Goal: Task Accomplishment & Management: Use online tool/utility

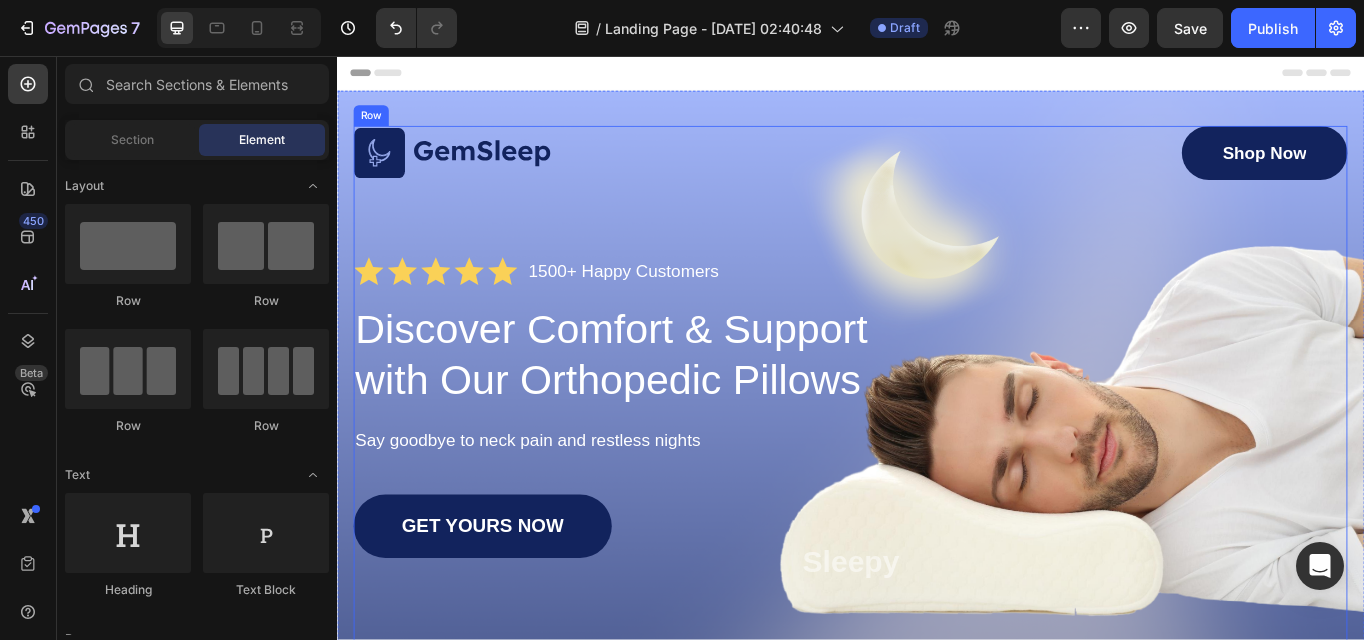
click at [950, 284] on div "Image Shop Now Button Row Icon Icon Icon Icon Icon Icon List 1500+ Happy Custom…" at bounding box center [935, 508] width 1158 height 741
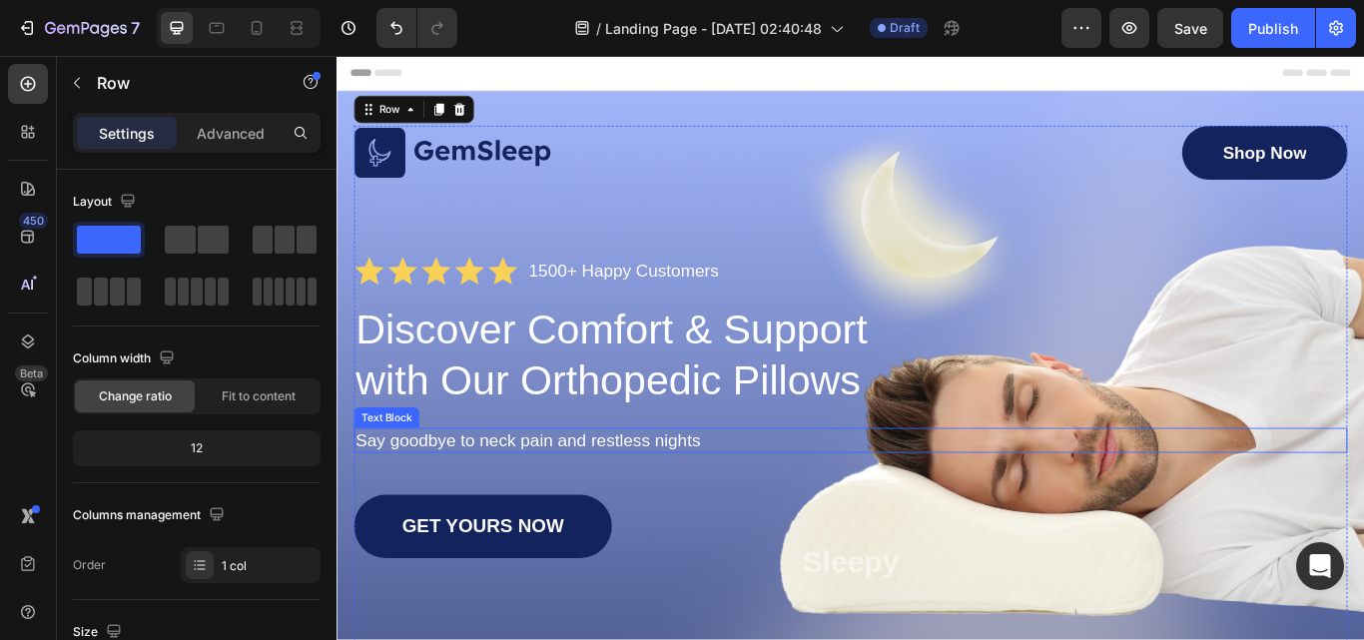
click at [1180, 505] on p "Say goodbye to neck pain and restless nights" at bounding box center [935, 504] width 1154 height 25
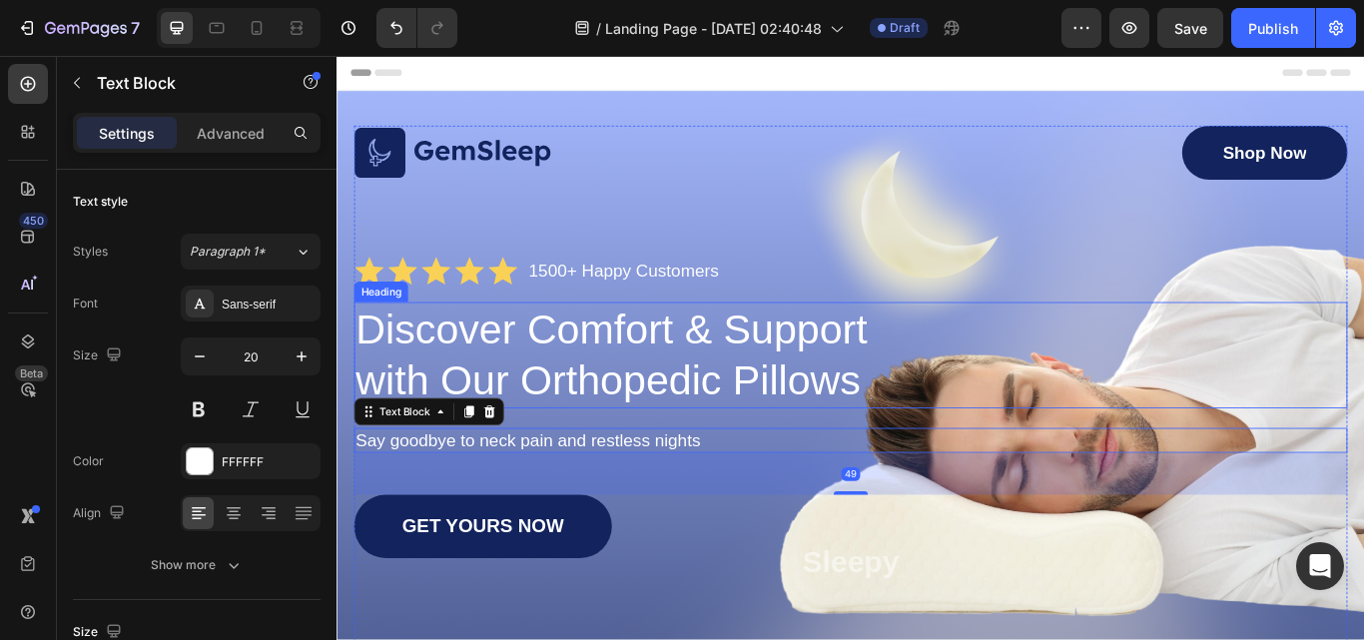
click at [1175, 447] on div "Discover Comfort & Support with Our Orthopedic Pillows" at bounding box center [935, 405] width 1158 height 124
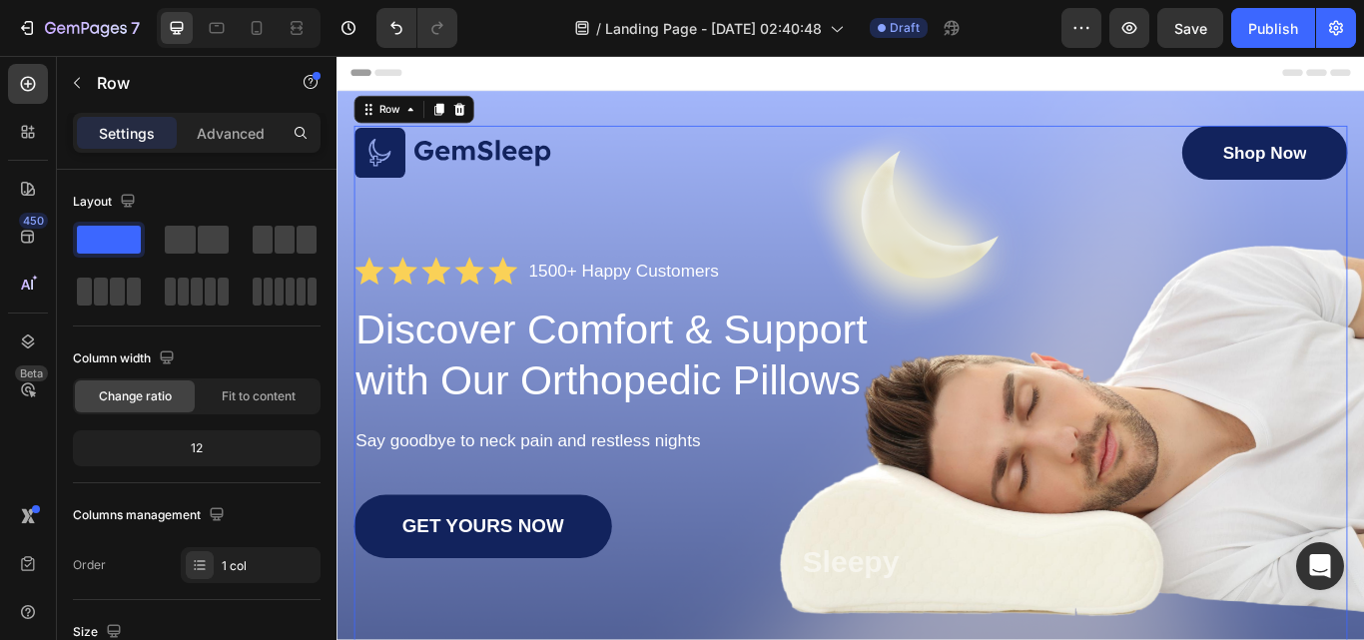
click at [832, 236] on div "Image Shop Now Button Row Icon Icon Icon Icon Icon Icon List 1500+ Happy Custom…" at bounding box center [935, 508] width 1158 height 741
click at [1035, 113] on div "Image Shop Now Button Row Icon Icon Icon Icon Icon Icon List 1500+ Happy Custom…" at bounding box center [935, 523] width 1198 height 852
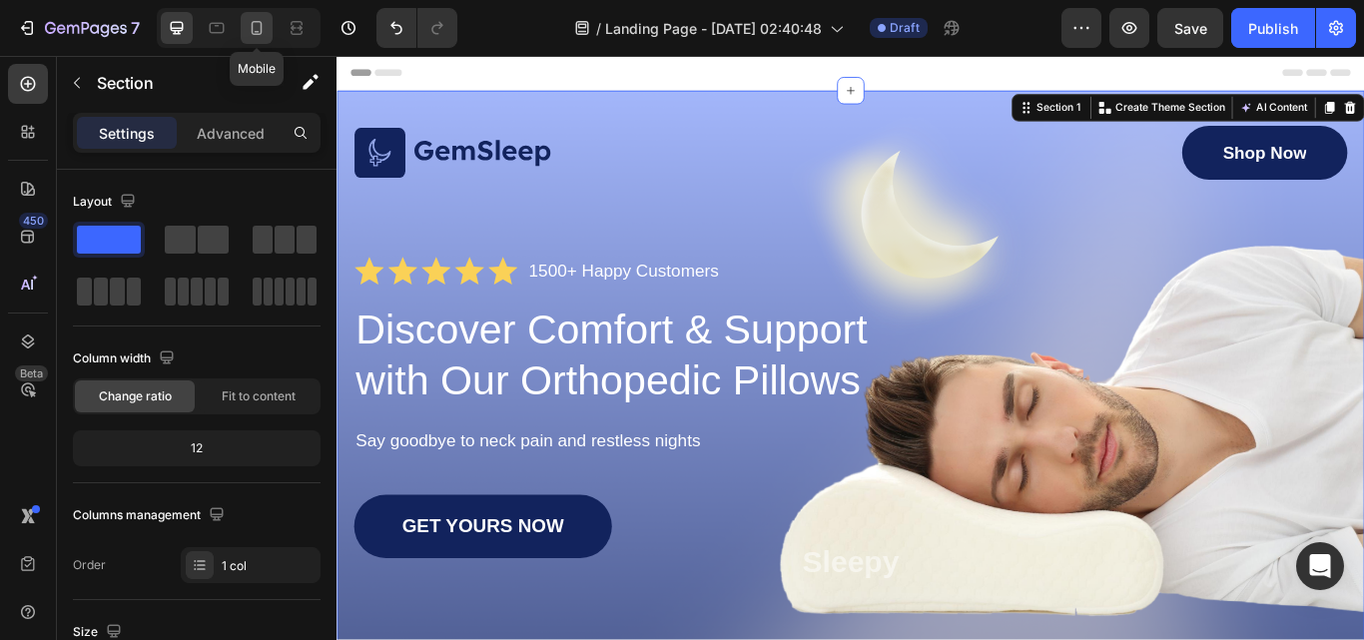
click at [263, 34] on icon at bounding box center [257, 28] width 20 height 20
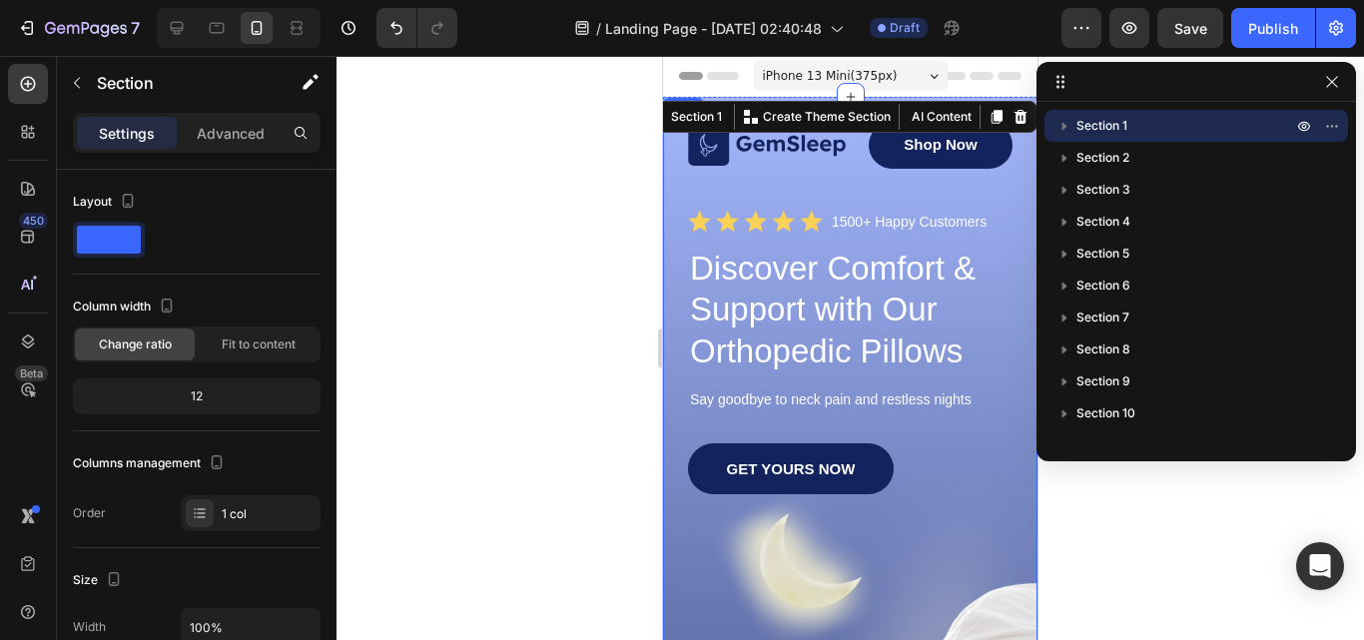
scroll to position [300, 0]
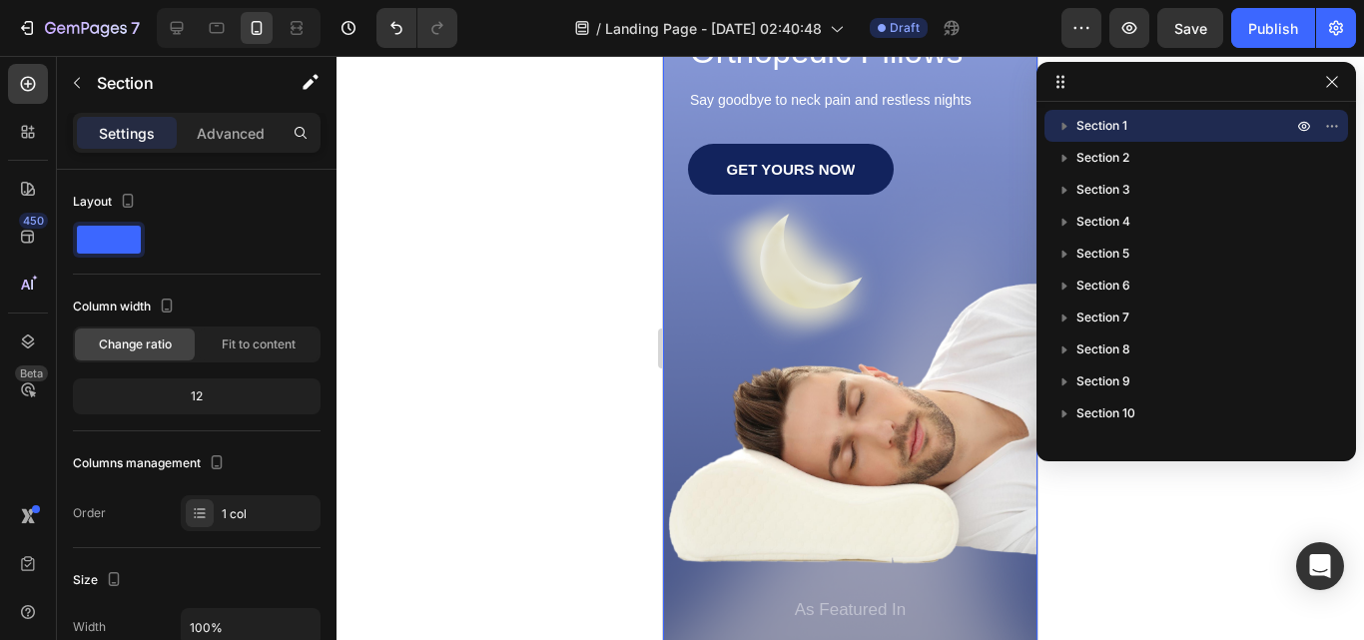
click at [879, 417] on div "GET YOURS NOW Button" at bounding box center [850, 370] width 325 height 453
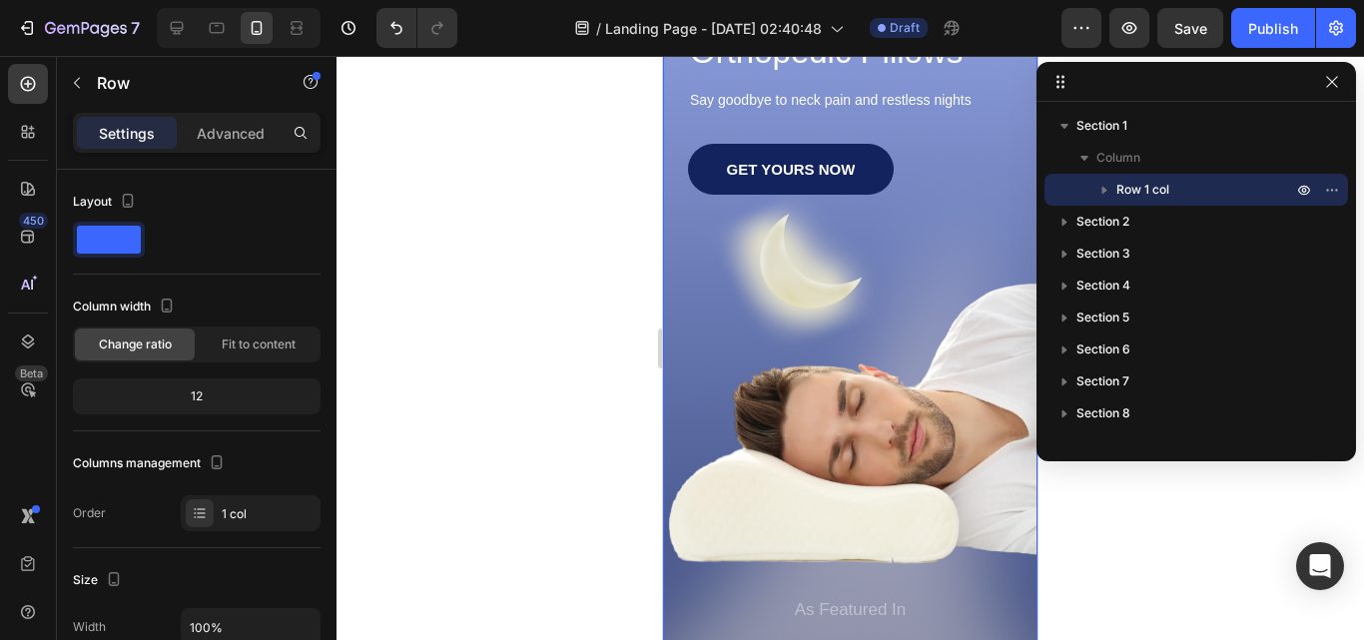
click at [837, 269] on div "GET YOURS NOW Button" at bounding box center [850, 370] width 325 height 453
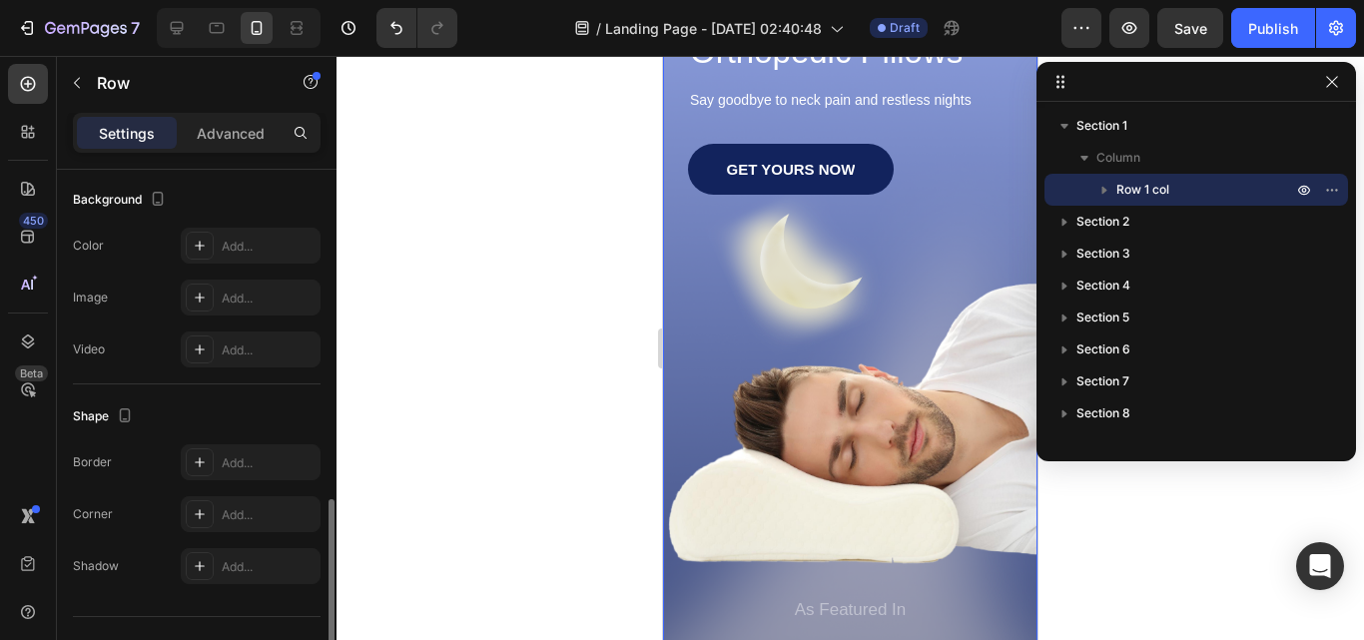
scroll to position [639, 0]
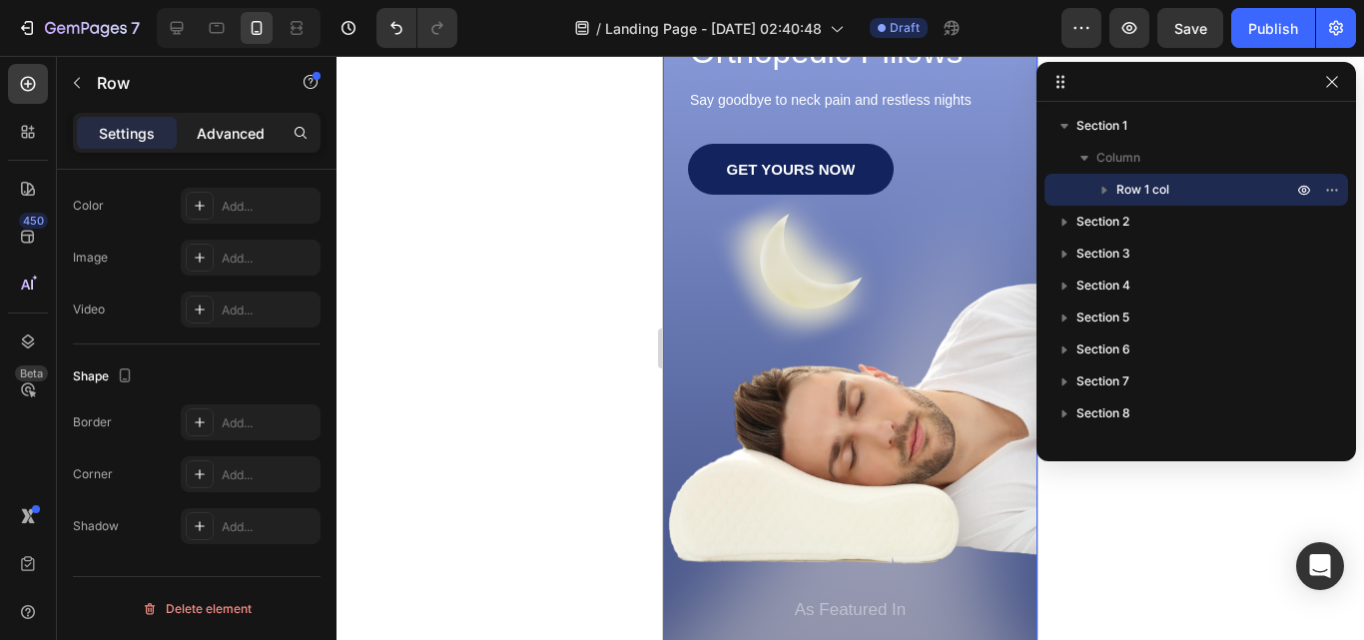
click at [219, 133] on p "Advanced" at bounding box center [231, 133] width 68 height 21
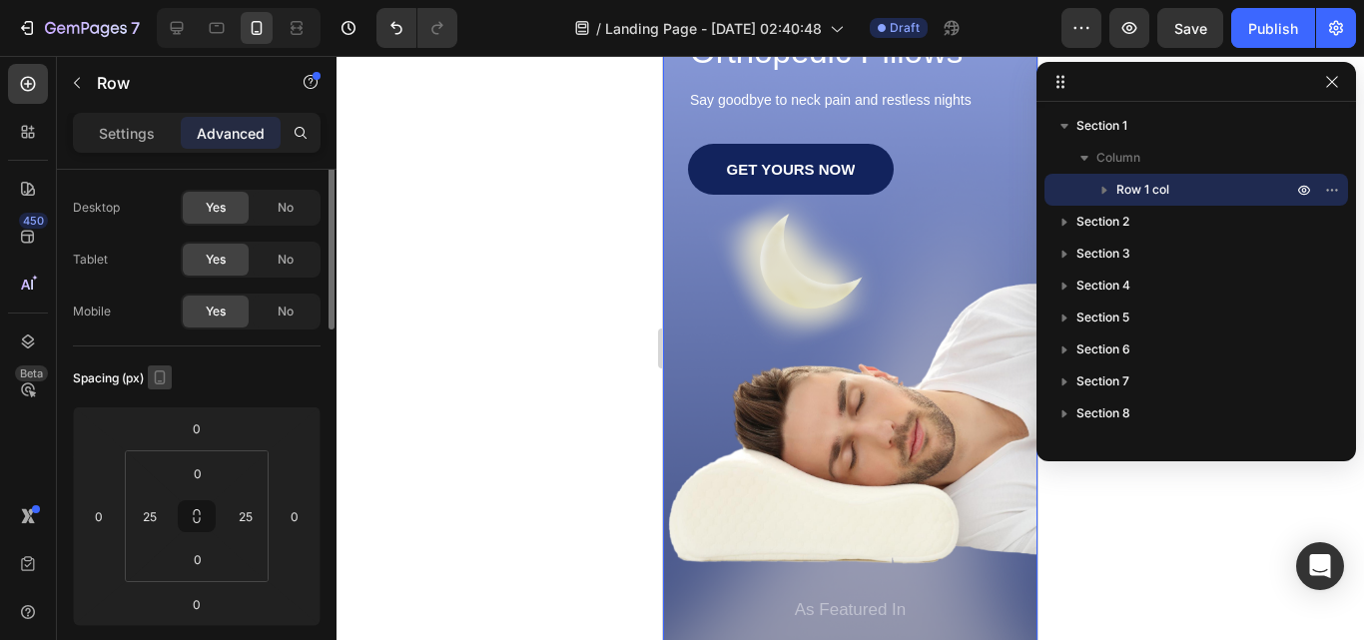
scroll to position [0, 0]
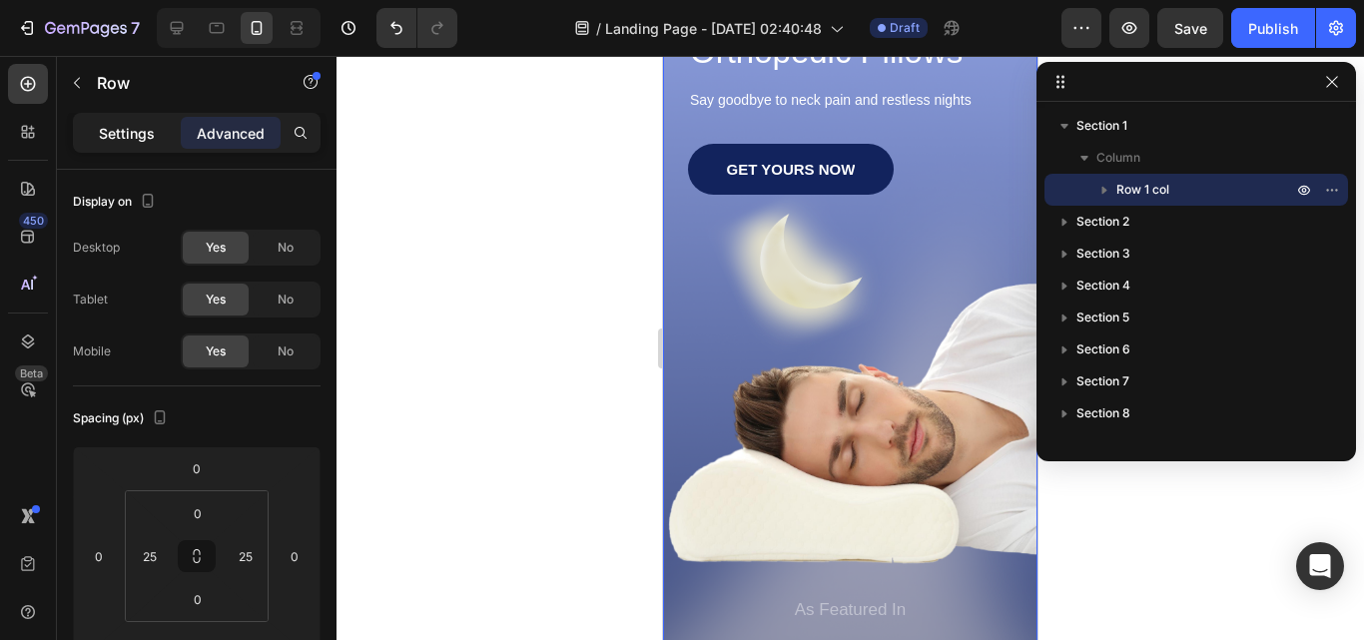
click at [114, 127] on p "Settings" at bounding box center [127, 133] width 56 height 21
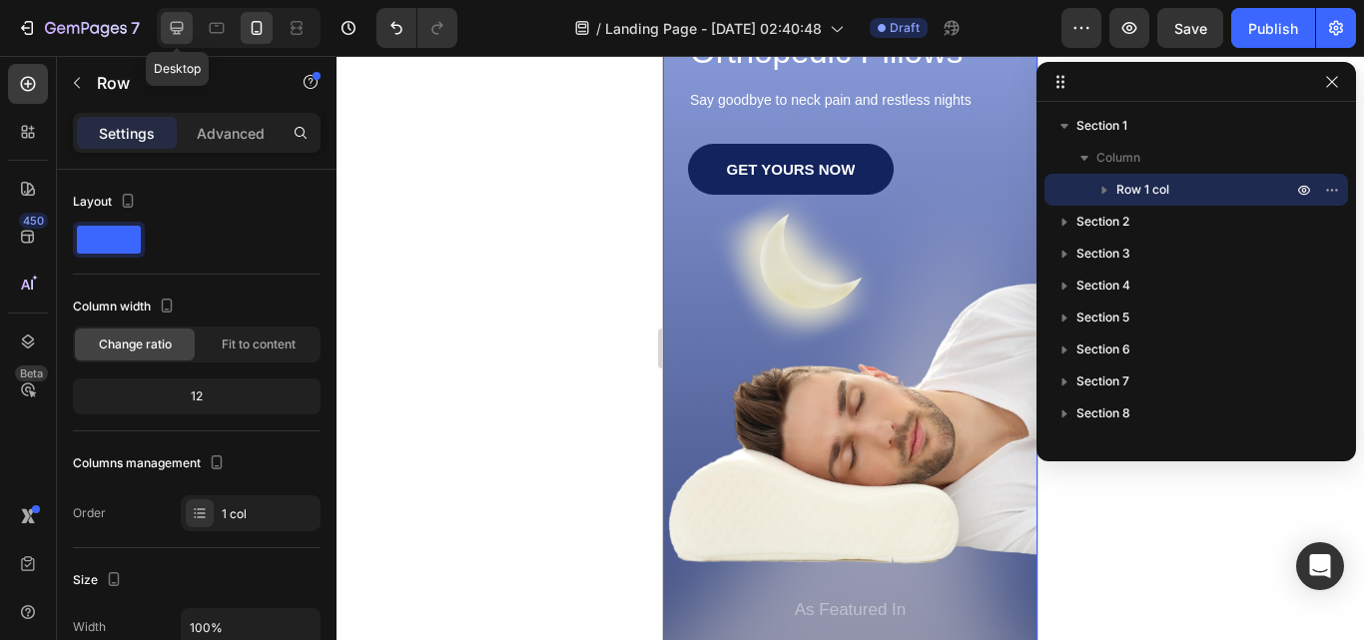
click at [174, 25] on icon at bounding box center [177, 28] width 20 height 20
type input "1170"
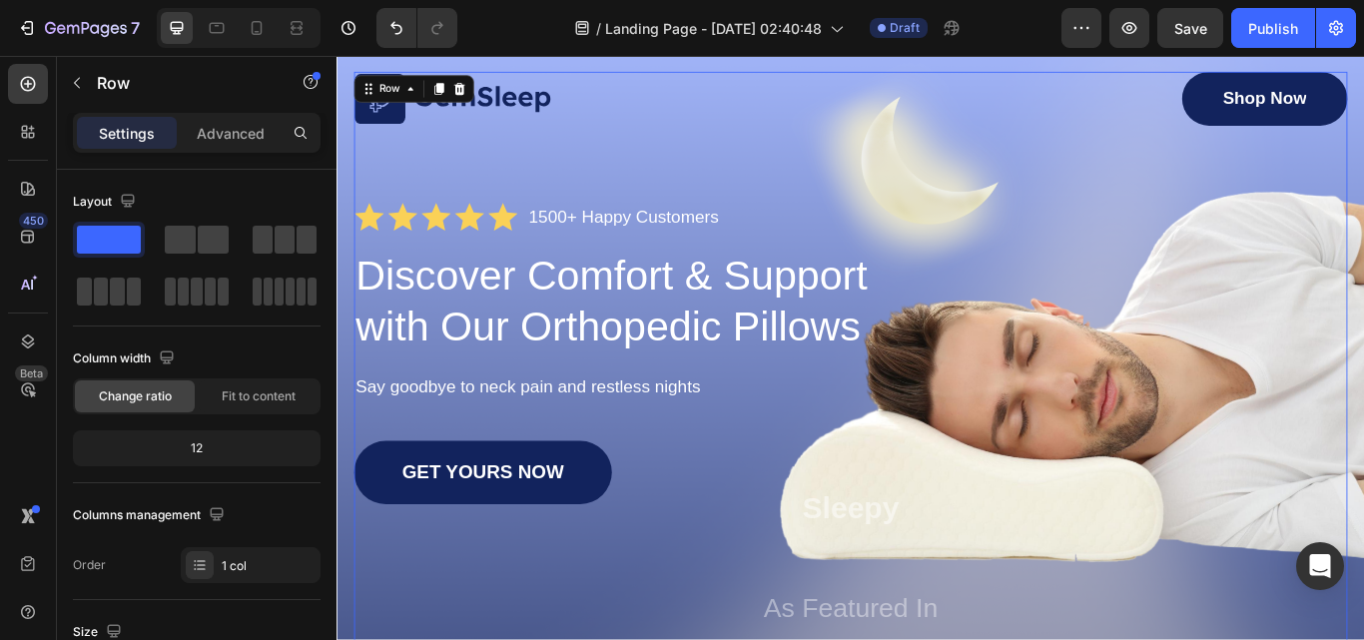
scroll to position [12, 0]
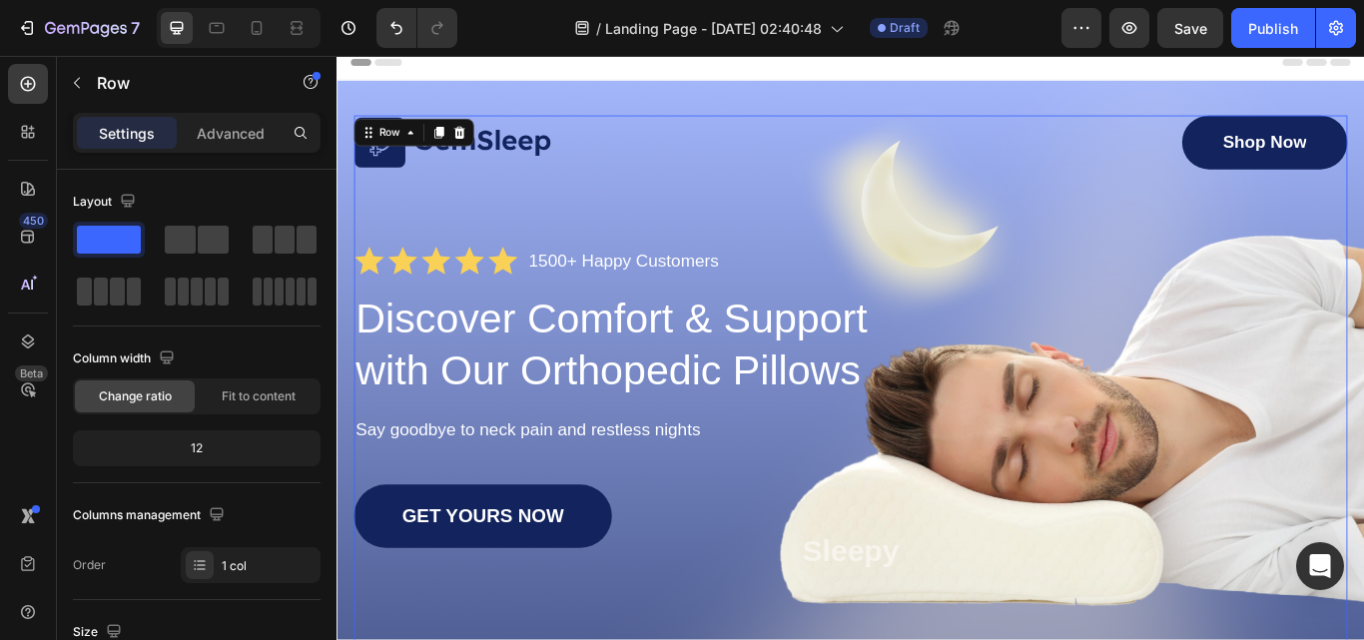
click at [1363, 508] on div "Image Shop Now Button Row Icon Icon Icon Icon Icon Icon List 1500+ Happy Custom…" at bounding box center [935, 496] width 1158 height 741
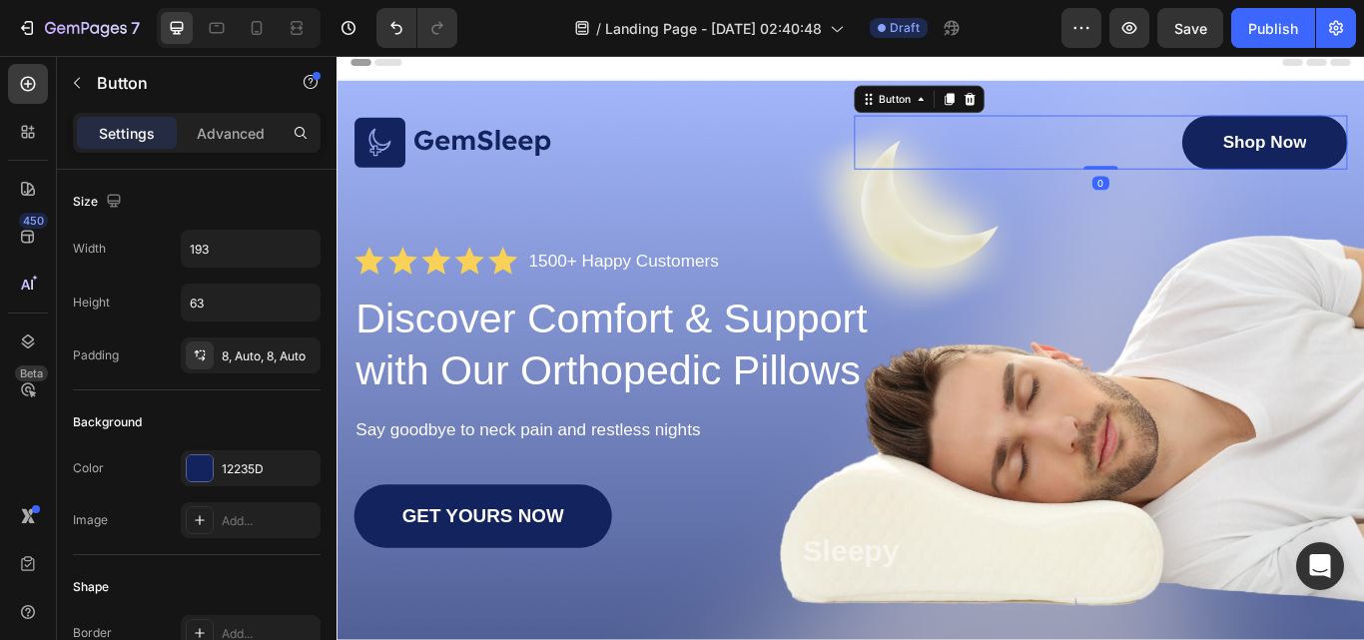
click at [868, 235] on div "Image Shop Now Button 0 Row Icon Icon Icon Icon Icon Icon List 1500+ Happy Cust…" at bounding box center [935, 496] width 1158 height 741
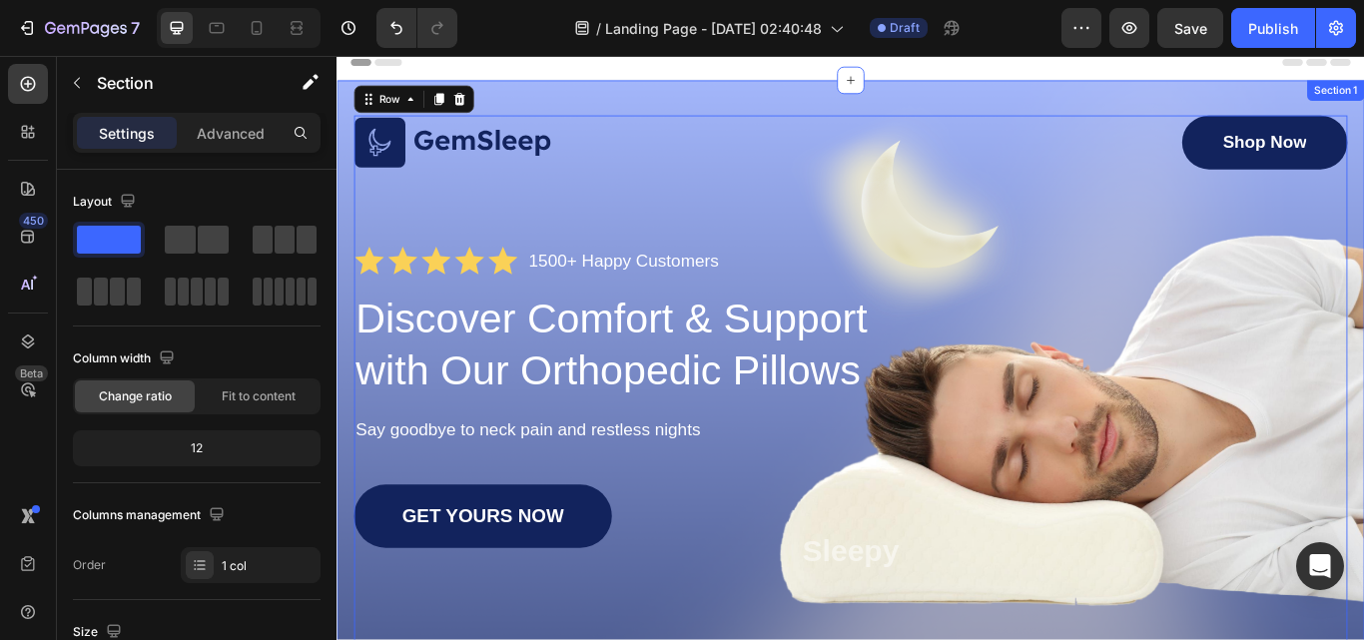
click at [1363, 243] on div "Image Shop Now Button Row Icon Icon Icon Icon Icon Icon List 1500+ Happy Custom…" at bounding box center [935, 511] width 1198 height 852
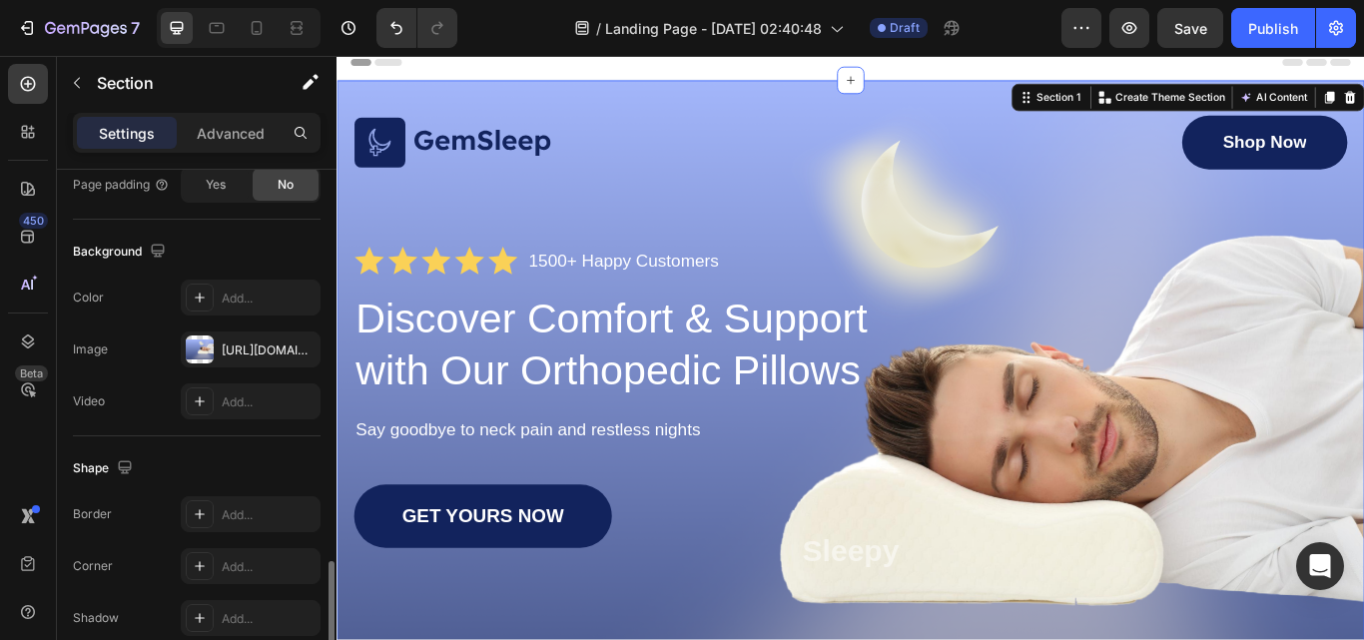
scroll to position [691, 0]
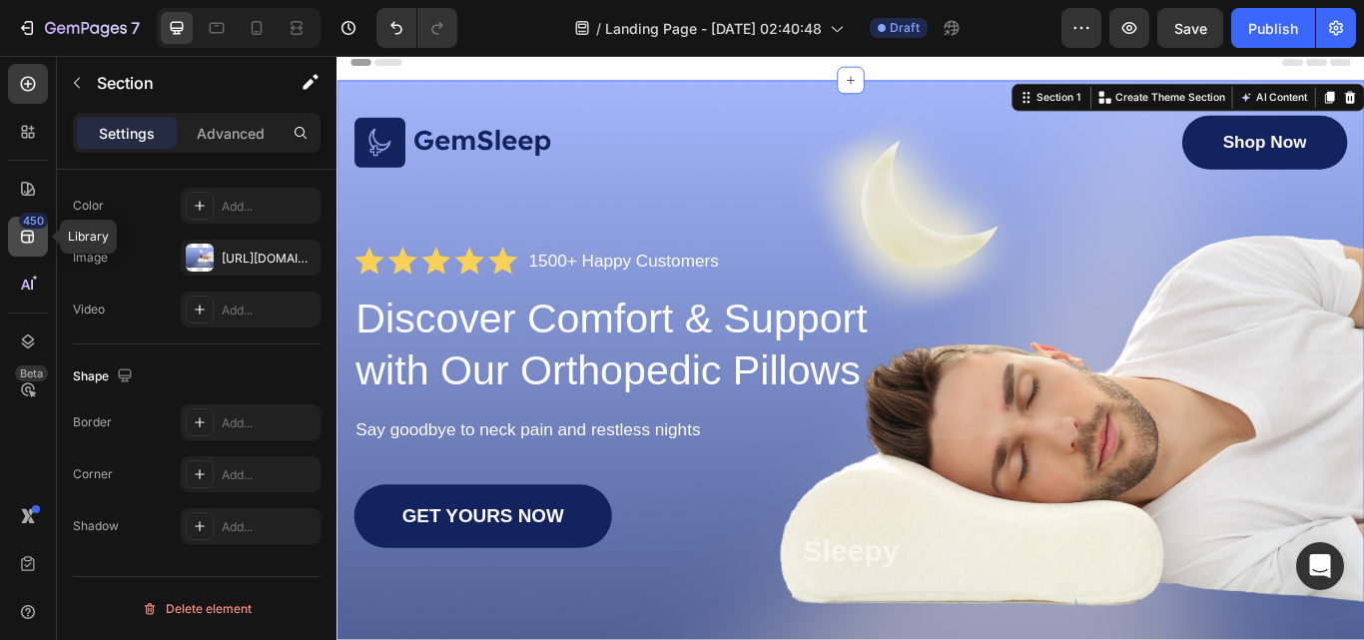
click at [27, 242] on icon at bounding box center [27, 237] width 13 height 13
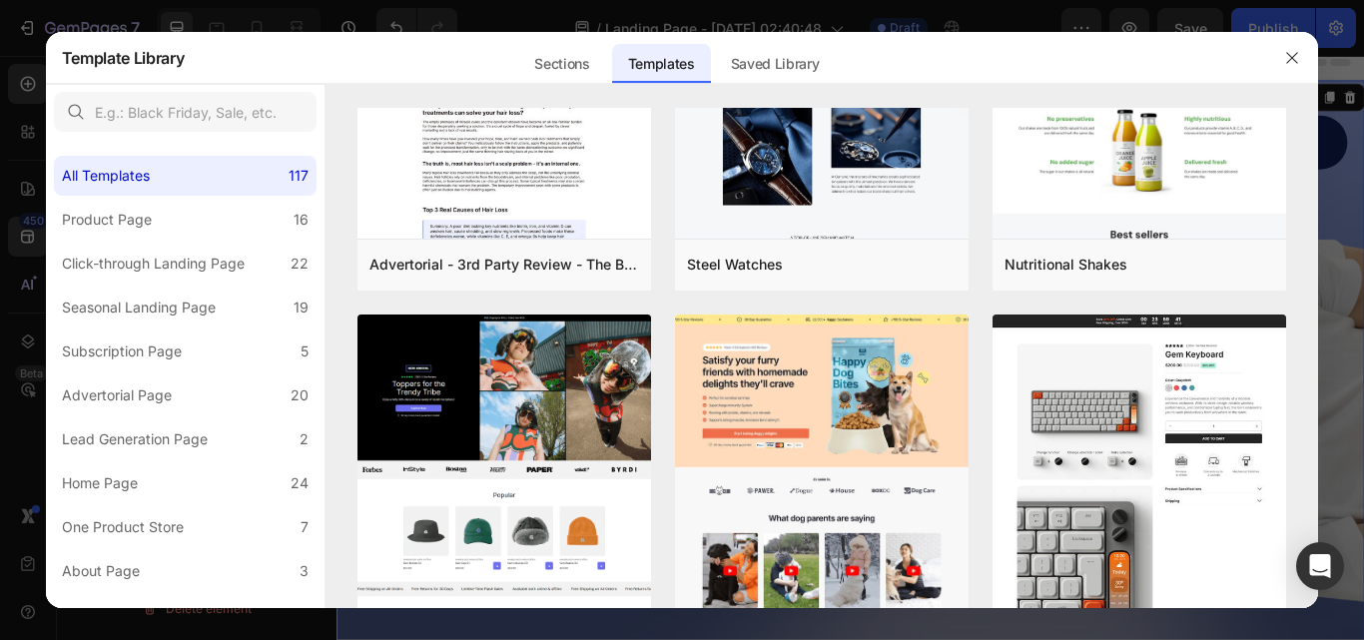
scroll to position [1198, 0]
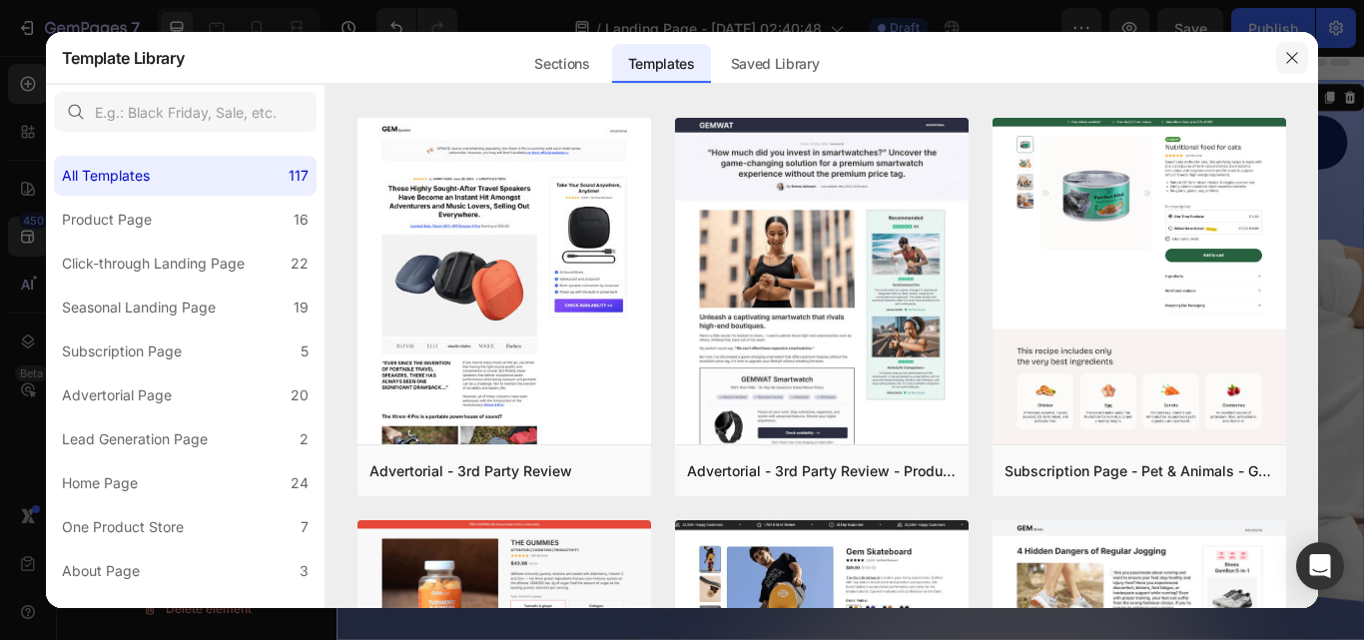
click at [1291, 57] on icon "button" at bounding box center [1292, 58] width 16 height 16
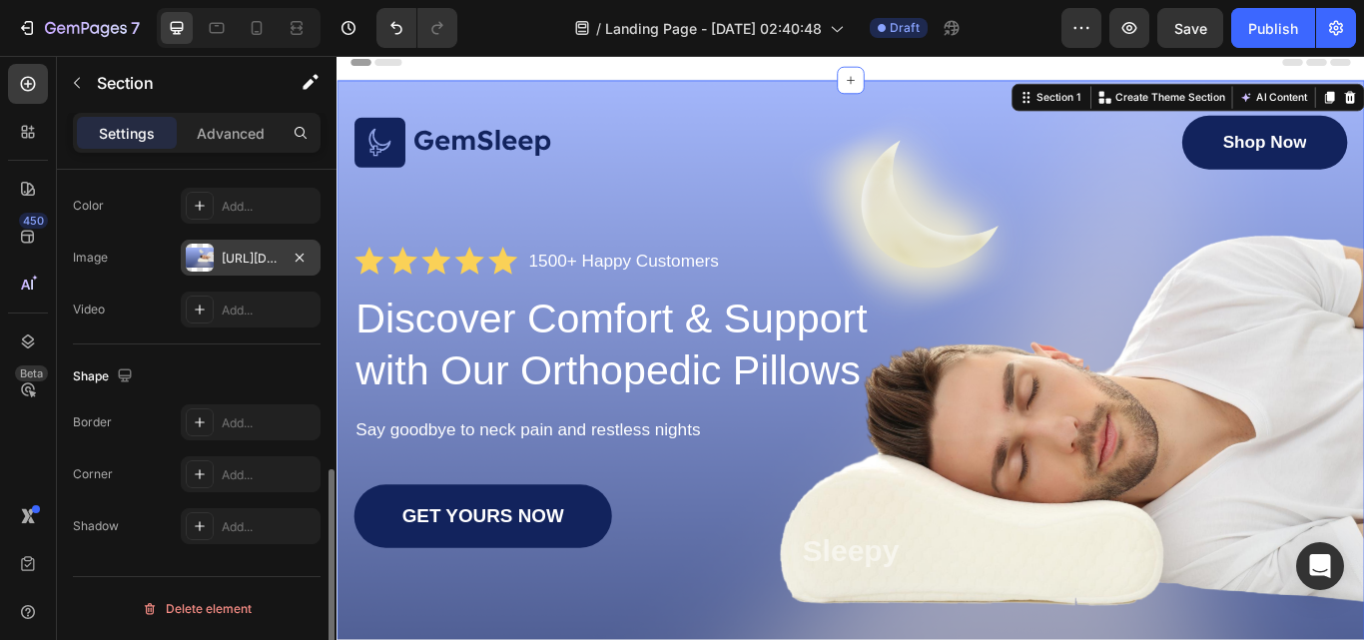
click at [208, 253] on div at bounding box center [200, 258] width 28 height 28
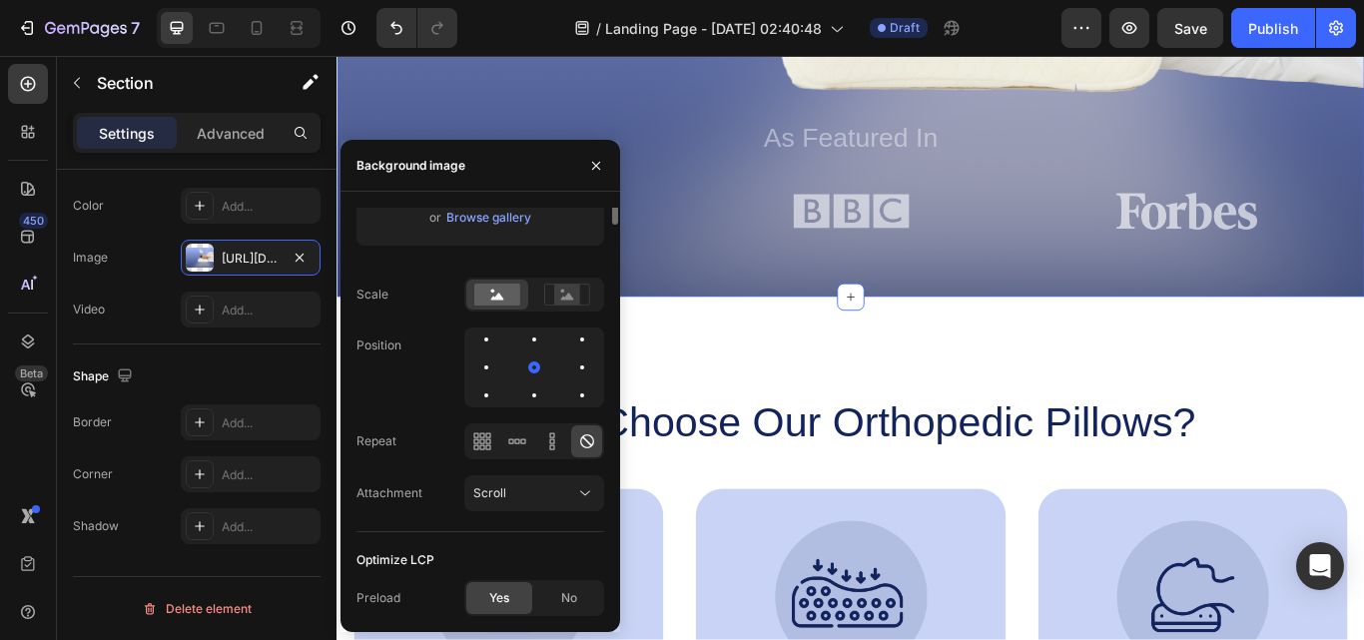
scroll to position [0, 0]
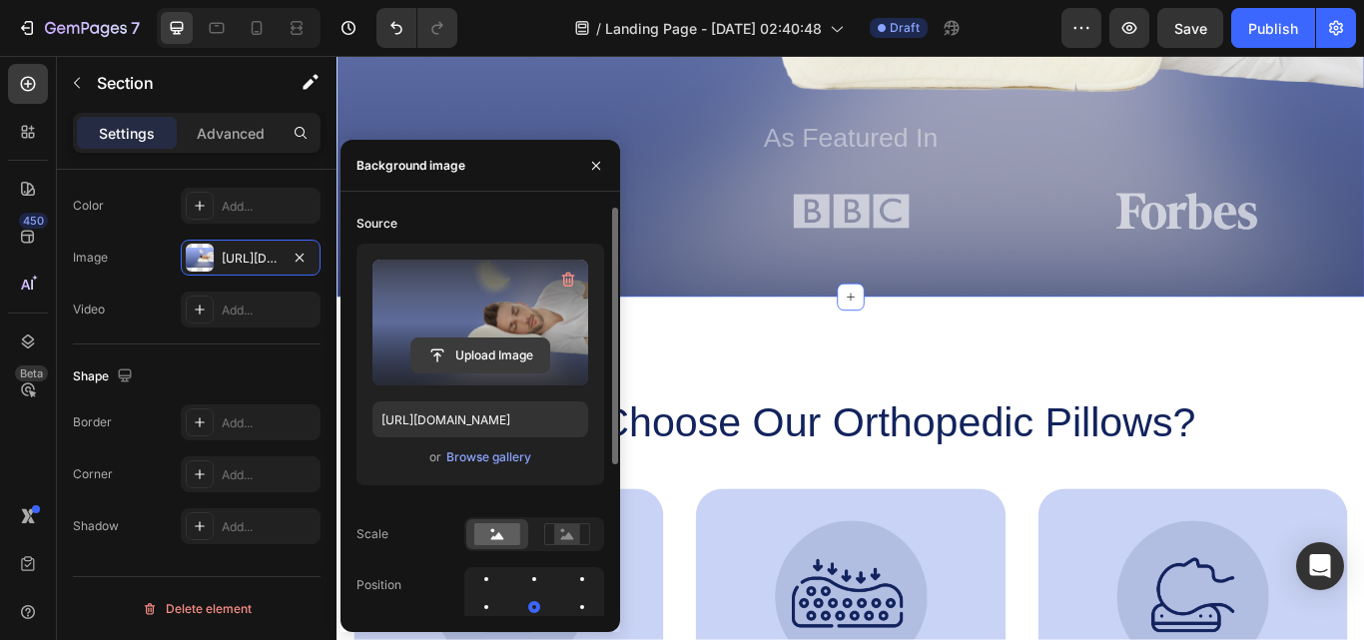
click at [473, 353] on input "file" at bounding box center [480, 355] width 138 height 34
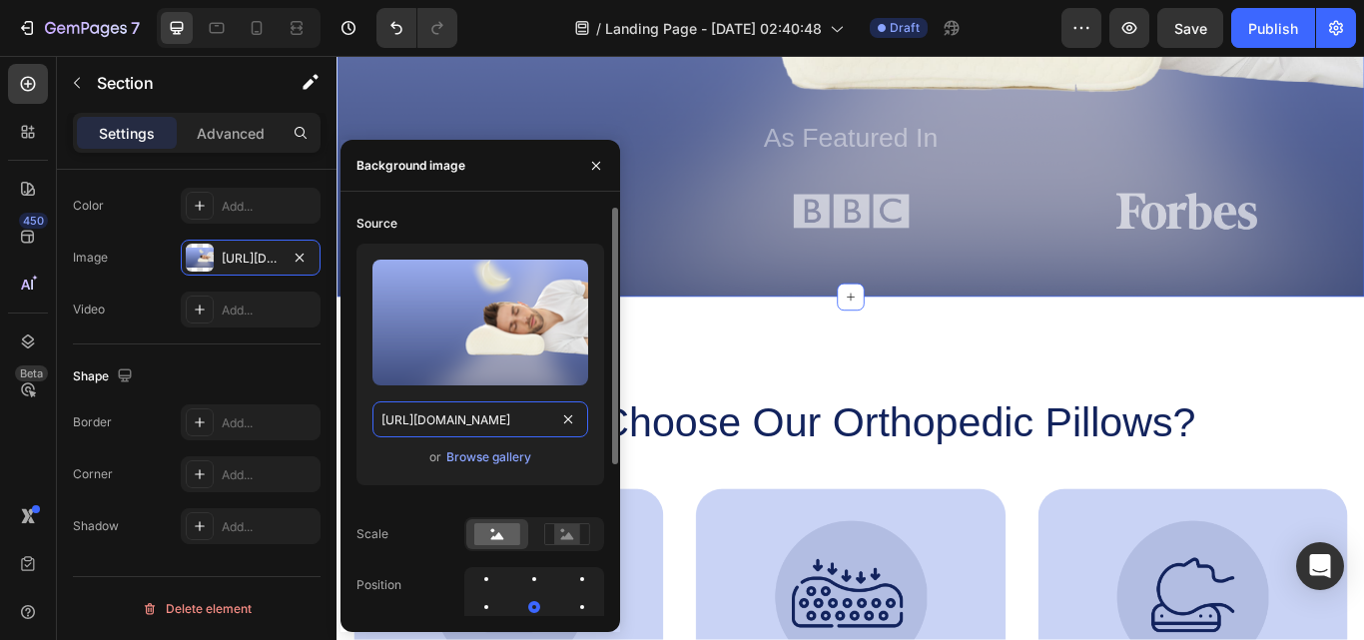
click at [549, 423] on input "https://cdn.shopify.com/s/files/1/0703/5843/3964/files/gempages_581566045425238…" at bounding box center [480, 419] width 216 height 36
paste input "138E9C20-4289-45D8-95AF-560BA89E4448_4814c94b-40d3-4ea0-9b6c-a64951663750.jpg?v…"
type input "https://cdn.shopify.com/s/files/1/0703/5843/3964/files/138E9C20-4289-45D8-95AF-…"
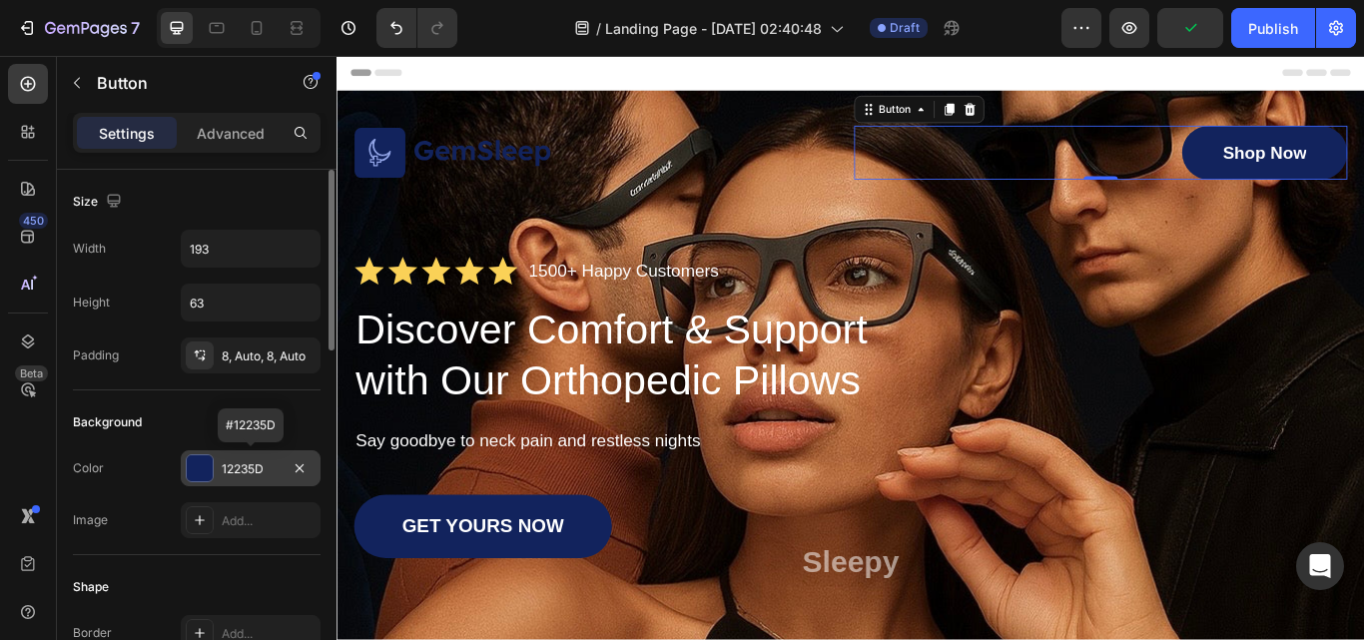
click at [273, 465] on div "12235D" at bounding box center [251, 469] width 58 height 18
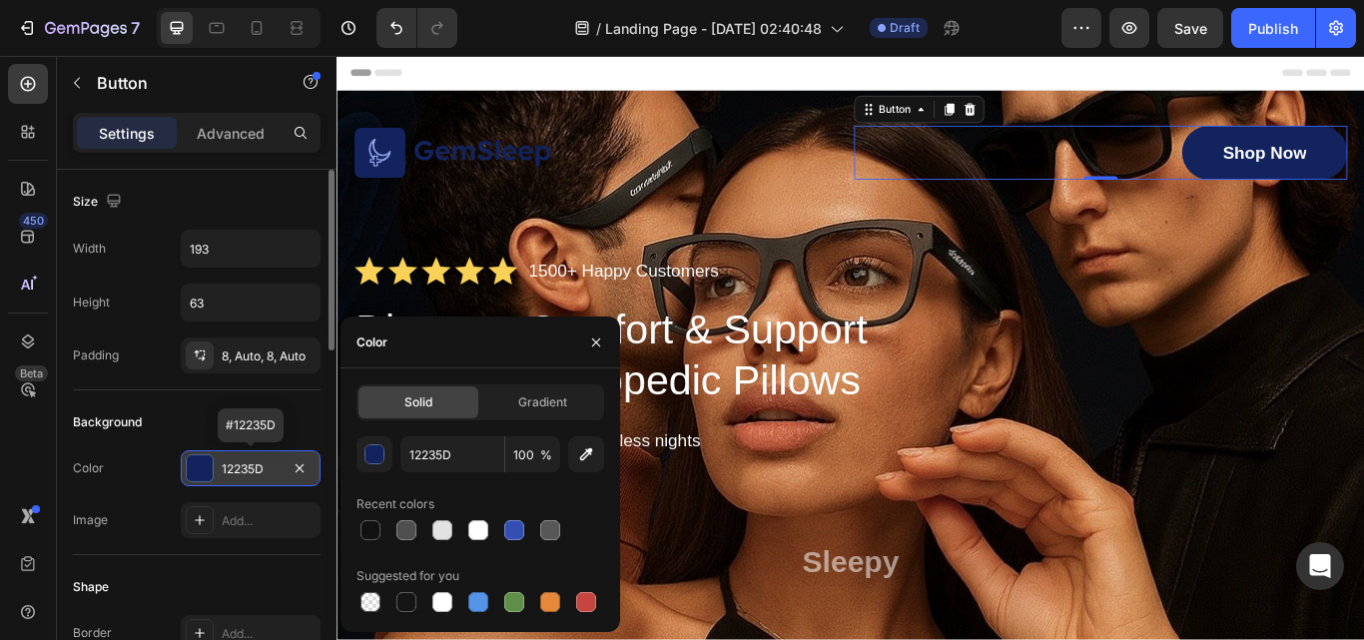
click at [267, 468] on div "12235D" at bounding box center [251, 469] width 58 height 18
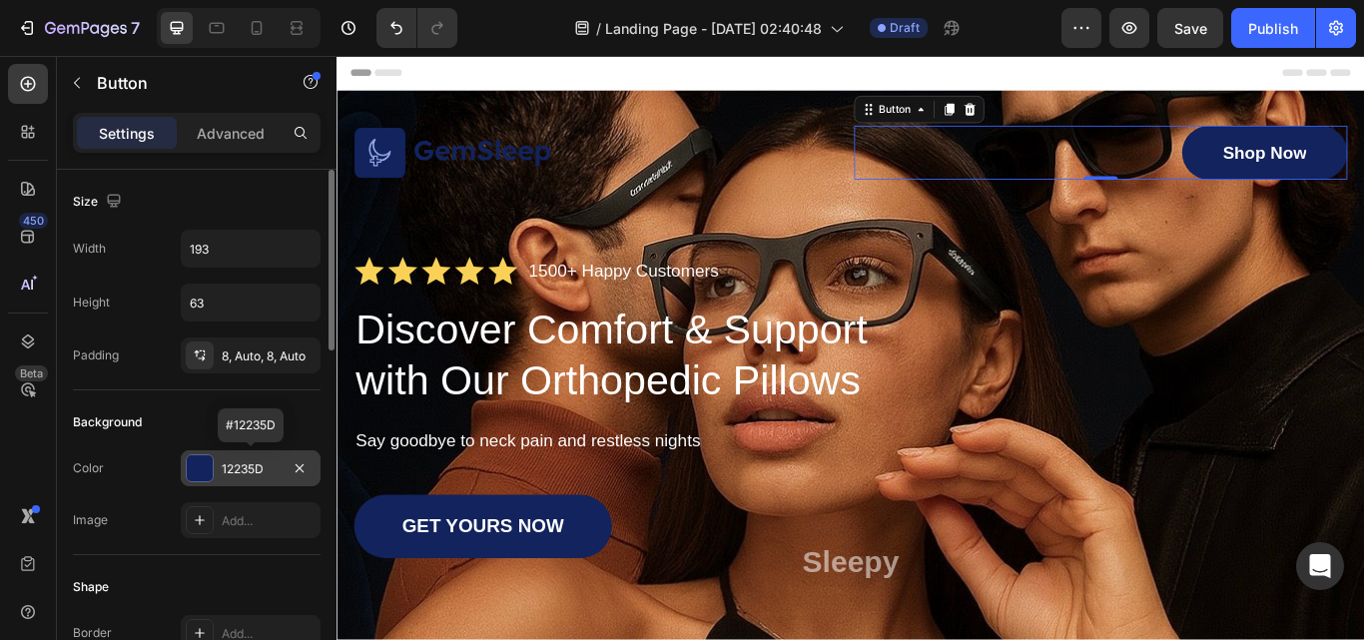
click at [267, 468] on div "12235D" at bounding box center [251, 469] width 58 height 18
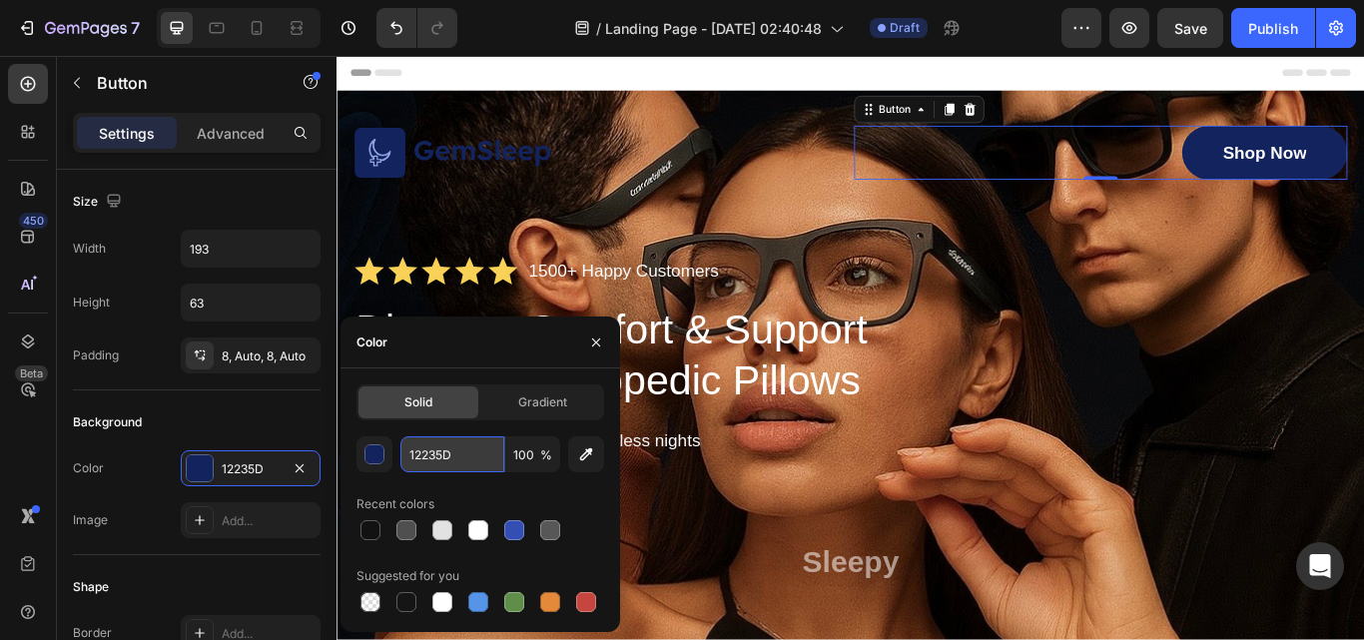
click at [466, 456] on input "12235D" at bounding box center [452, 454] width 104 height 36
type input "007aff"
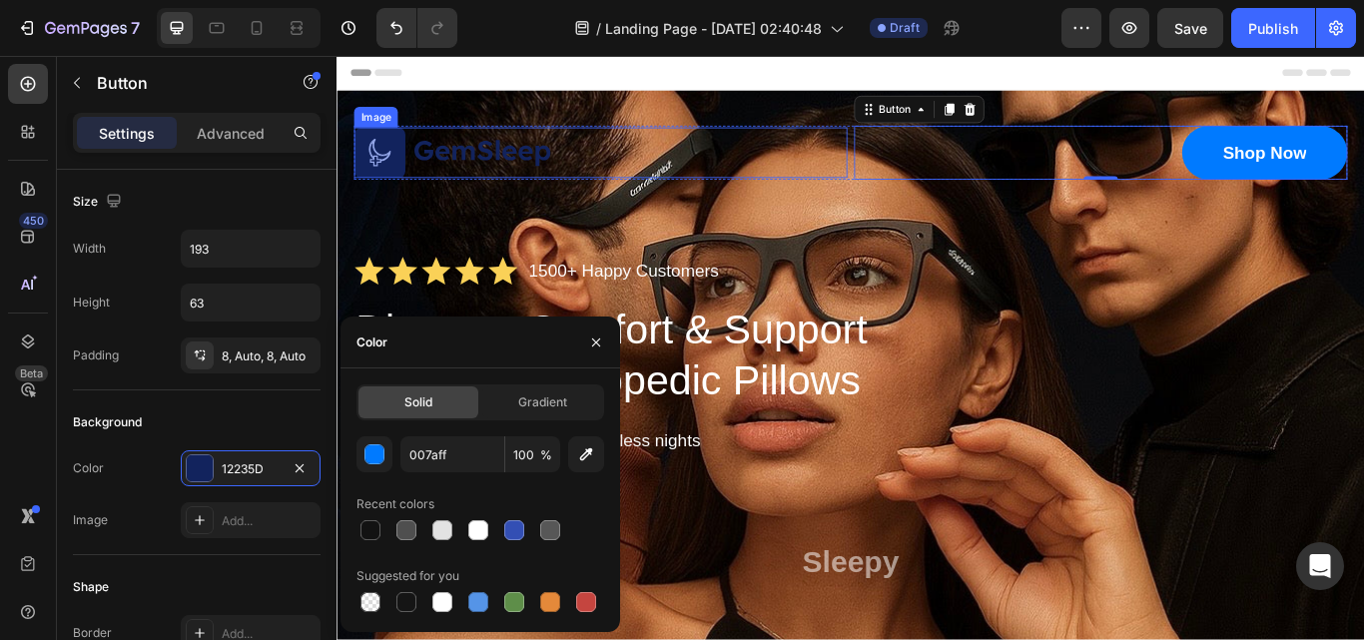
click at [533, 169] on img at bounding box center [471, 170] width 231 height 60
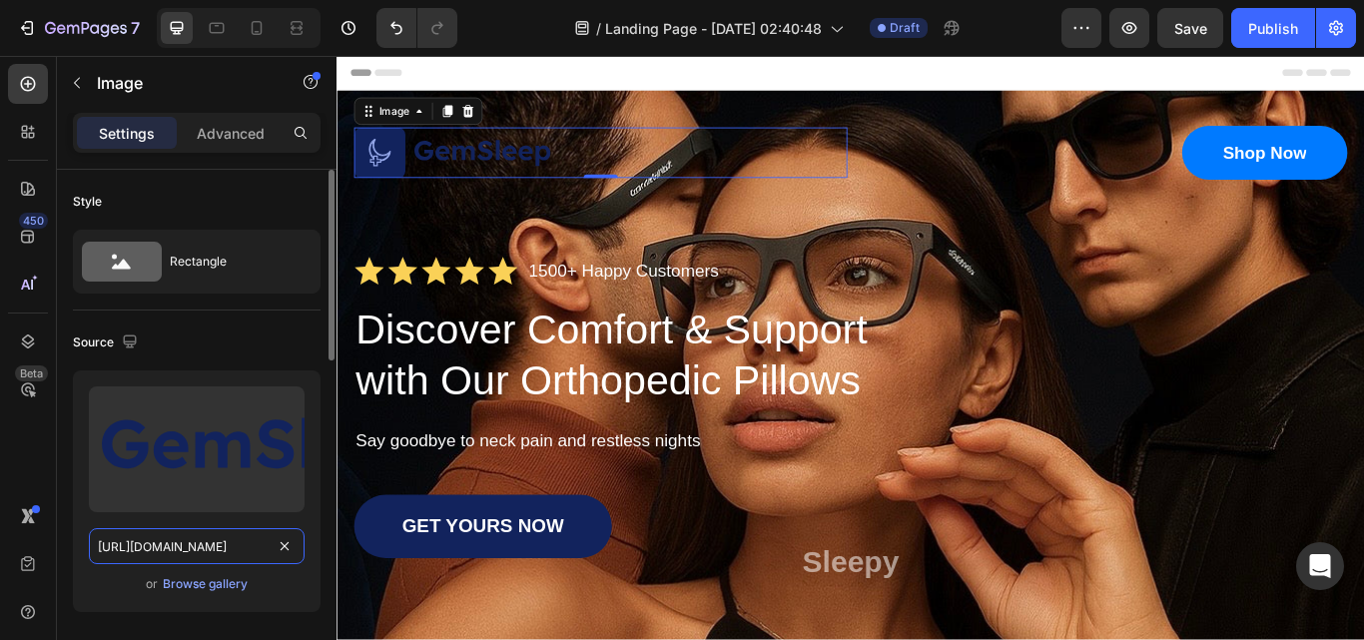
click at [245, 544] on input "https://cdn.shopify.com/s/files/1/0703/5843/3964/files/gempages_581566045425238…" at bounding box center [197, 546] width 216 height 36
paste input "0F31445D-D56A-43D9-B7D5-B6504D5919AE.png?v=1755679022"
type input "https://cdn.shopify.com/s/files/1/0703/5843/3964/files/0F31445D-D56A-43D9-B7D5-…"
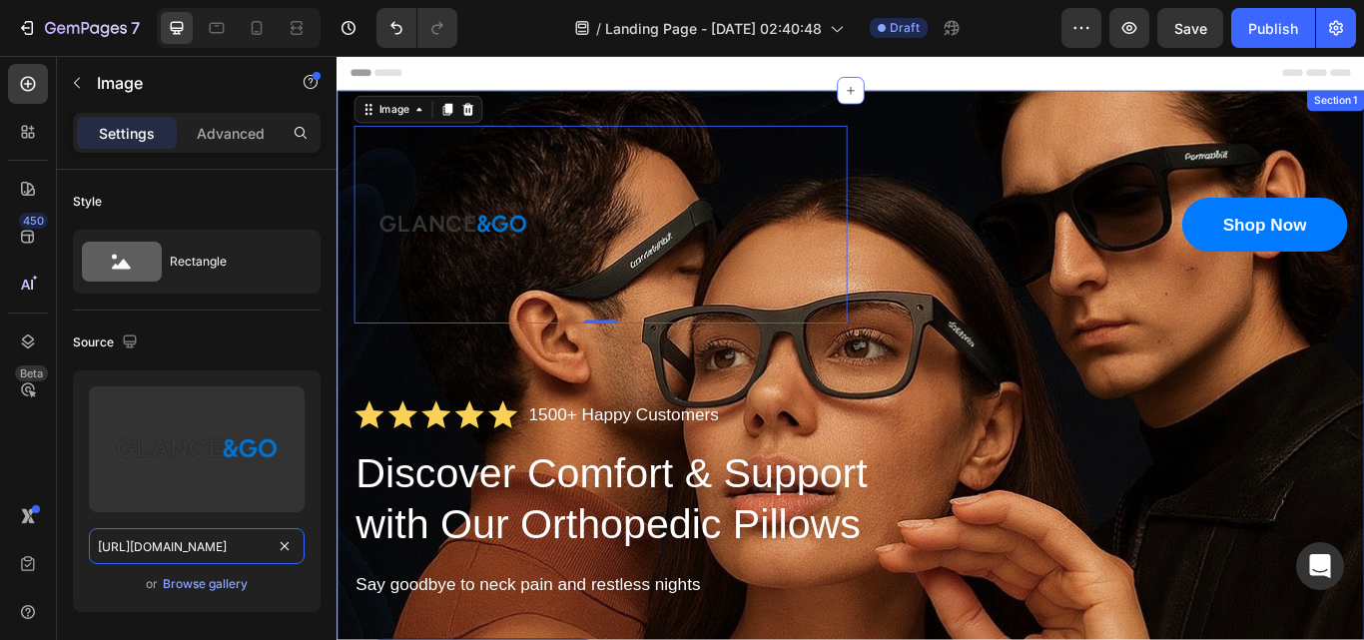
scroll to position [300, 0]
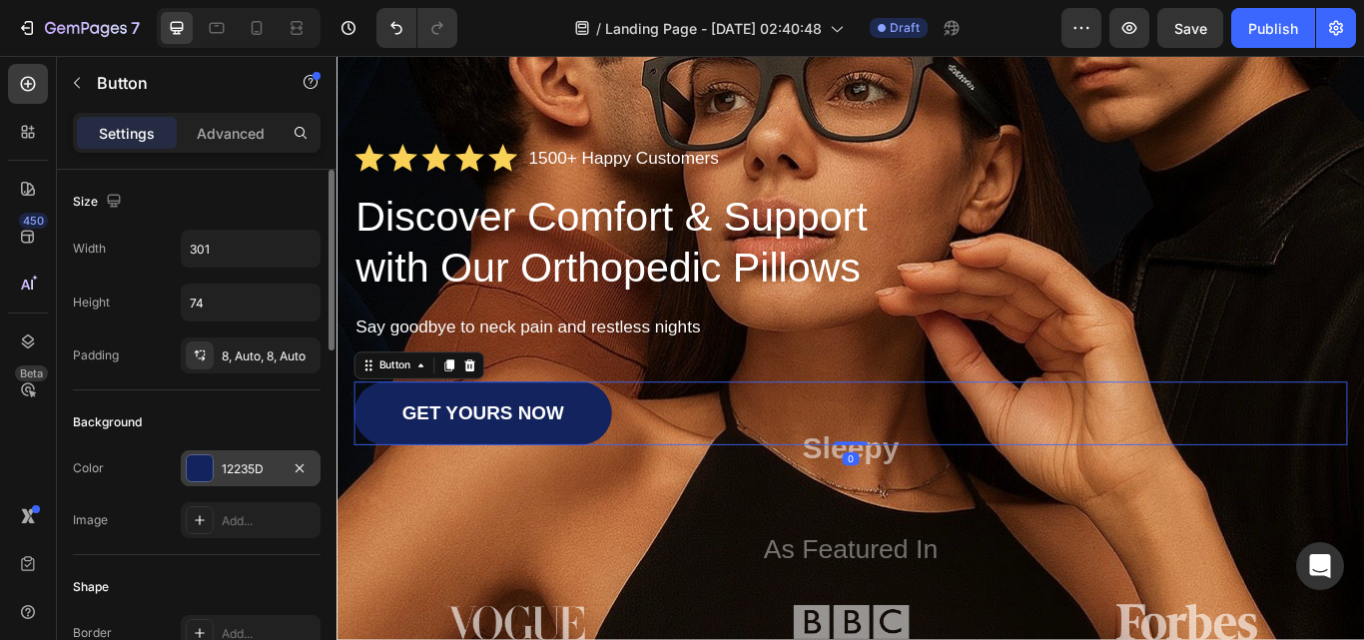
click at [275, 467] on div "12235D" at bounding box center [251, 469] width 58 height 18
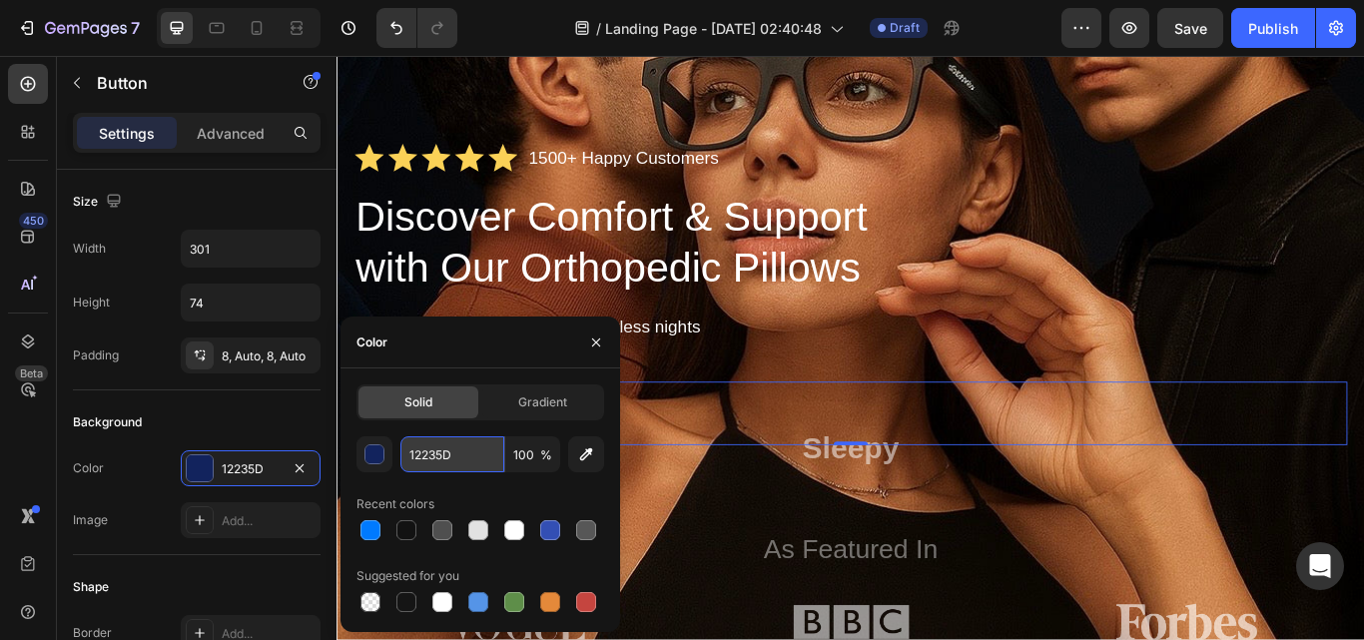
click at [479, 464] on input "12235D" at bounding box center [452, 454] width 104 height 36
type input "007aff"
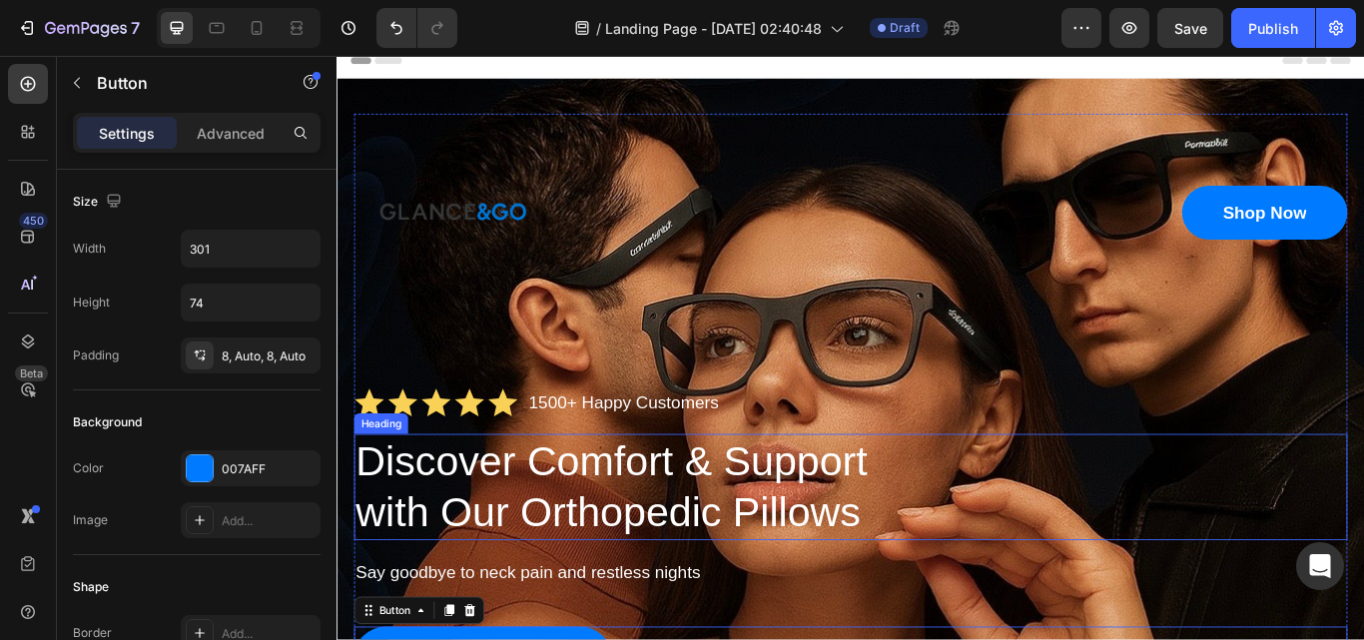
scroll to position [0, 0]
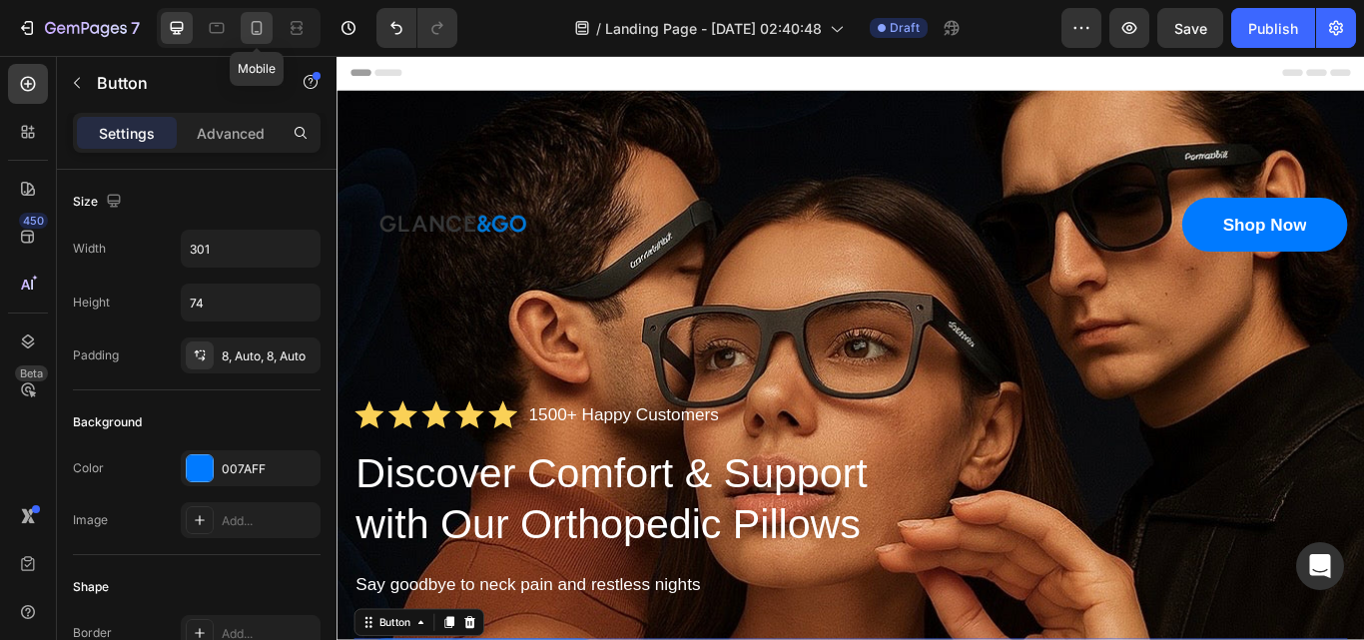
click at [258, 30] on icon at bounding box center [257, 28] width 20 height 20
type input "51"
type input "206"
type input "15"
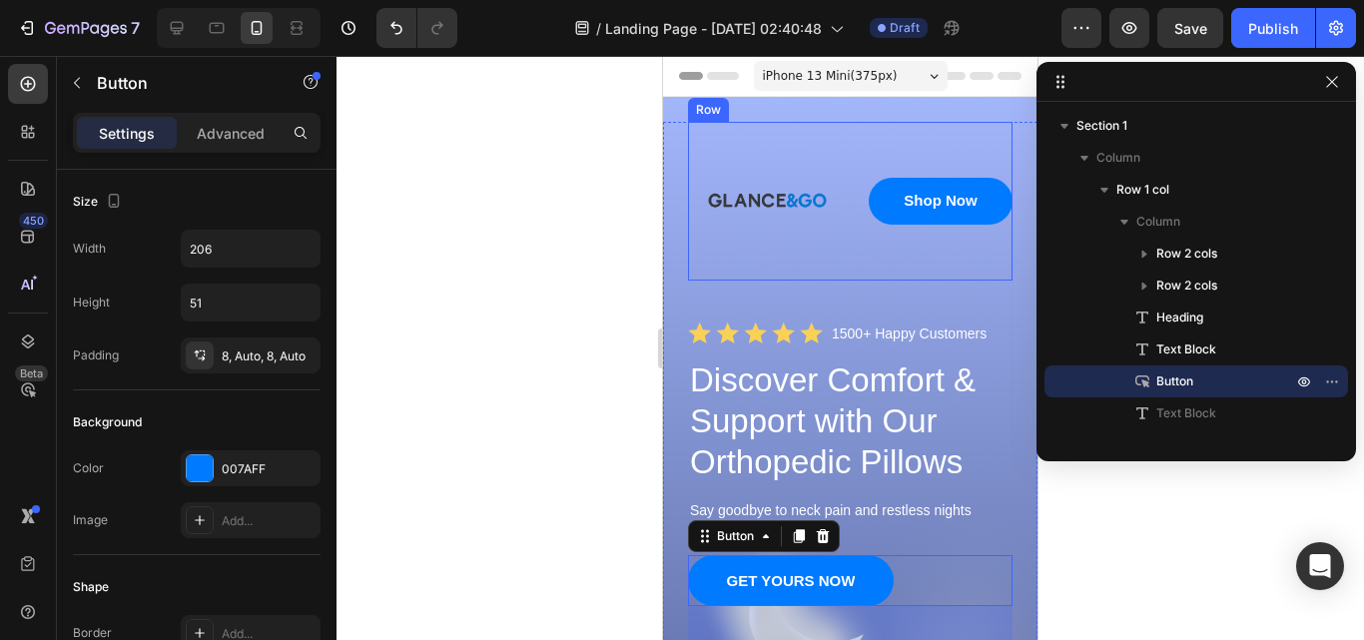
scroll to position [300, 0]
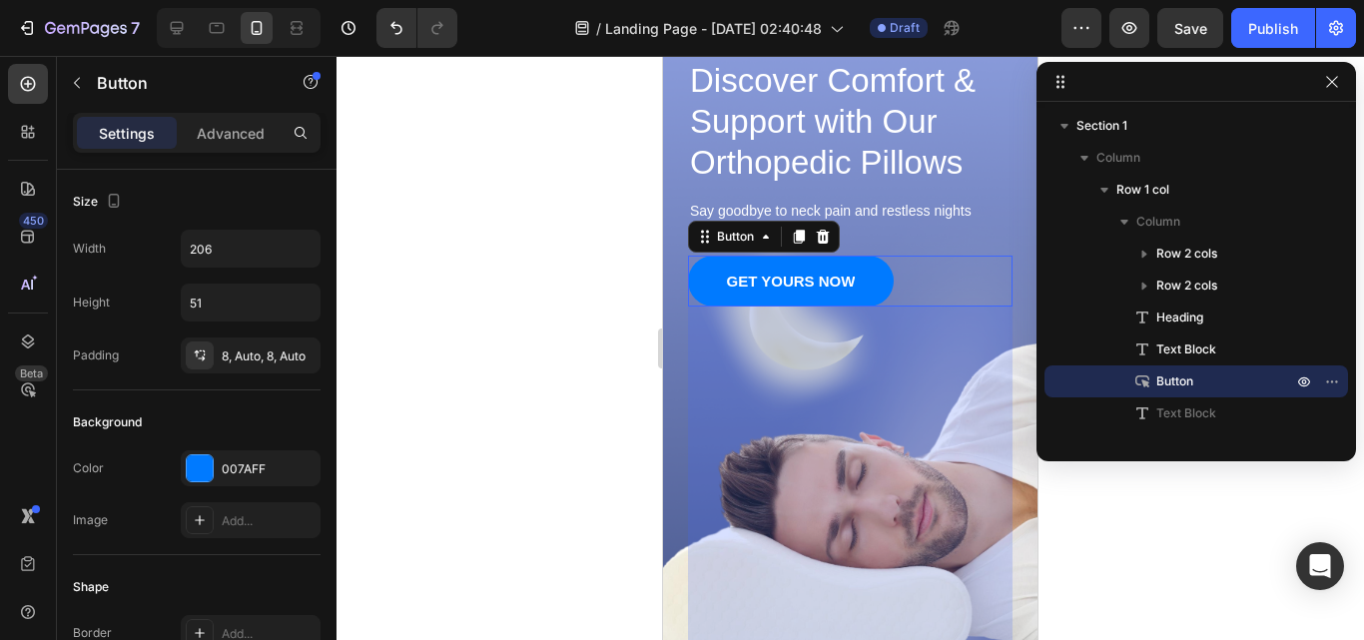
click at [944, 330] on div "0" at bounding box center [850, 508] width 325 height 402
click at [988, 203] on p "Say goodbye to neck pain and restless nights" at bounding box center [850, 212] width 321 height 18
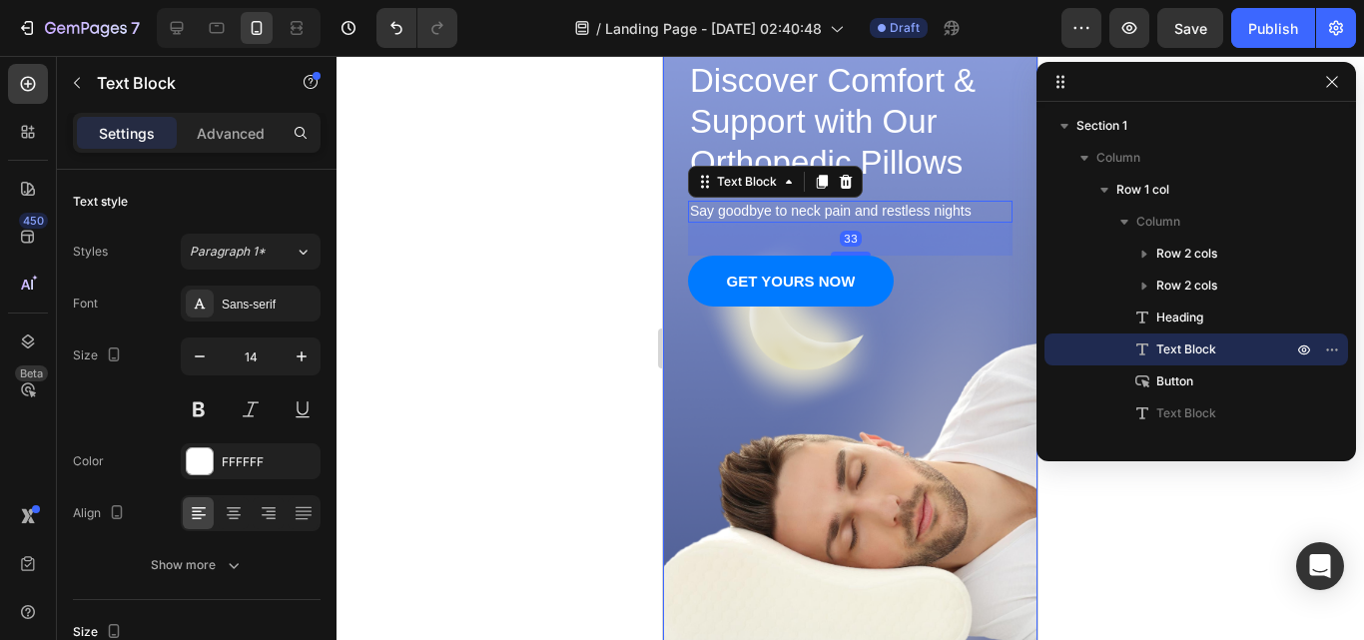
click at [906, 357] on div "GET YOURS NOW Button" at bounding box center [850, 482] width 325 height 453
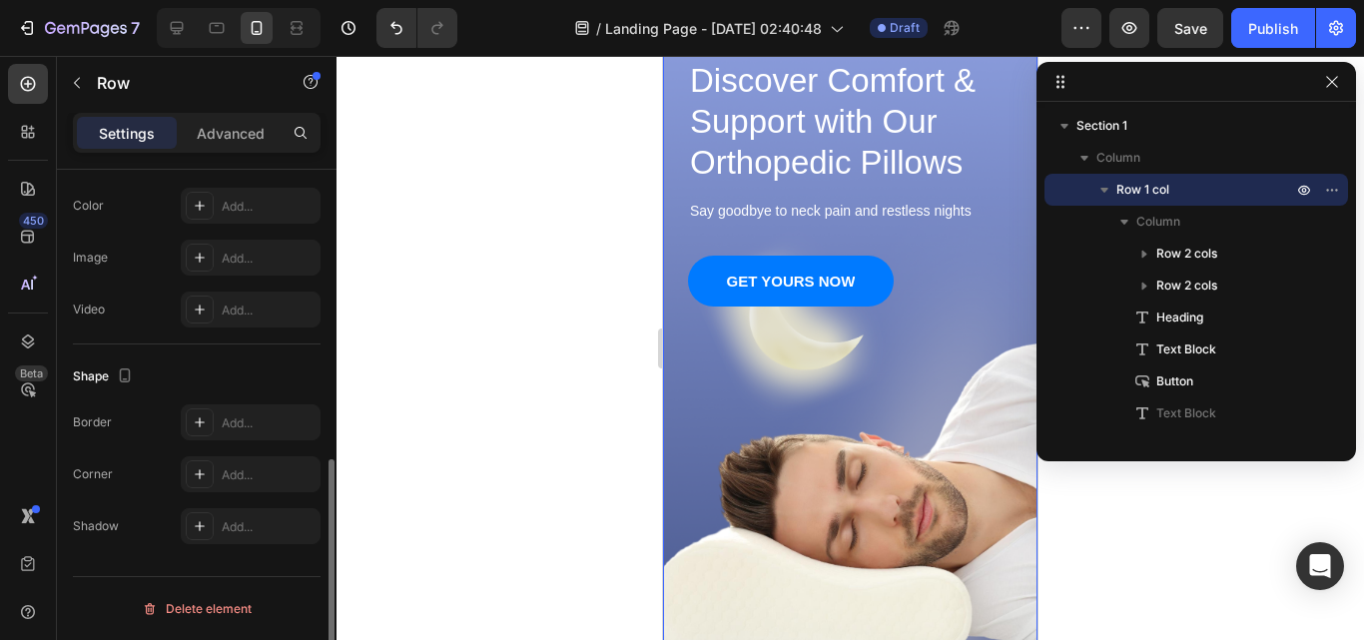
scroll to position [339, 0]
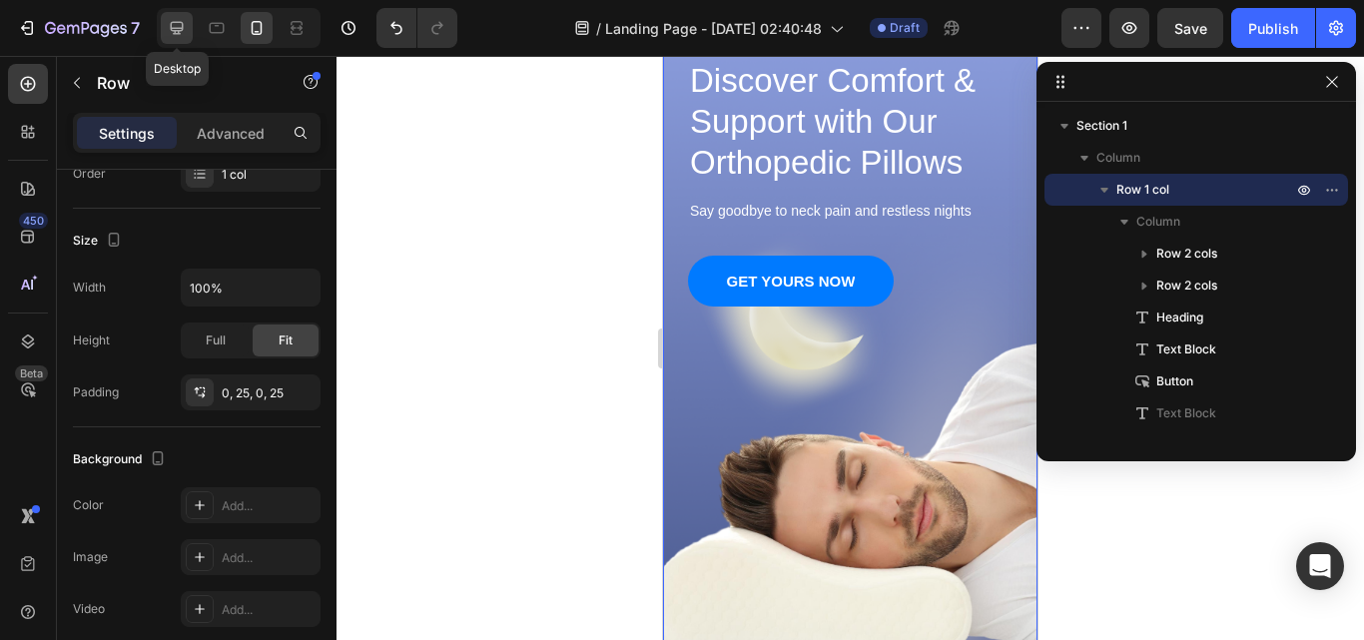
click at [168, 27] on icon at bounding box center [177, 28] width 20 height 20
type input "1170"
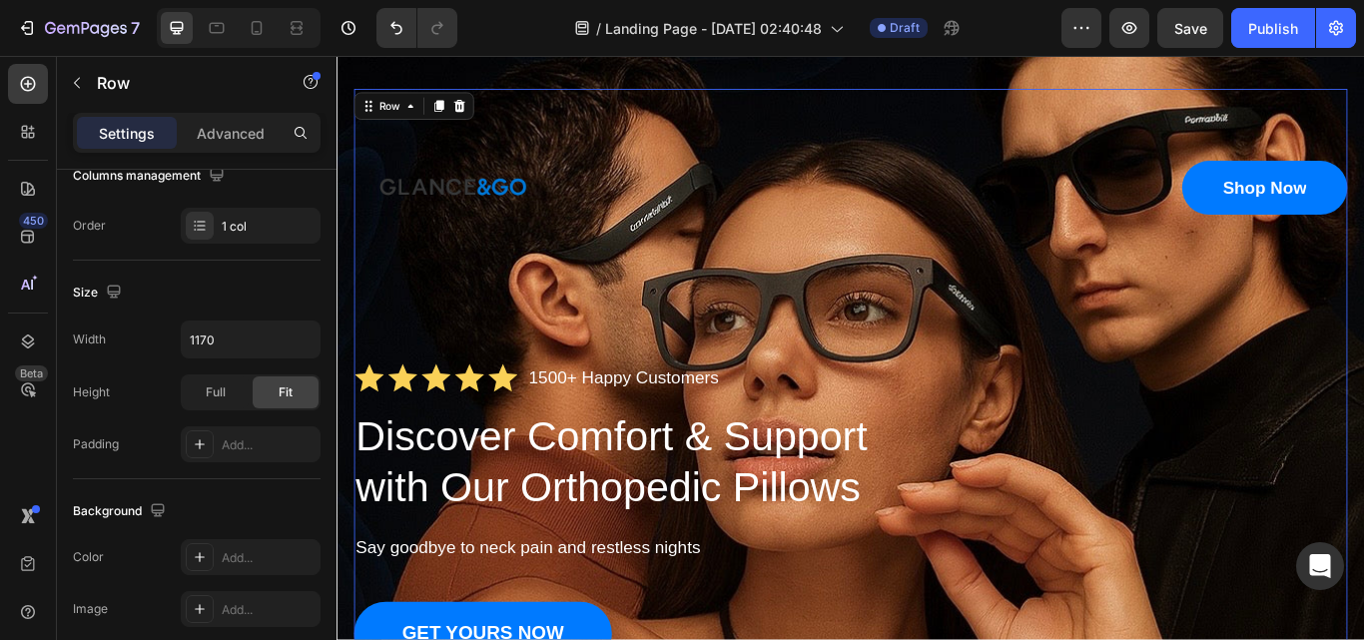
scroll to position [12, 0]
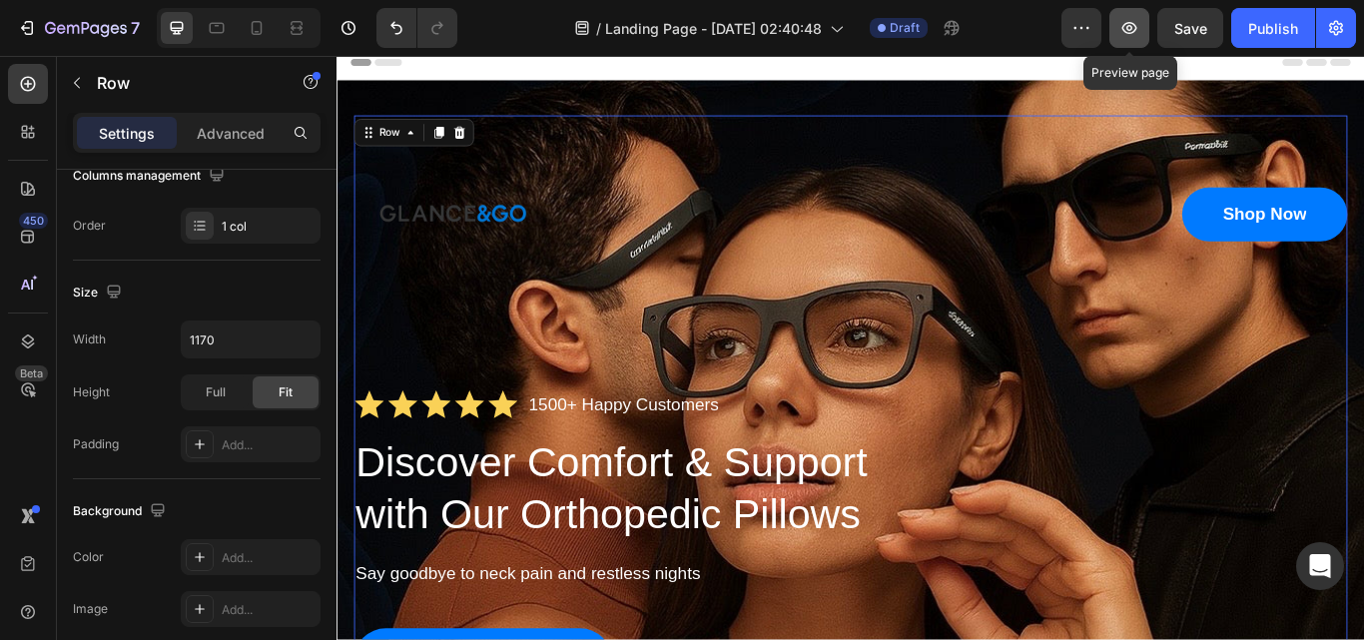
click at [1111, 21] on button "button" at bounding box center [1129, 28] width 40 height 40
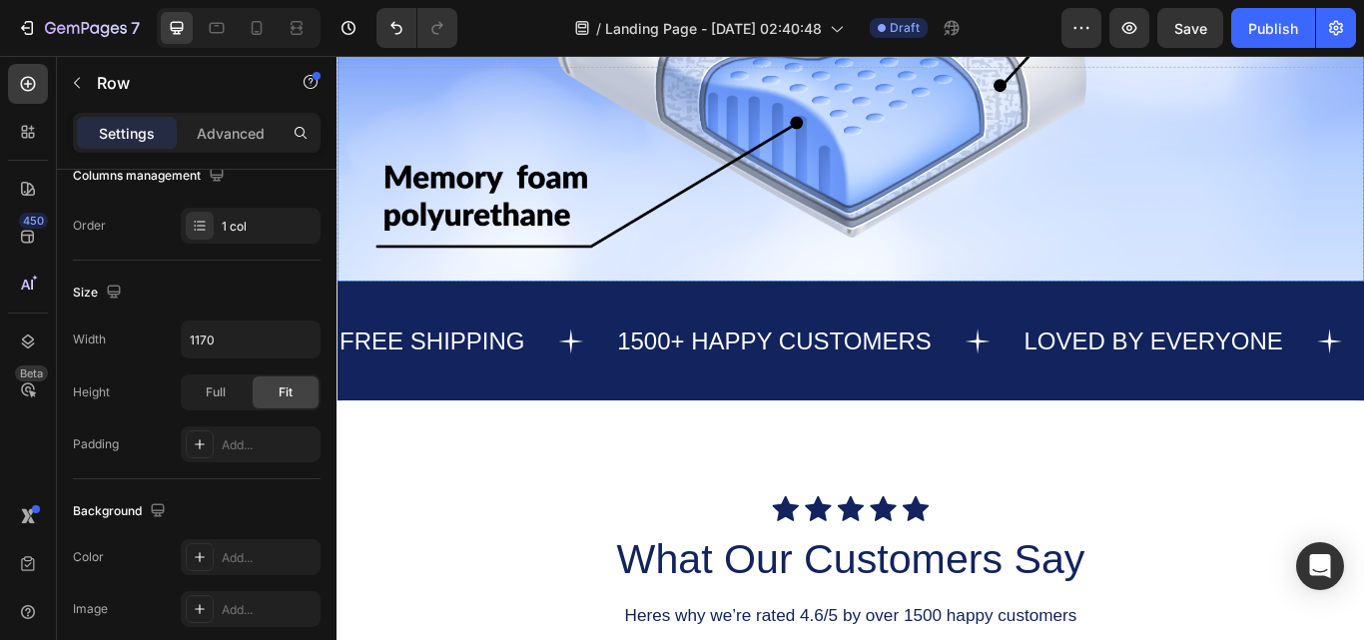
scroll to position [1797, 0]
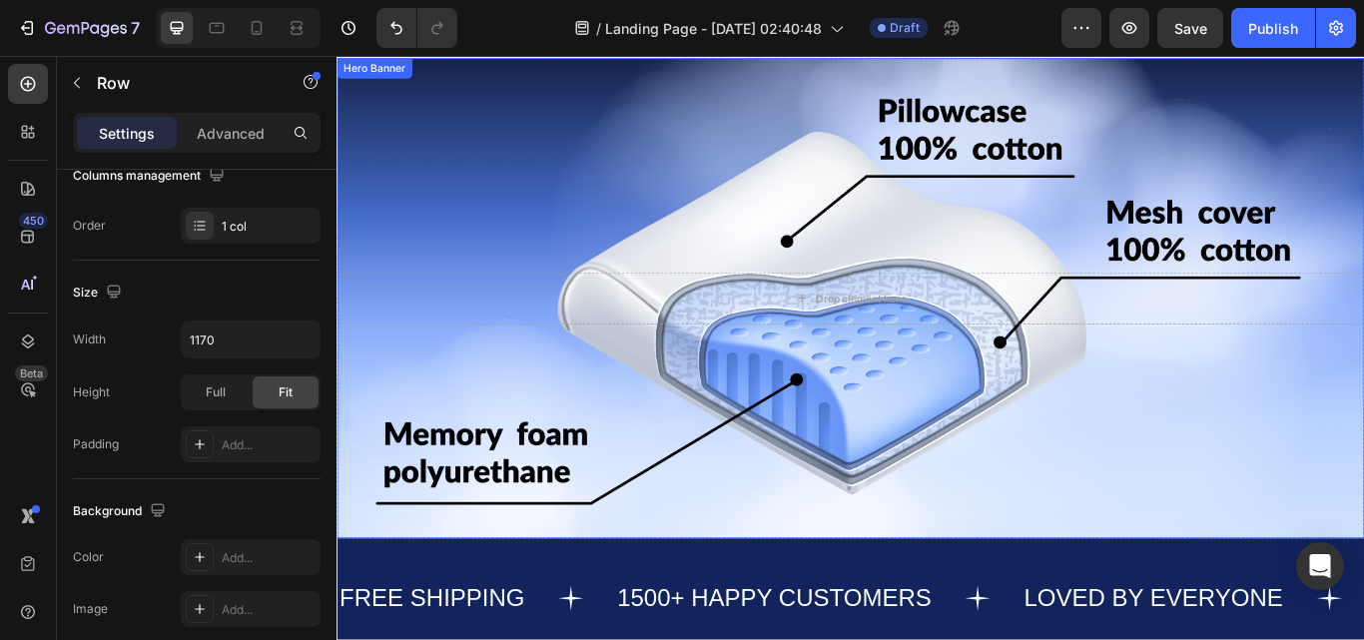
click at [913, 413] on div "Background Image" at bounding box center [935, 339] width 1198 height 560
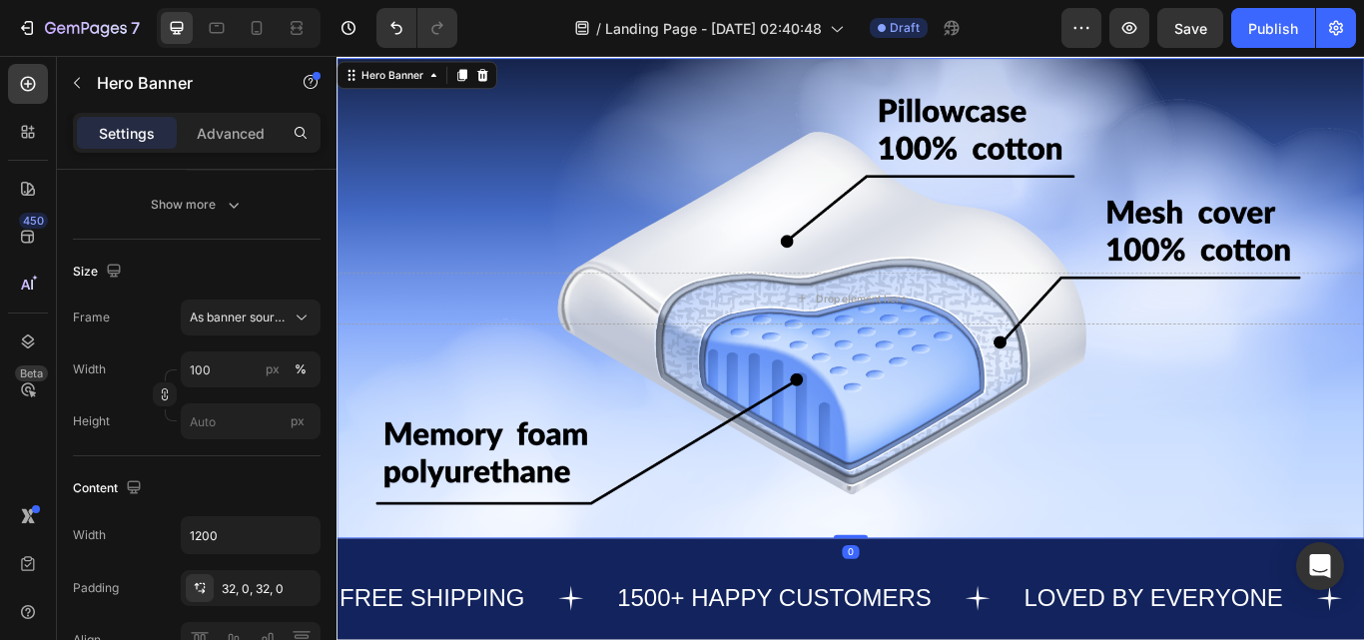
scroll to position [0, 0]
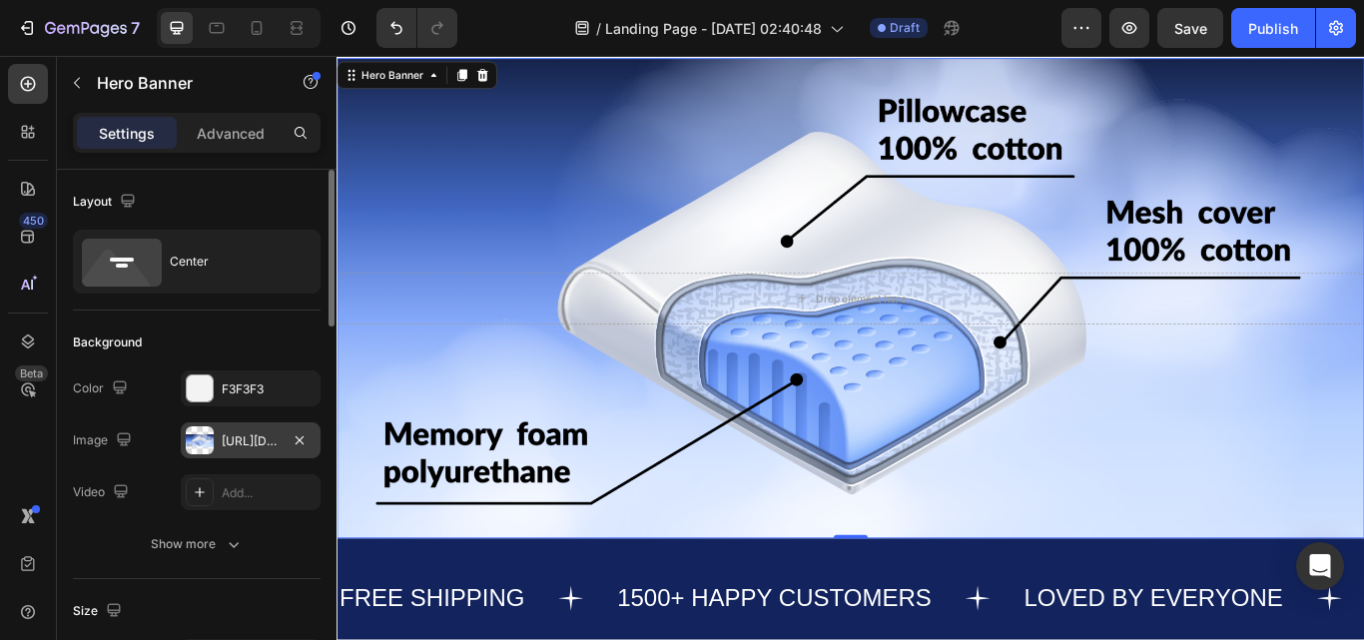
click at [261, 436] on div "https://cdn.shopify.com/s/files/1/0703/5843/3964/files/gempages_581566045425238…" at bounding box center [251, 441] width 58 height 18
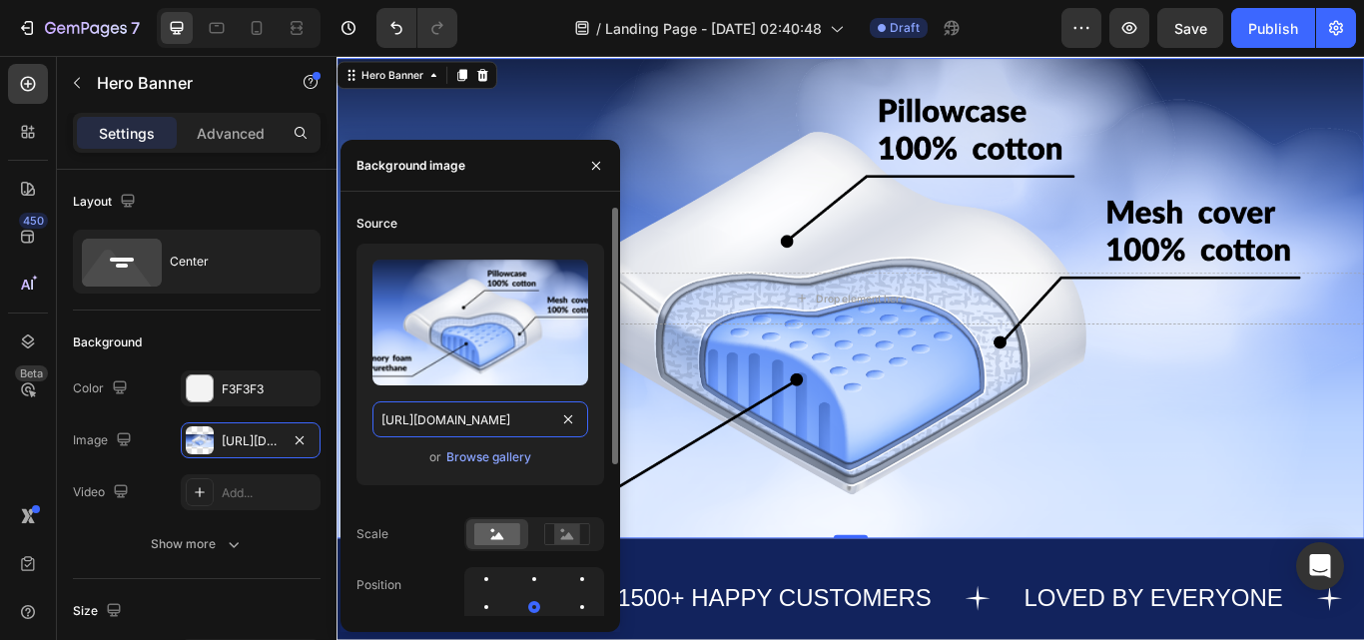
click at [510, 423] on input "https://cdn.shopify.com/s/files/1/0703/5843/3964/files/gempages_581566045425238…" at bounding box center [480, 419] width 216 height 36
paste input "0946F492-052A-43D6-8A32-BBF0FB6F1C11.png?v=1755143429"
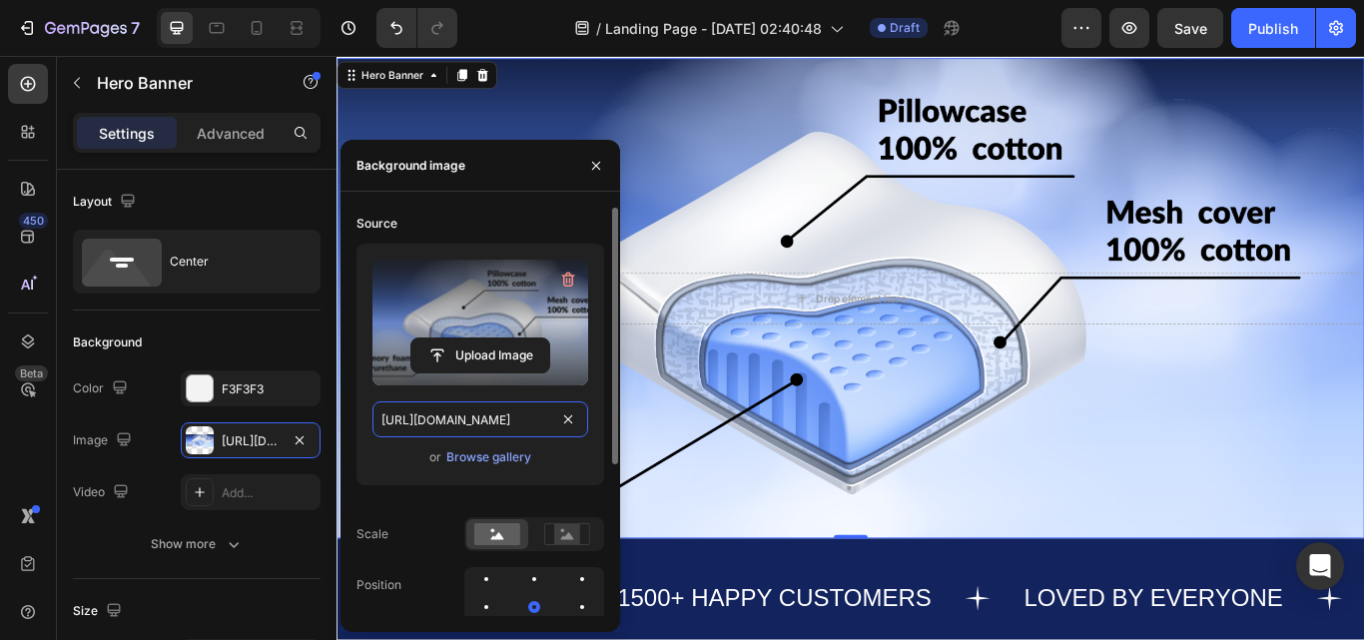
type input "https://cdn.shopify.com/s/files/1/0703/5843/3964/files/0946F492-052A-43D6-8A32-…"
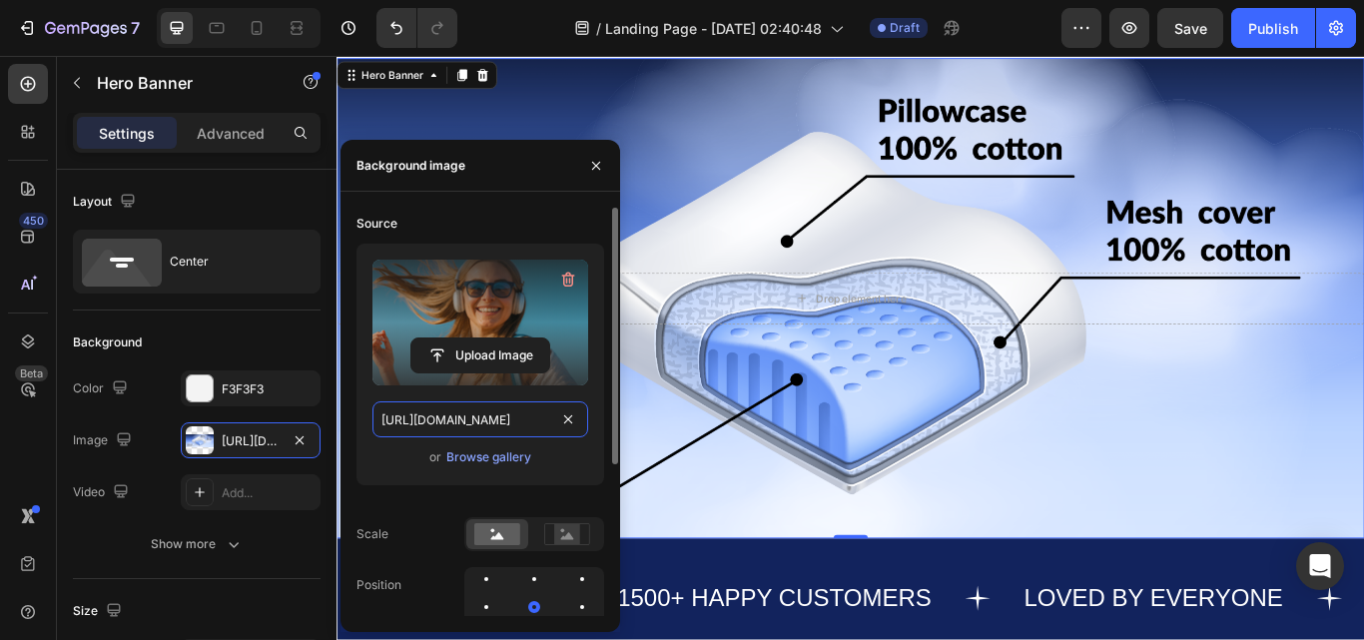
scroll to position [0, 520]
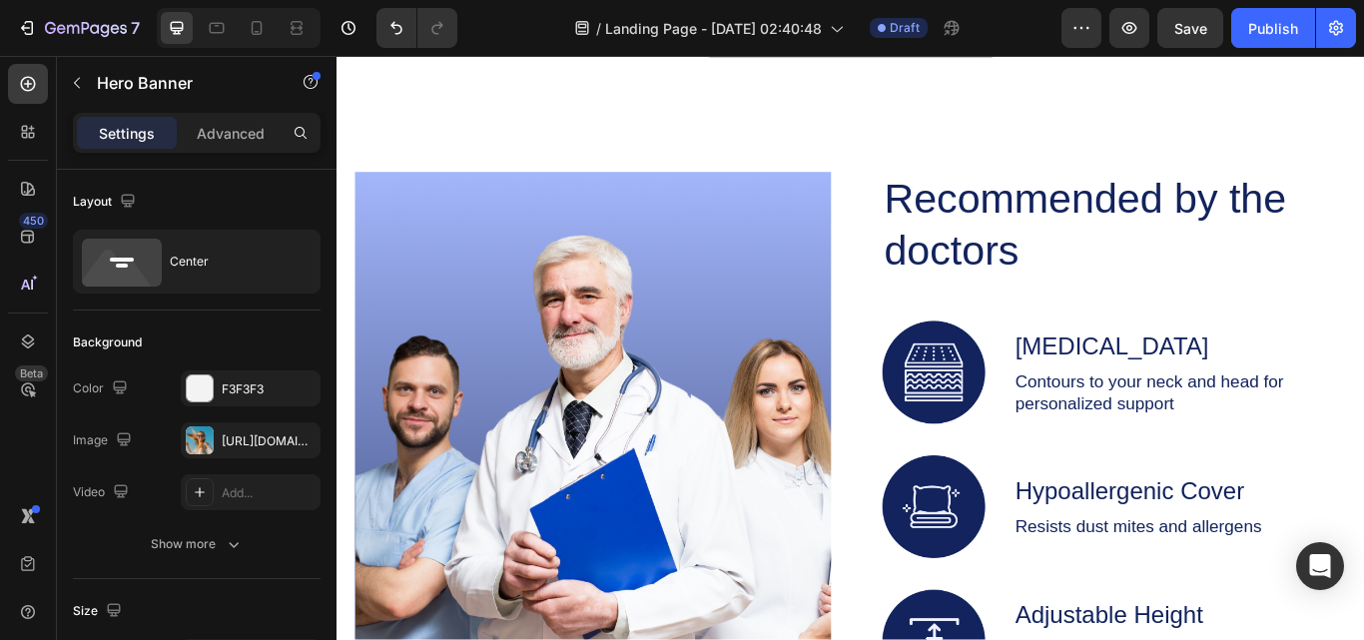
scroll to position [4194, 0]
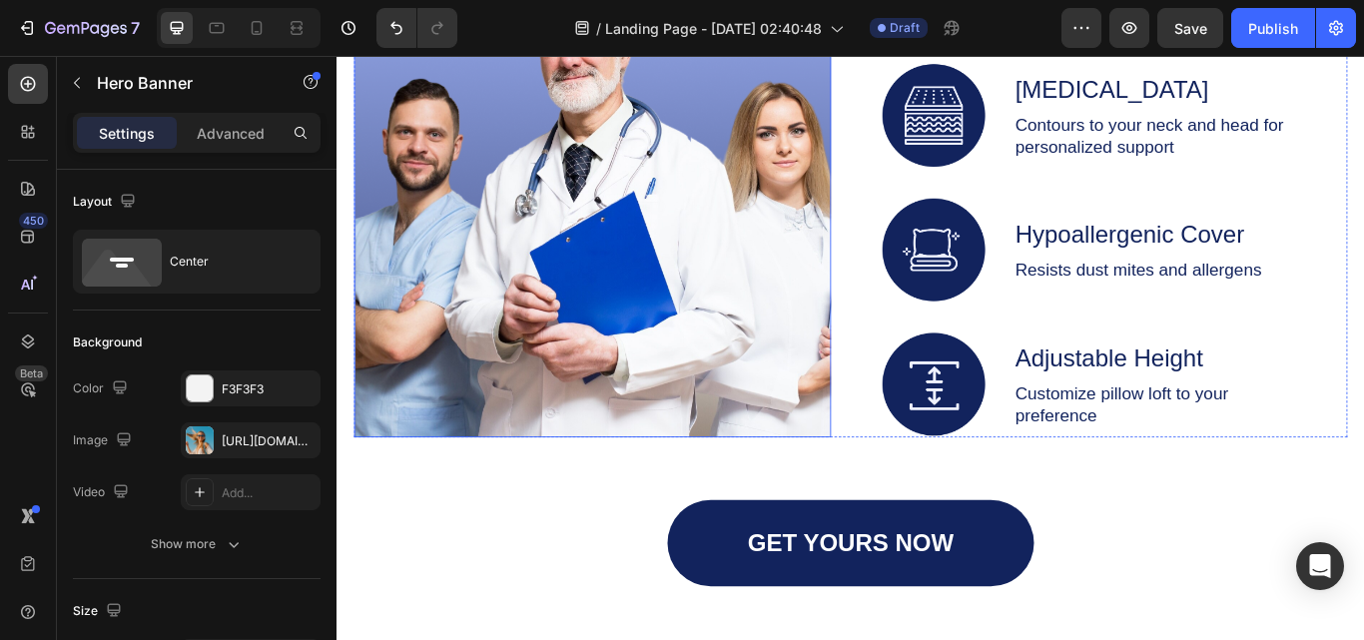
click at [689, 326] on img at bounding box center [634, 196] width 556 height 609
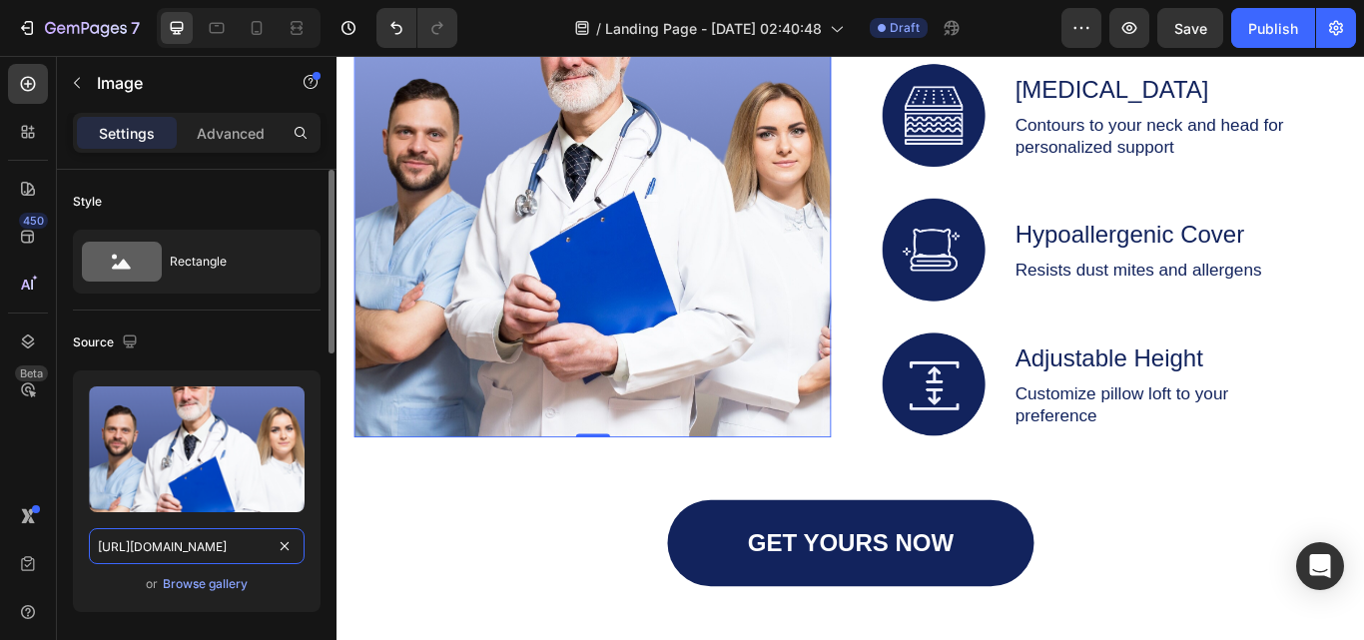
click at [219, 544] on input "https://cdn.shopify.com/s/files/1/0703/5843/3964/files/gempages_581566045425238…" at bounding box center [197, 546] width 216 height 36
click at [257, 543] on input "https://cdn.shopify.com/s/files/1/0703/5843/3964/files/gempages_581566045425238…" at bounding box center [197, 546] width 216 height 36
paste input "F057CA60-FD9A-4E95-988F-998A340FBD5B.jpg?v=1754694658"
type input "https://cdn.shopify.com/s/files/1/0703/5843/3964/files/F057CA60-FD9A-4E95-988F-…"
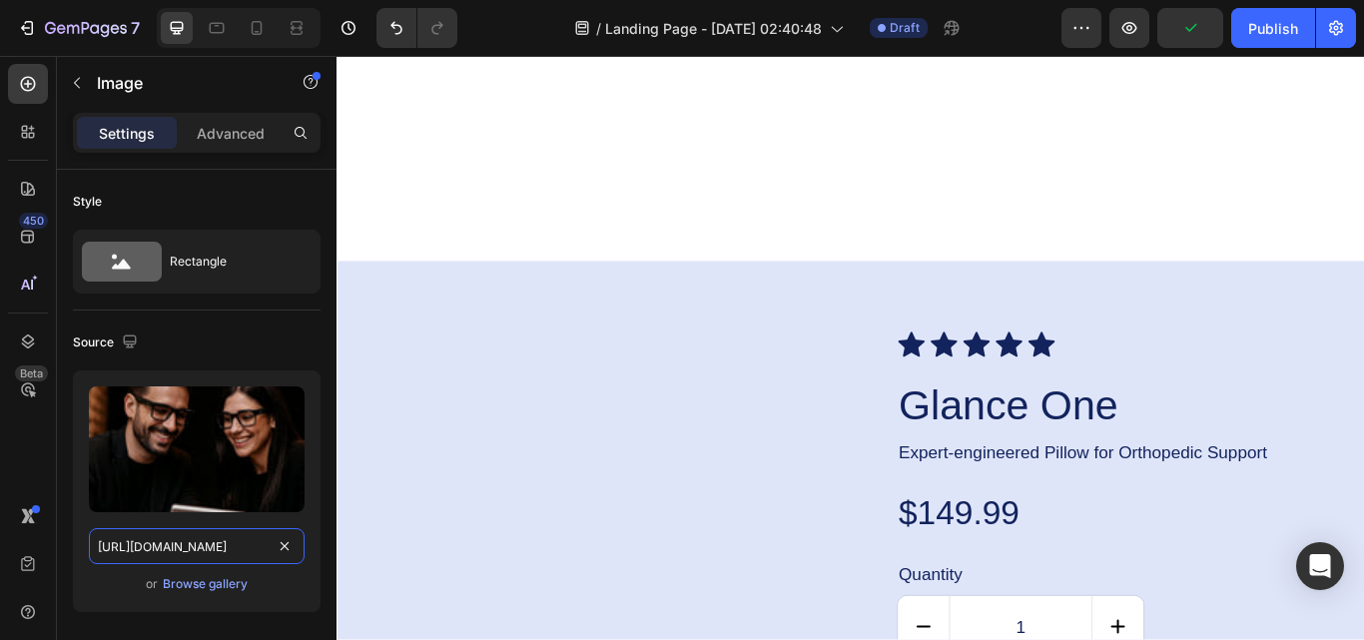
scroll to position [5947, 0]
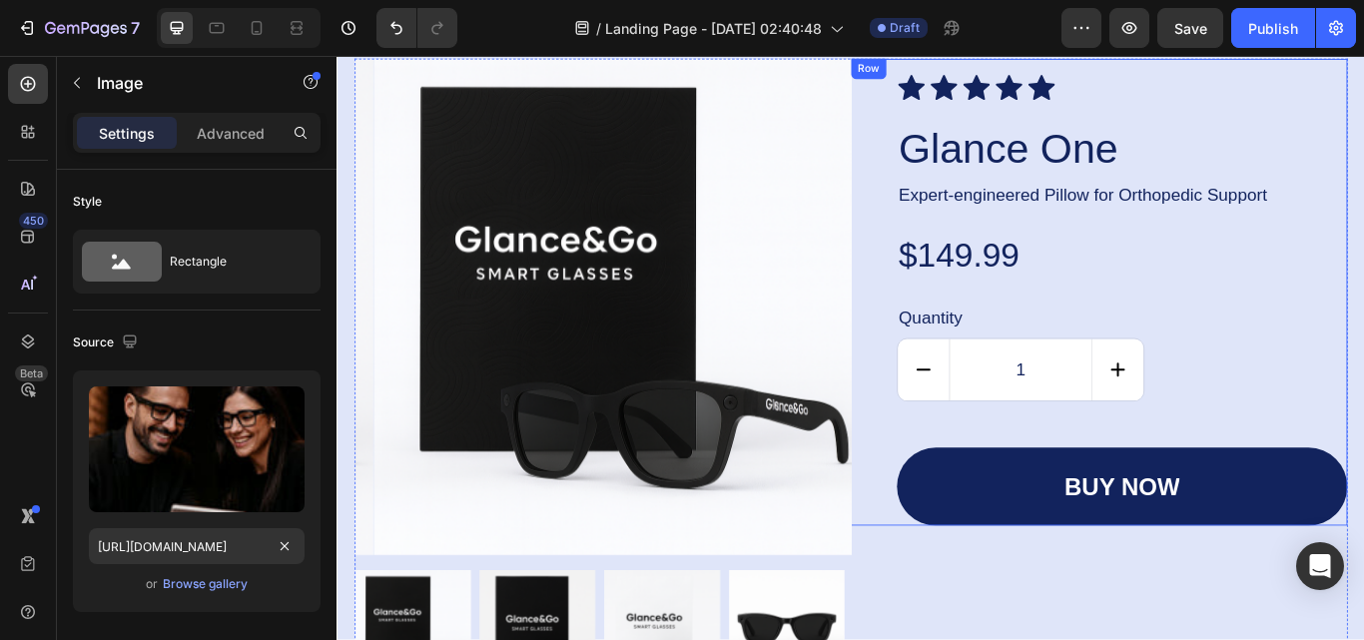
click at [1278, 340] on div "Icon Icon Icon Icon Icon Icon List Glance One Product Title Expert-engineered P…" at bounding box center [1251, 341] width 525 height 528
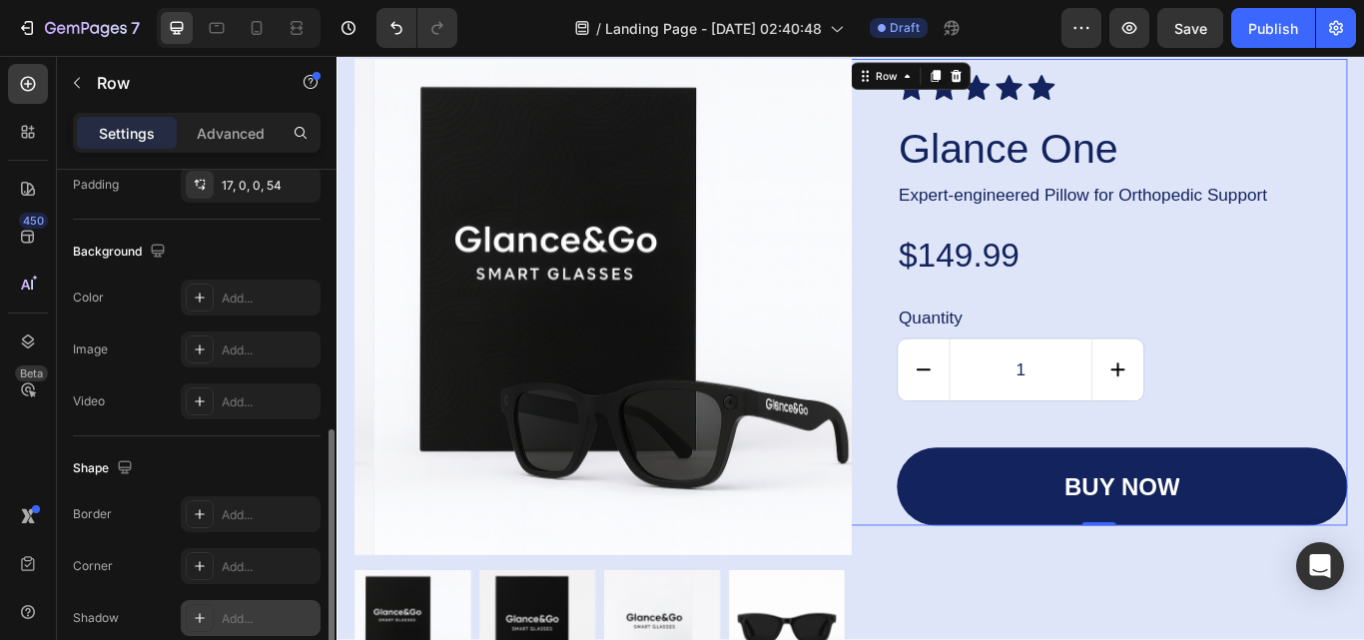
scroll to position [691, 0]
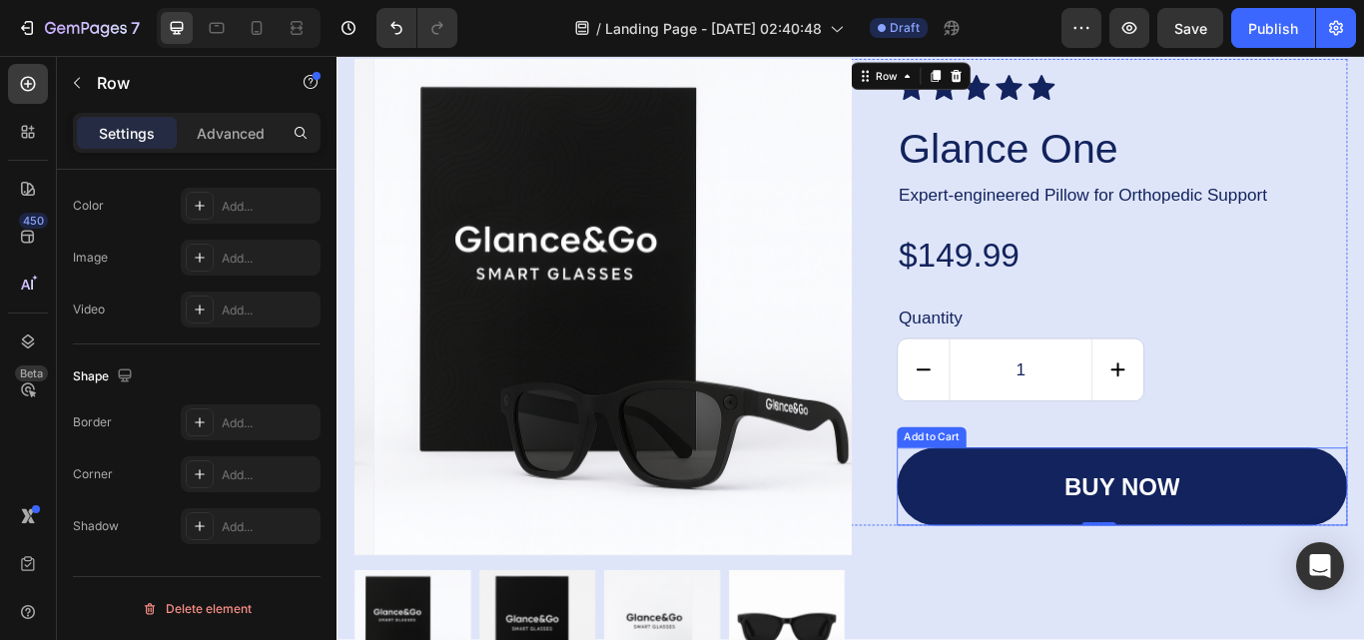
click at [1363, 563] on button "buy now" at bounding box center [1251, 558] width 525 height 91
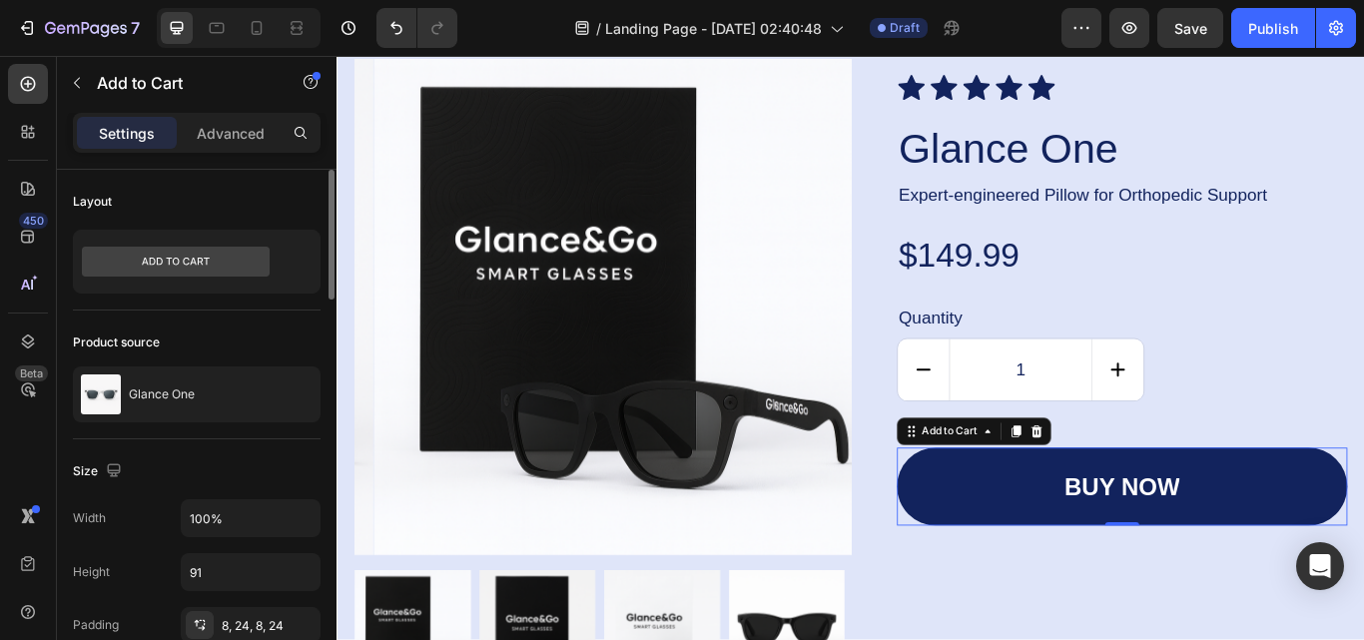
scroll to position [300, 0]
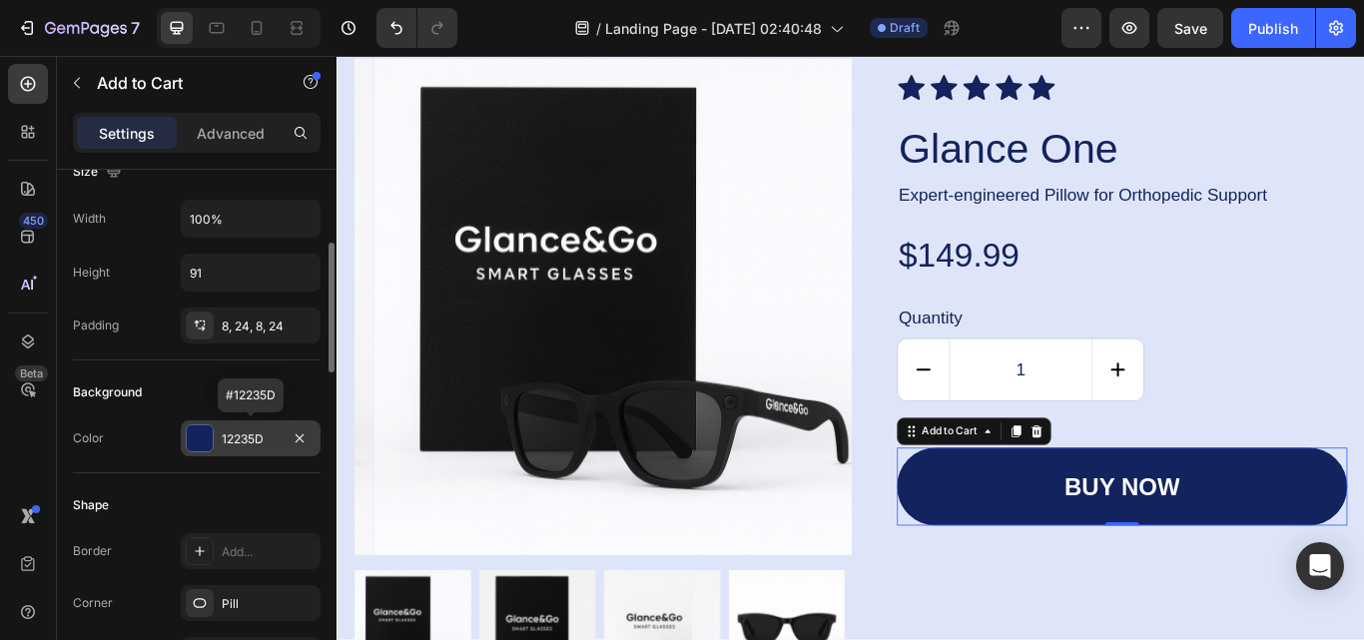
click at [279, 434] on div "12235D" at bounding box center [251, 439] width 58 height 18
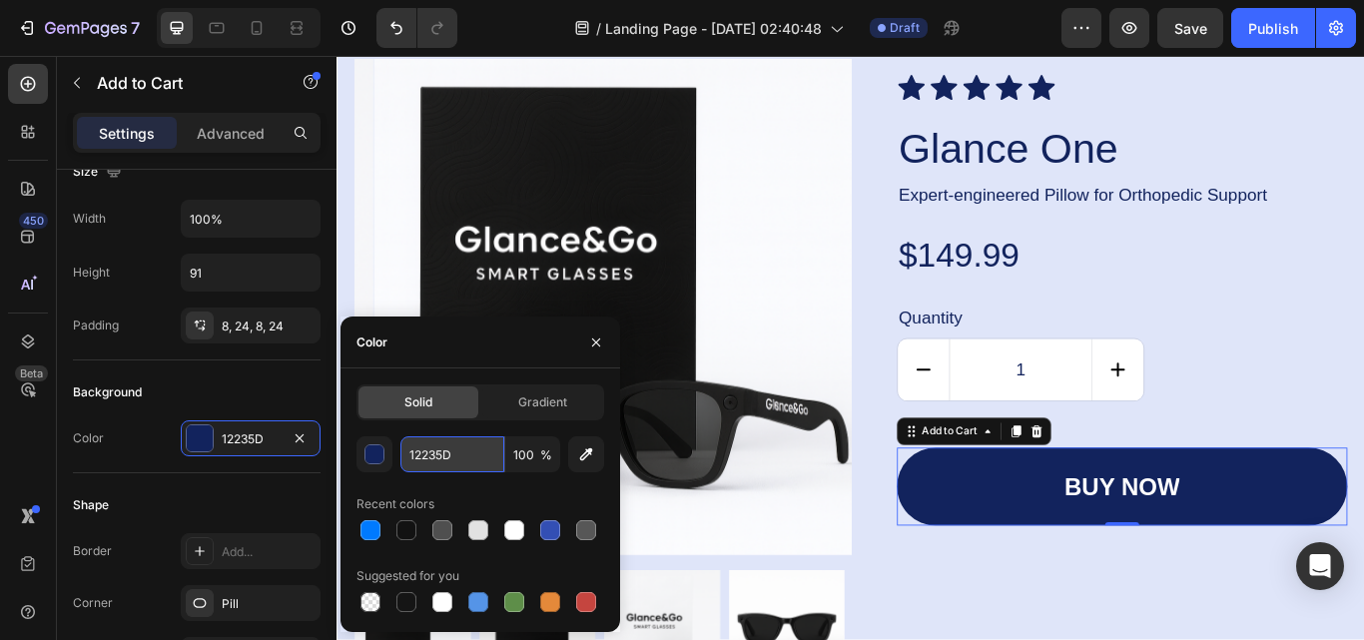
click at [482, 464] on input "12235D" at bounding box center [452, 454] width 104 height 36
click at [365, 528] on div at bounding box center [370, 530] width 20 height 20
type input "007AFF"
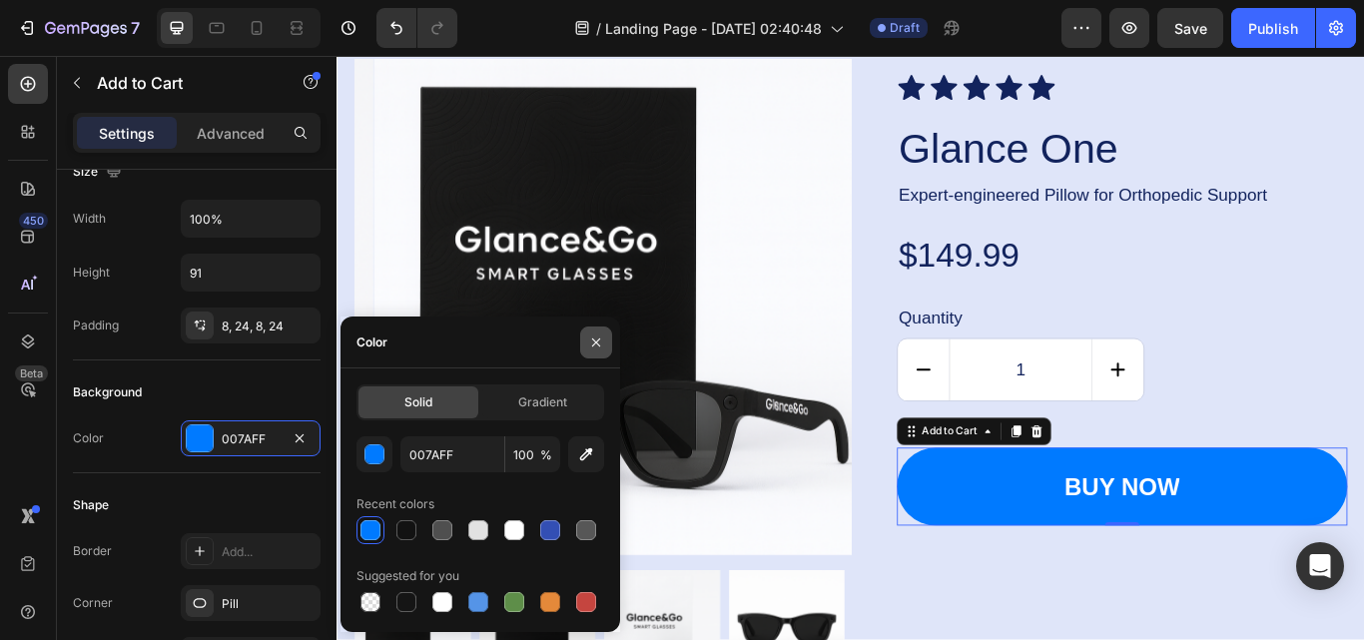
click at [594, 344] on icon "button" at bounding box center [596, 341] width 8 height 8
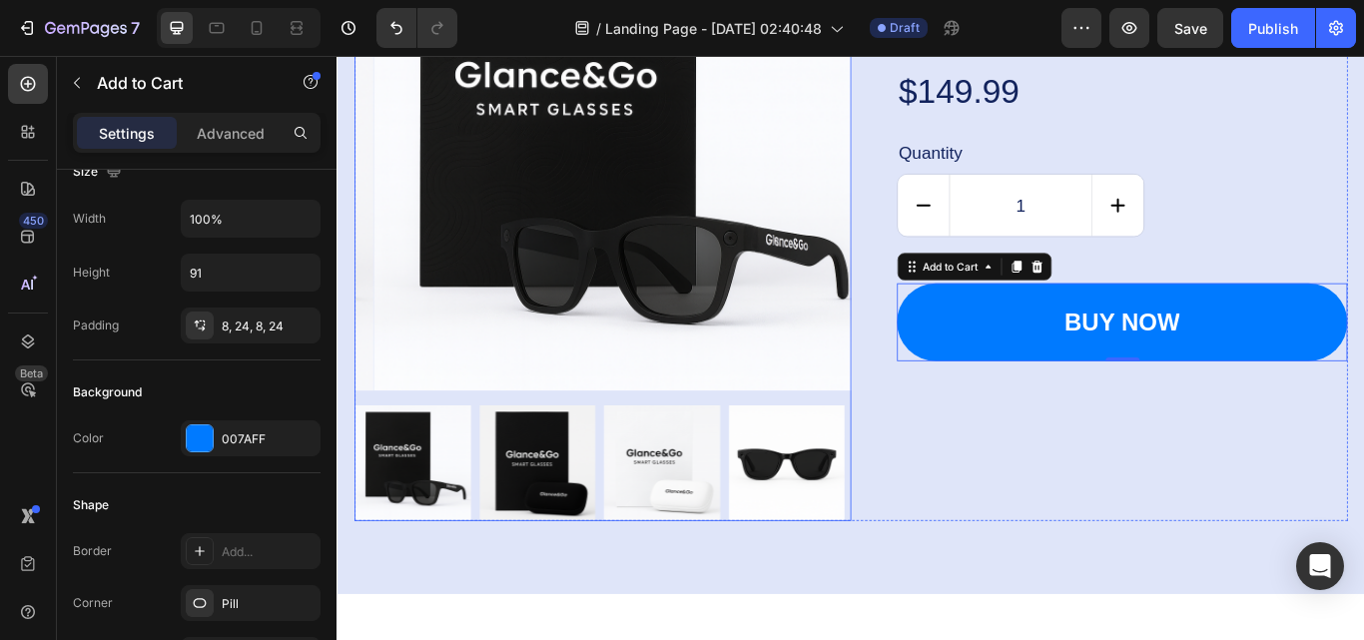
scroll to position [5348, 0]
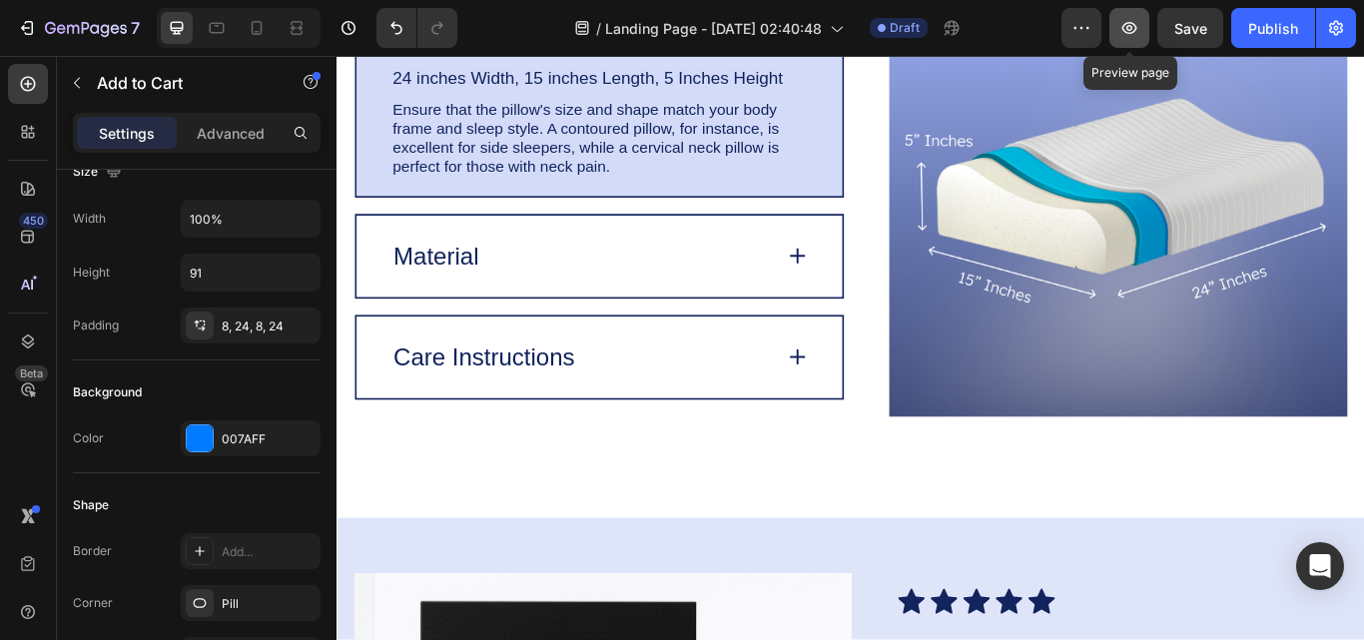
click at [1120, 31] on icon "button" at bounding box center [1129, 28] width 20 height 20
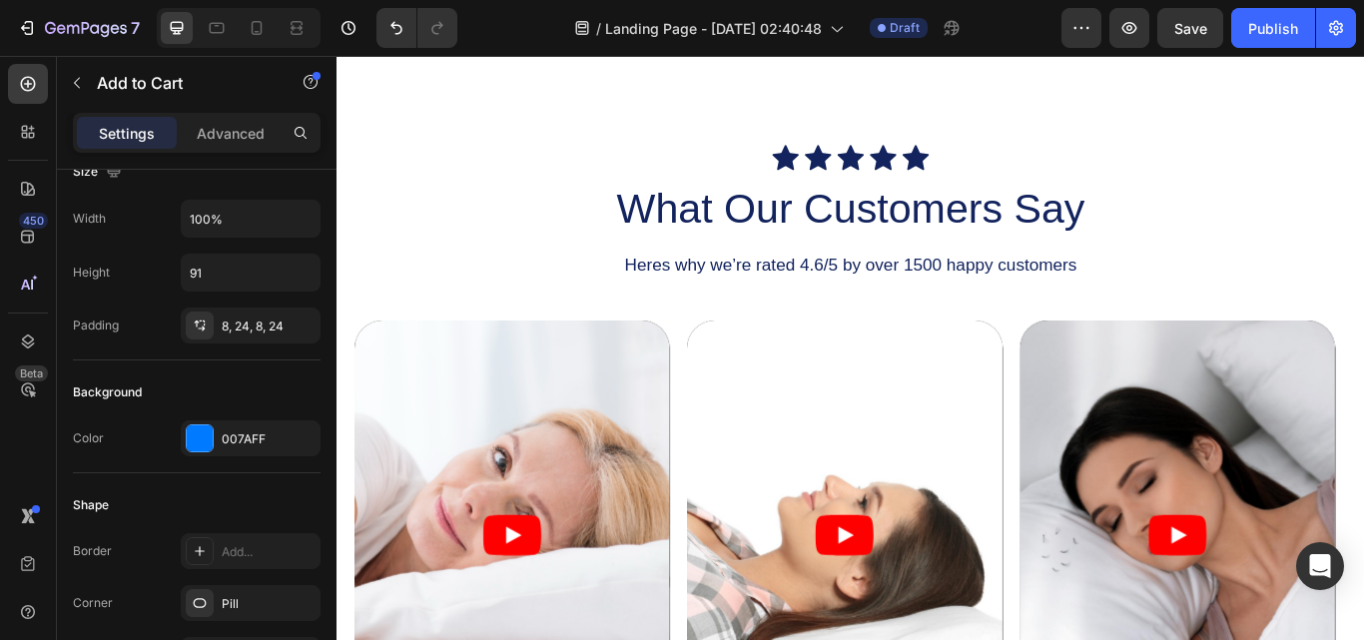
scroll to position [2652, 0]
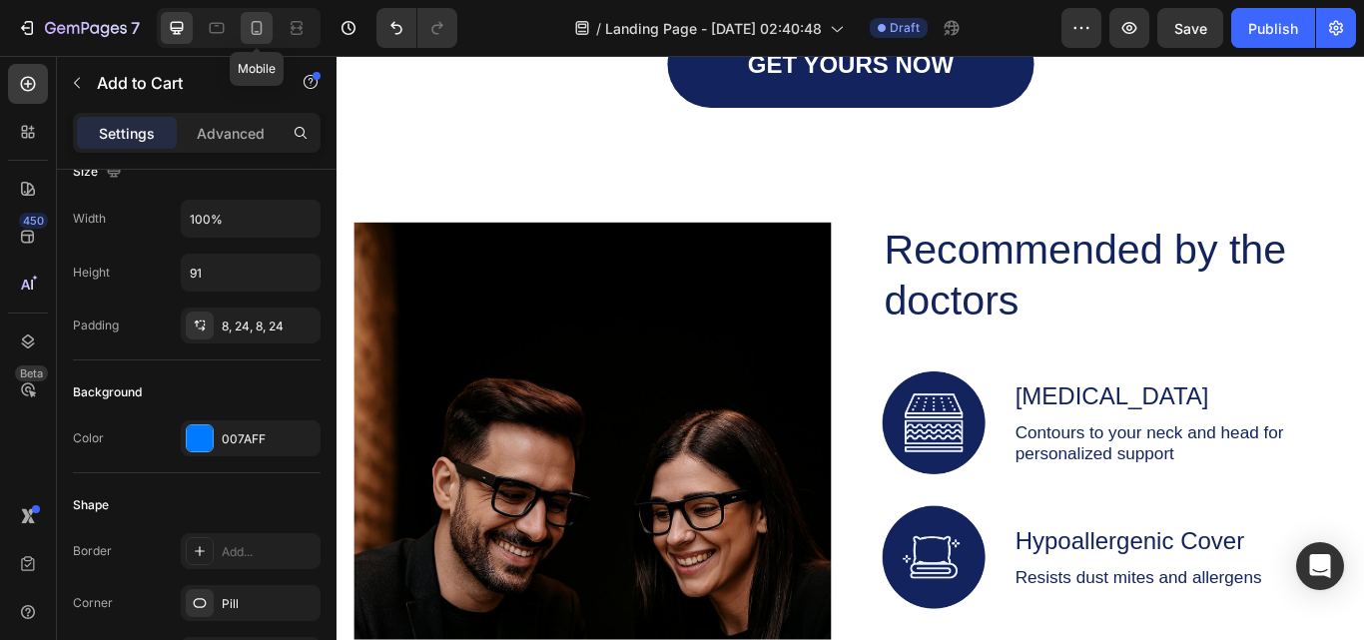
click at [262, 21] on icon at bounding box center [257, 28] width 20 height 20
type input "19"
type input "60"
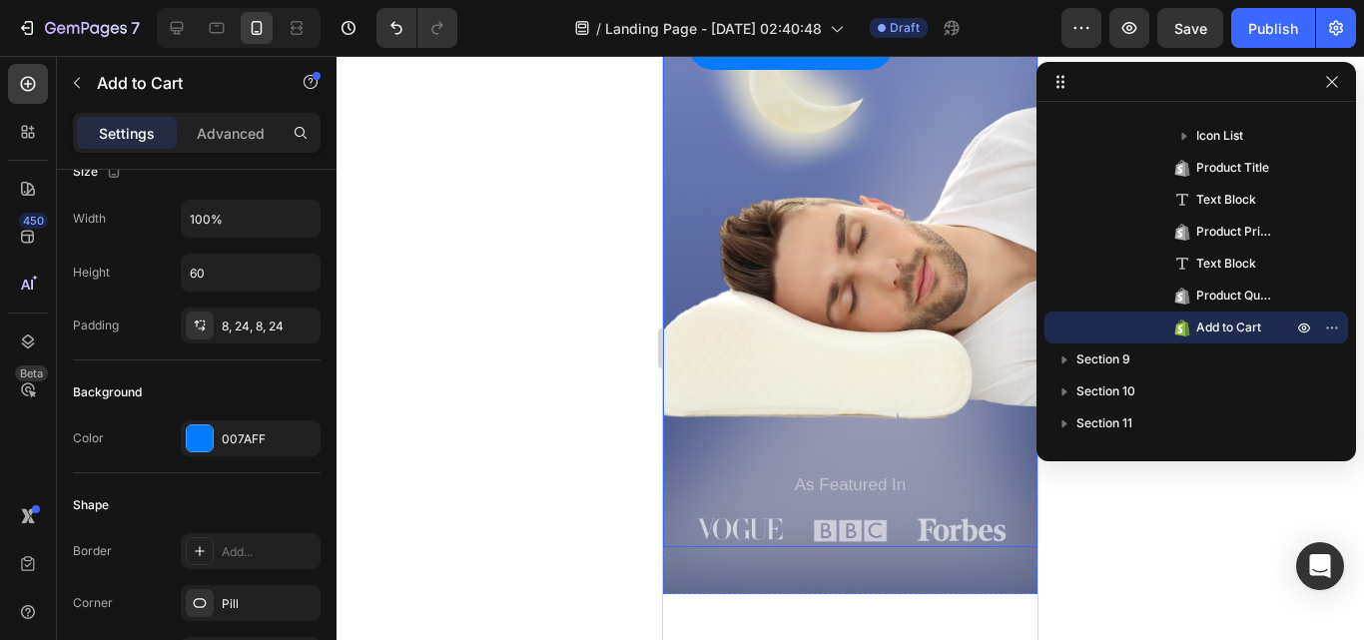
scroll to position [599, 0]
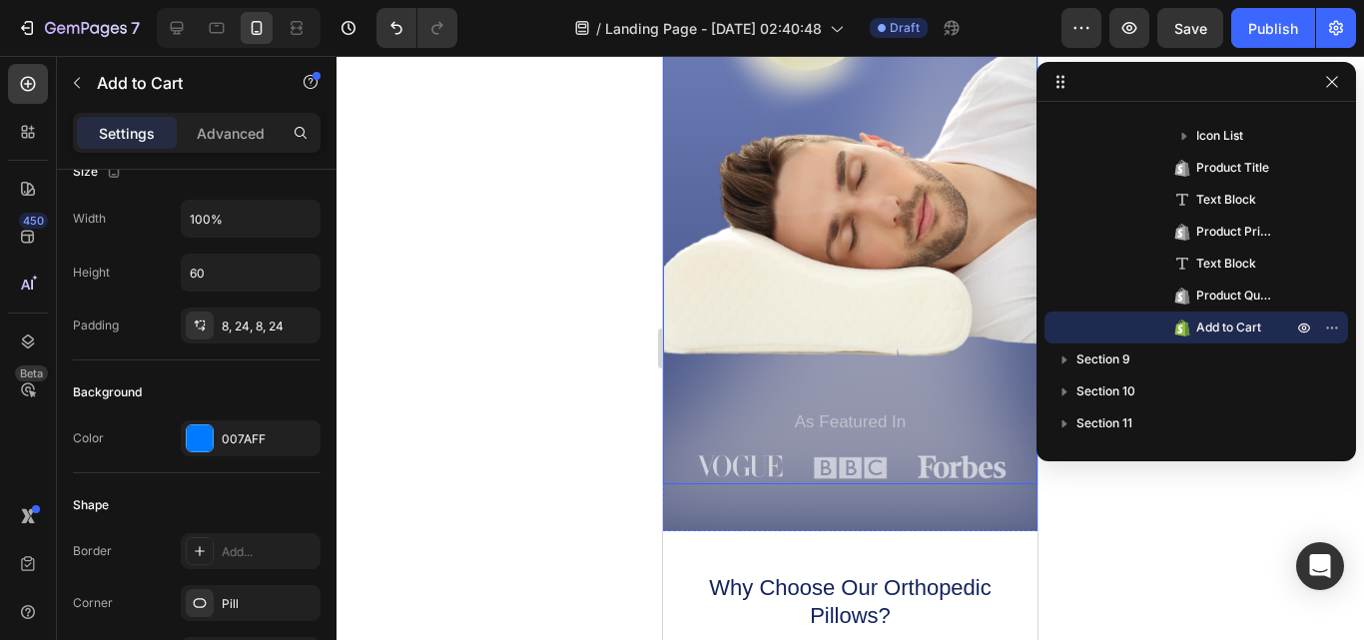
click at [931, 397] on div "GET YOURS NOW Button" at bounding box center [850, 182] width 325 height 453
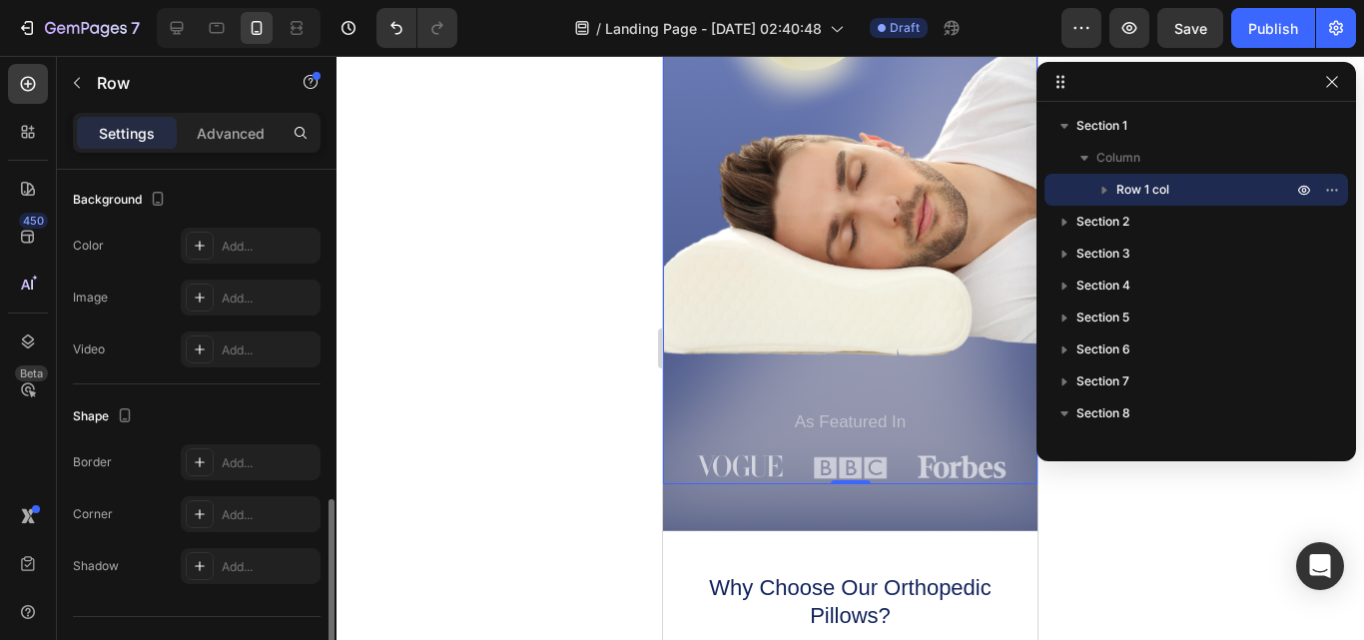
scroll to position [639, 0]
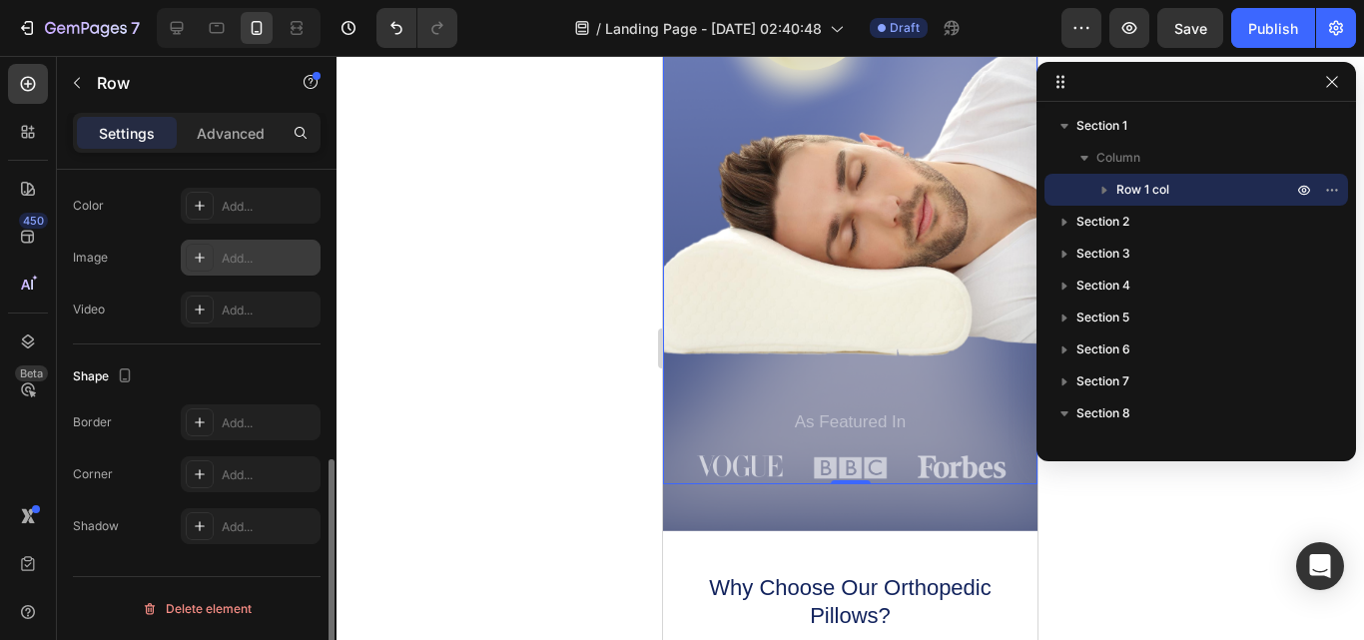
click at [217, 247] on div "Add..." at bounding box center [251, 258] width 140 height 36
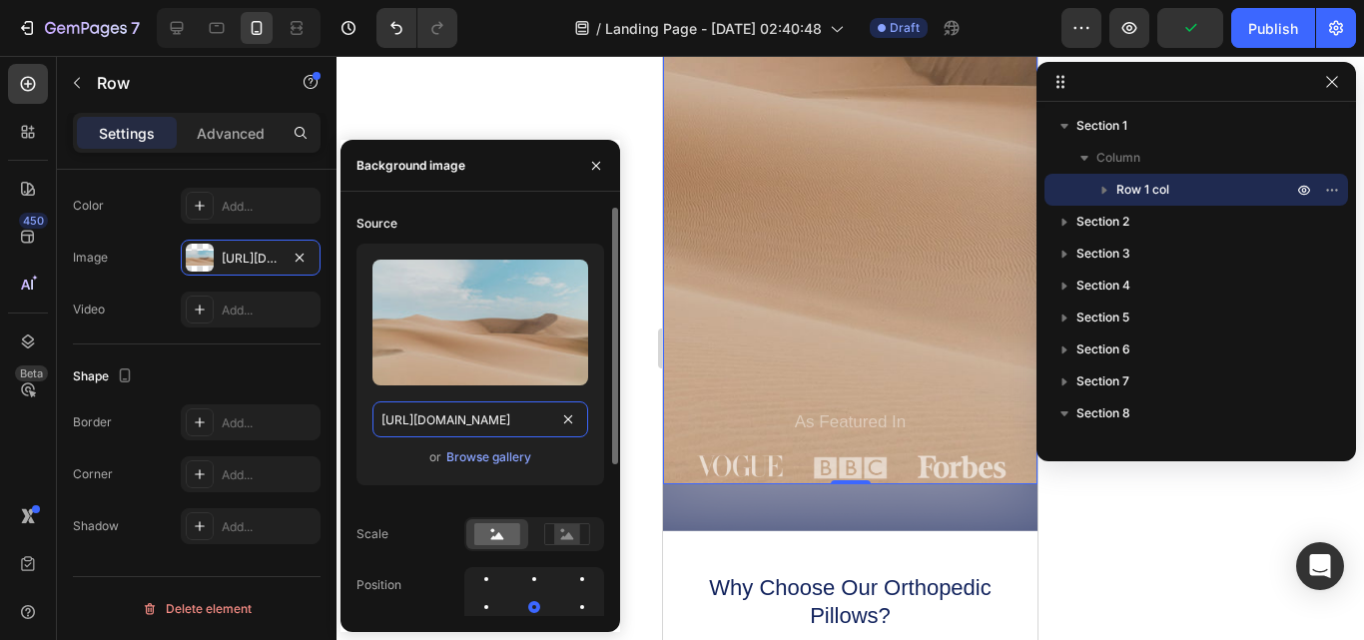
click at [489, 420] on input "https://cdn.shopify.com/s/files/1/2005/9307/files/background_settings.jpg" at bounding box center [480, 419] width 216 height 36
paste input "0703/5843/3964/files/35585269-275D-47B2-9D7E-796A0145FFC1.jpg?v=1754698224"
type input "https://cdn.shopify.com/s/files/1/0703/5843/3964/files/35585269-275D-47B2-9D7E-…"
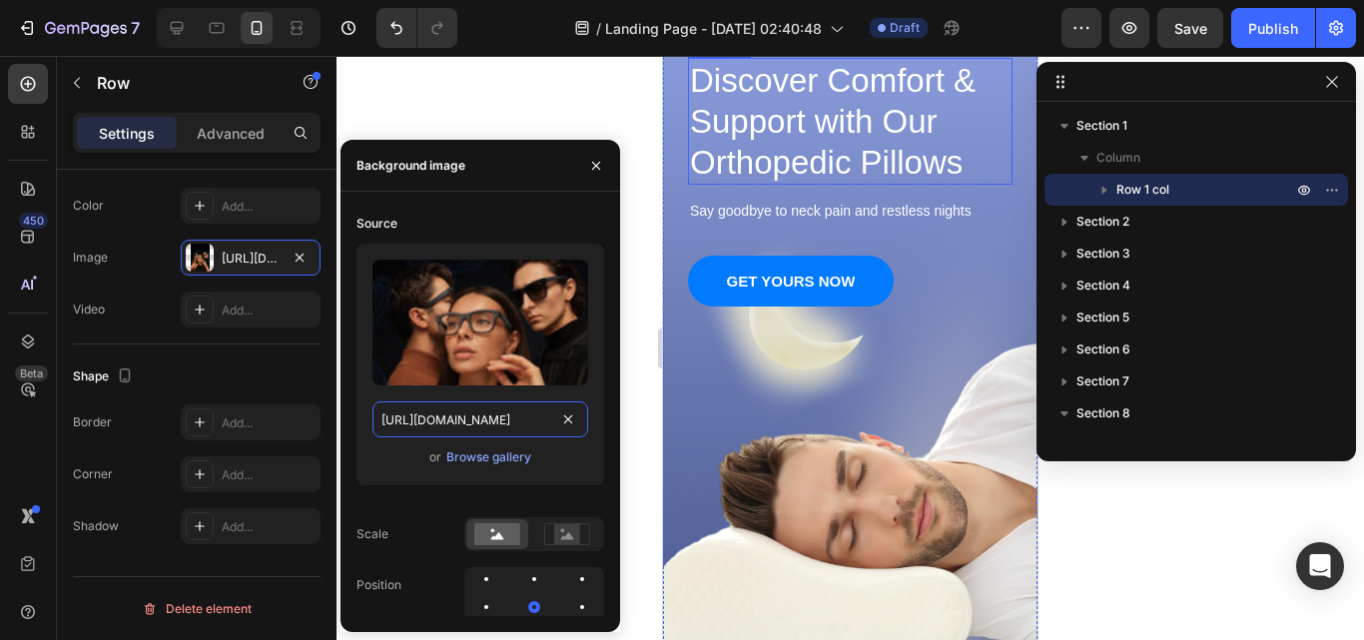
scroll to position [0, 0]
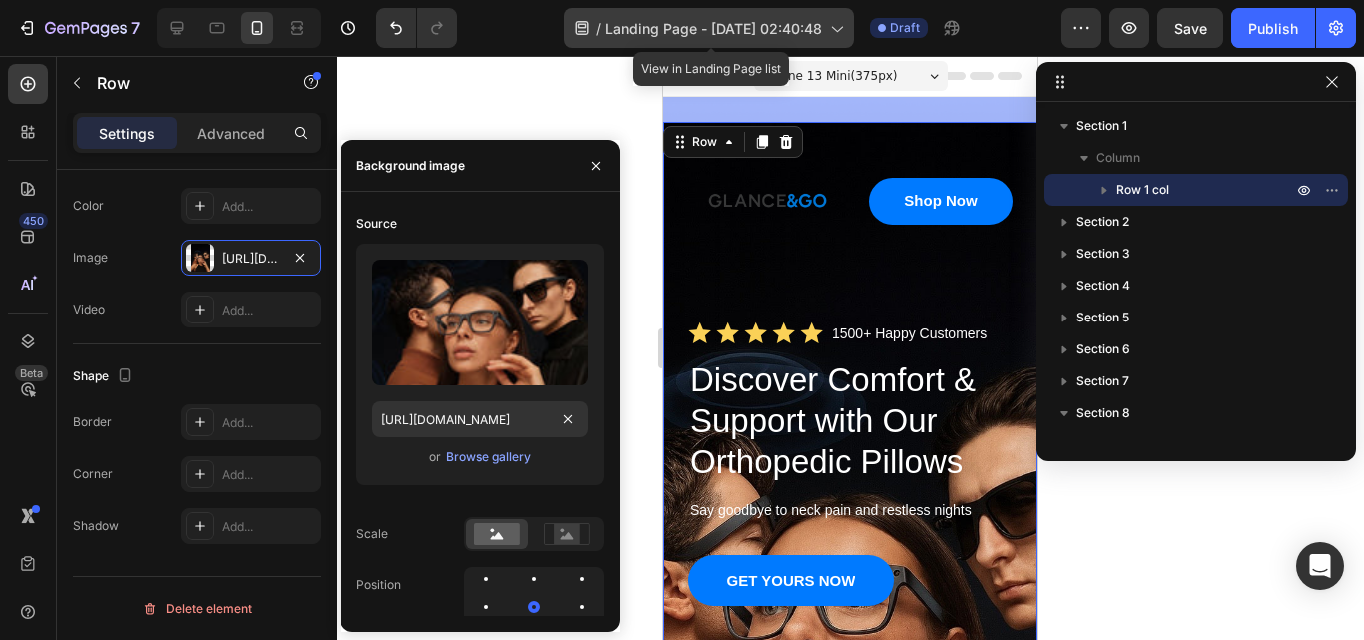
click at [830, 32] on icon at bounding box center [836, 28] width 20 height 20
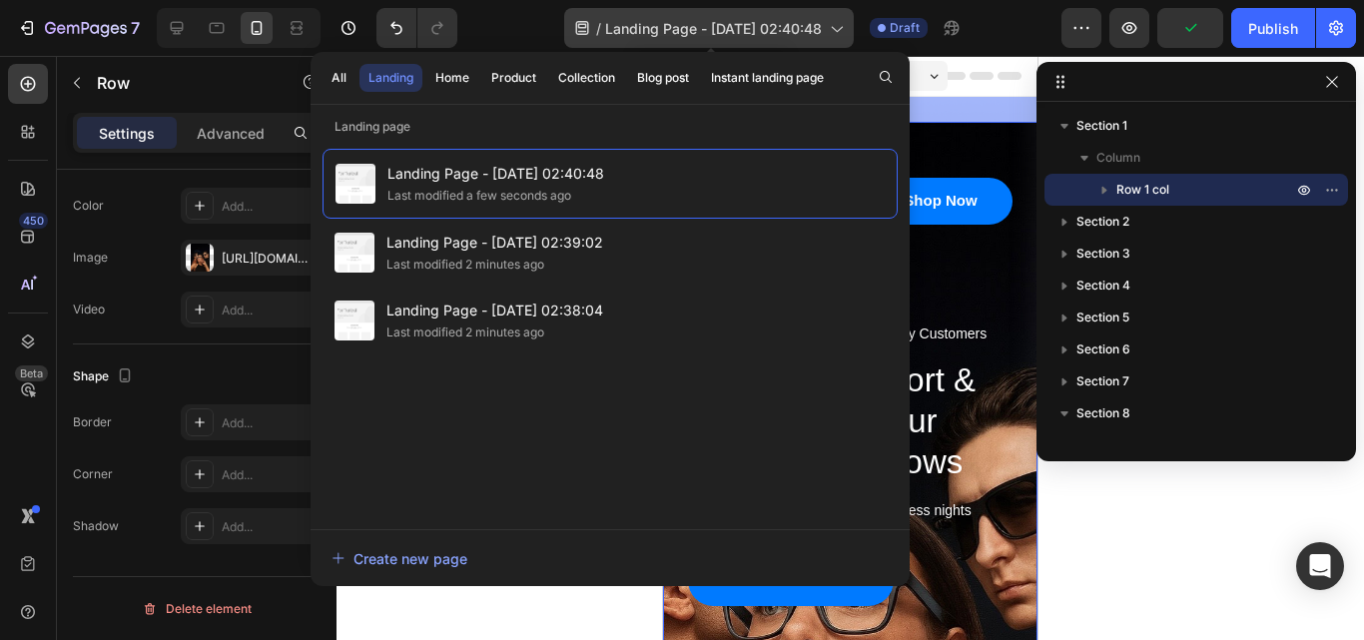
click at [836, 36] on icon at bounding box center [836, 28] width 20 height 20
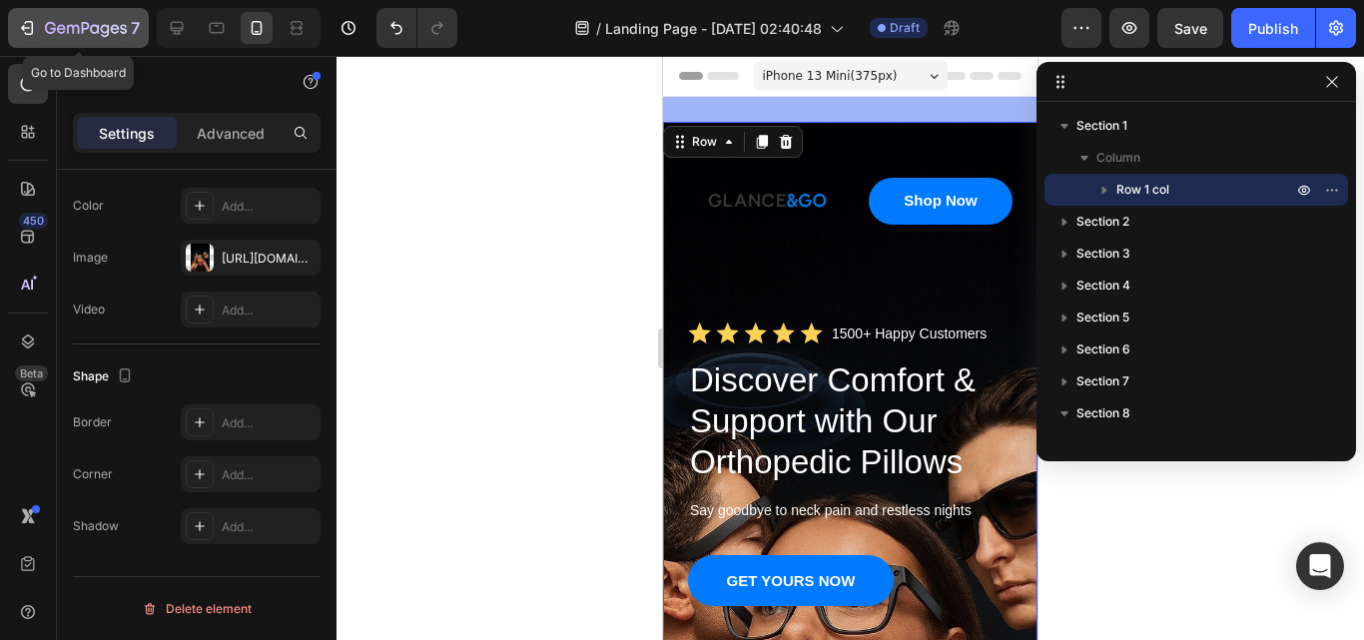
click at [23, 15] on button "7" at bounding box center [78, 28] width 141 height 40
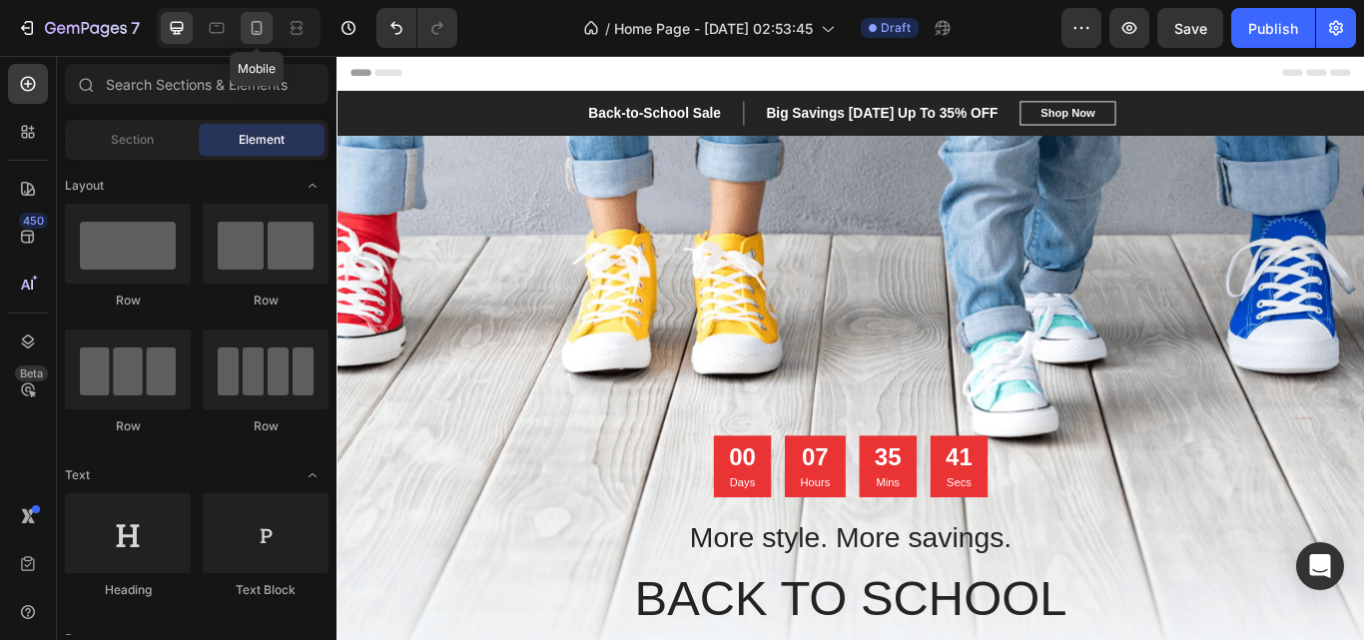
click at [250, 16] on div at bounding box center [257, 28] width 32 height 32
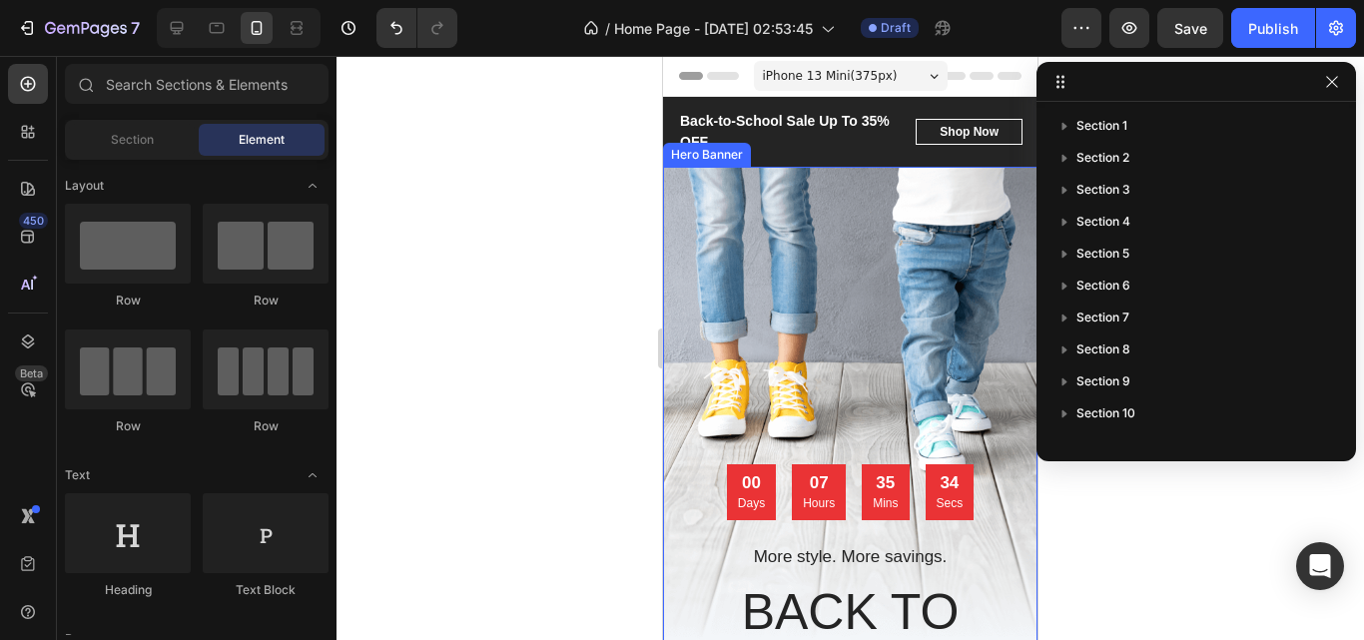
click at [859, 271] on div "Overlay" at bounding box center [850, 514] width 374 height 694
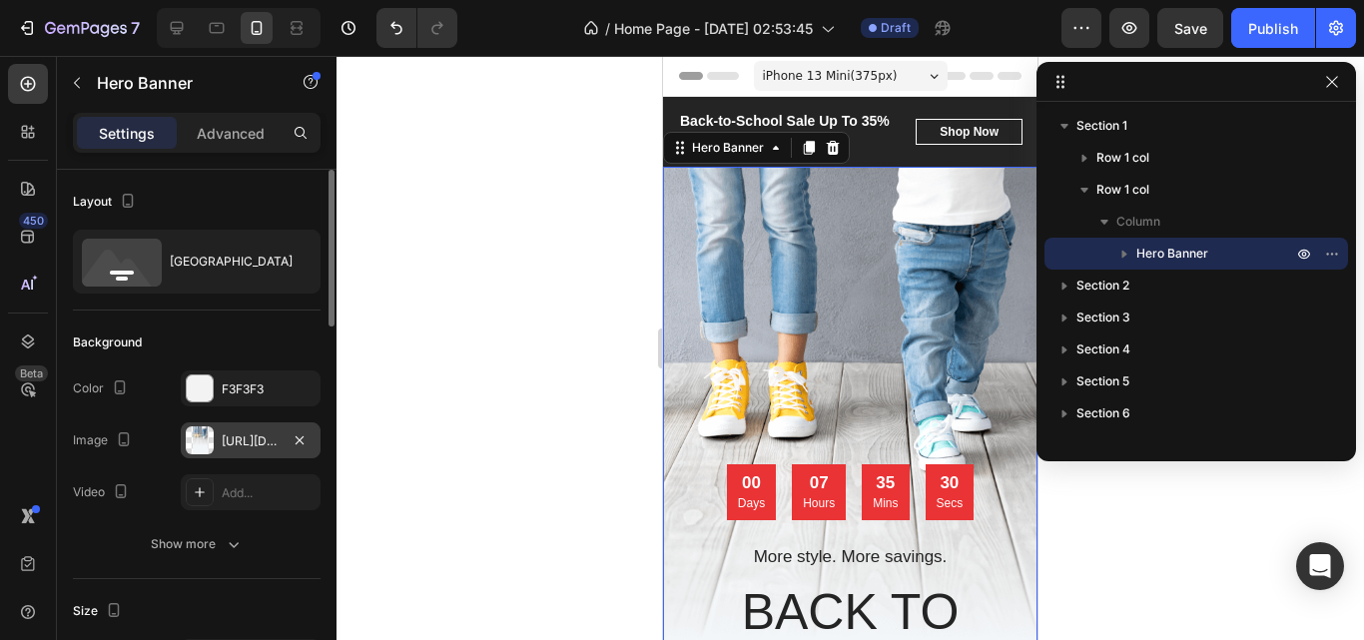
click at [252, 445] on div "[URL][DOMAIN_NAME]" at bounding box center [251, 441] width 58 height 18
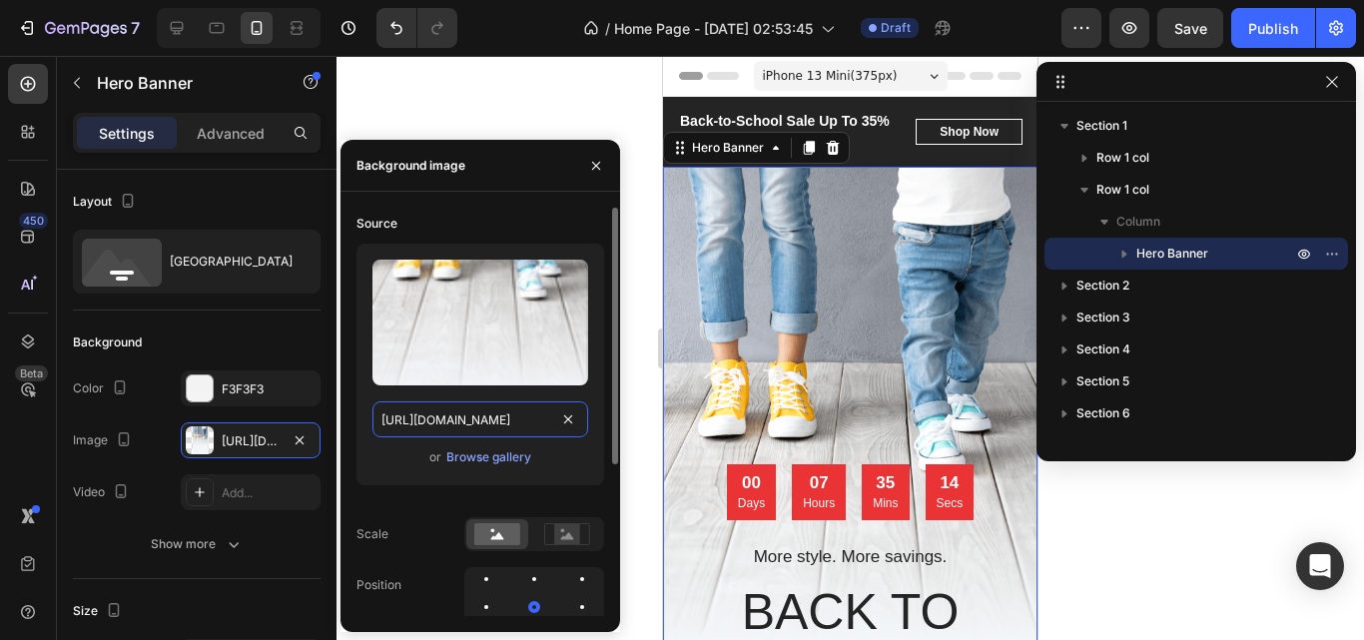
click at [527, 421] on input "[URL][DOMAIN_NAME]" at bounding box center [480, 419] width 216 height 36
paste input "35585269-275D-47B2-9D7E-796A0145FFC1.png?v=1754697558"
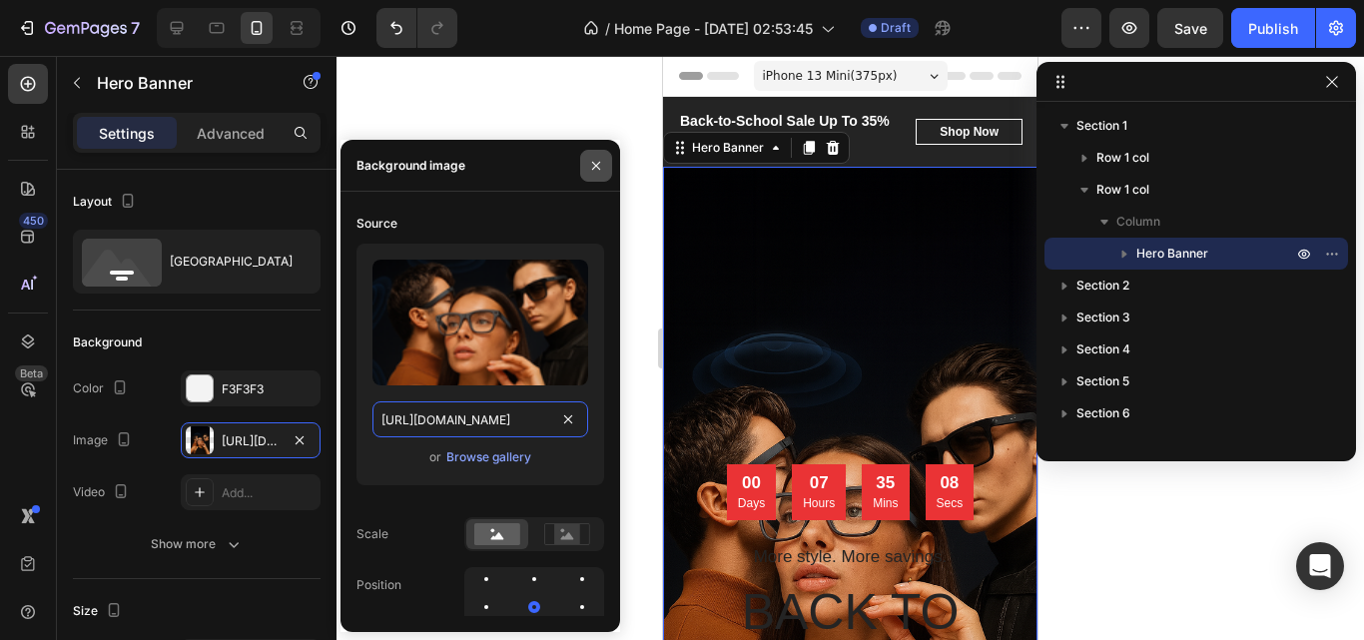
type input "[URL][DOMAIN_NAME]"
click at [602, 162] on icon "button" at bounding box center [596, 166] width 16 height 16
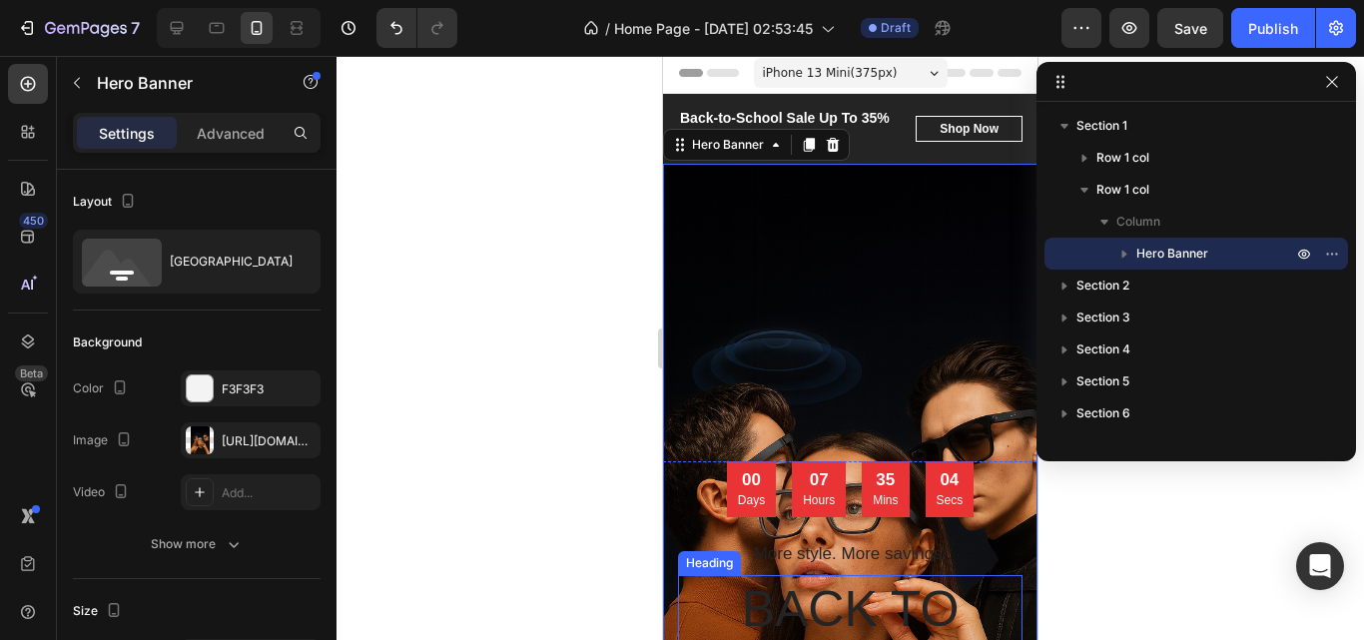
scroll to position [0, 0]
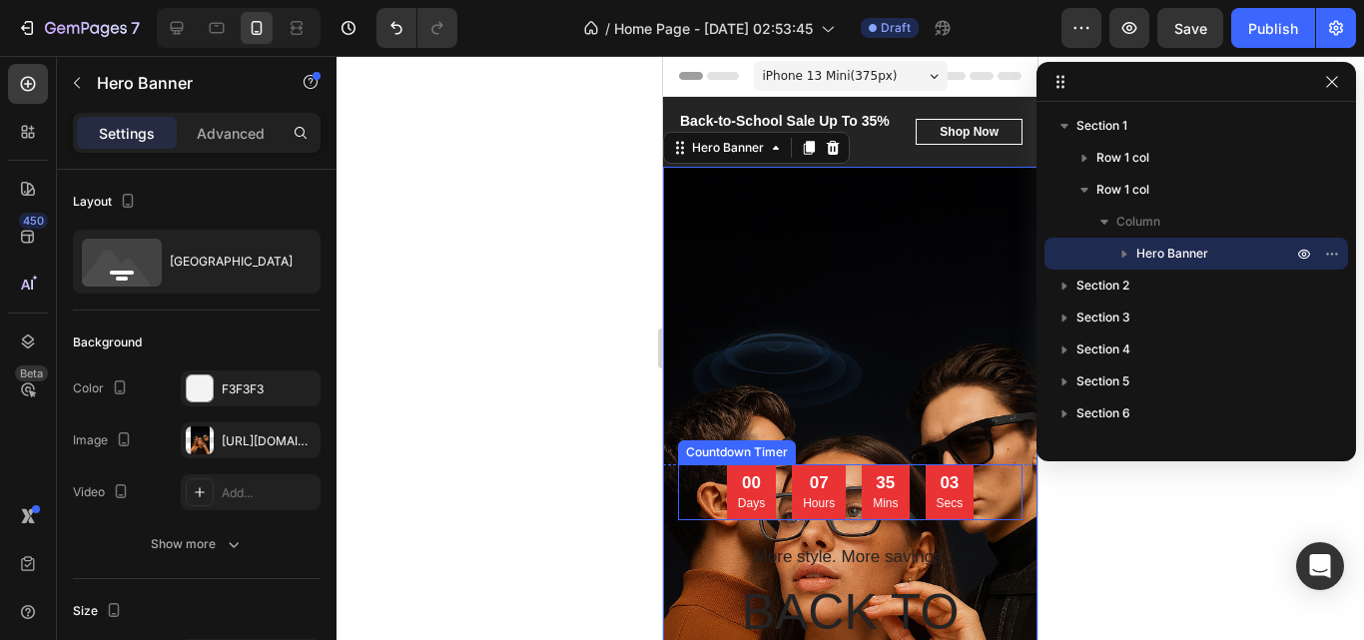
click at [847, 479] on div "00 Days 07 Hours 35 Mins 03 Secs" at bounding box center [850, 492] width 247 height 56
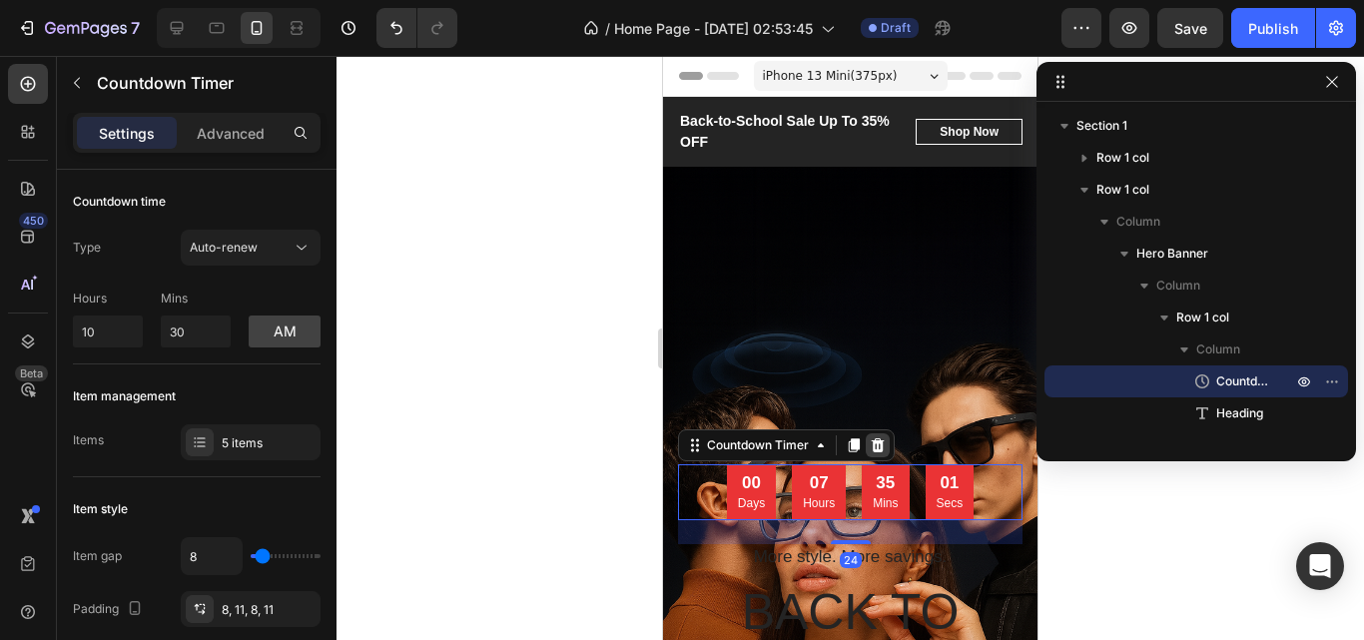
click at [877, 439] on icon at bounding box center [878, 445] width 16 height 16
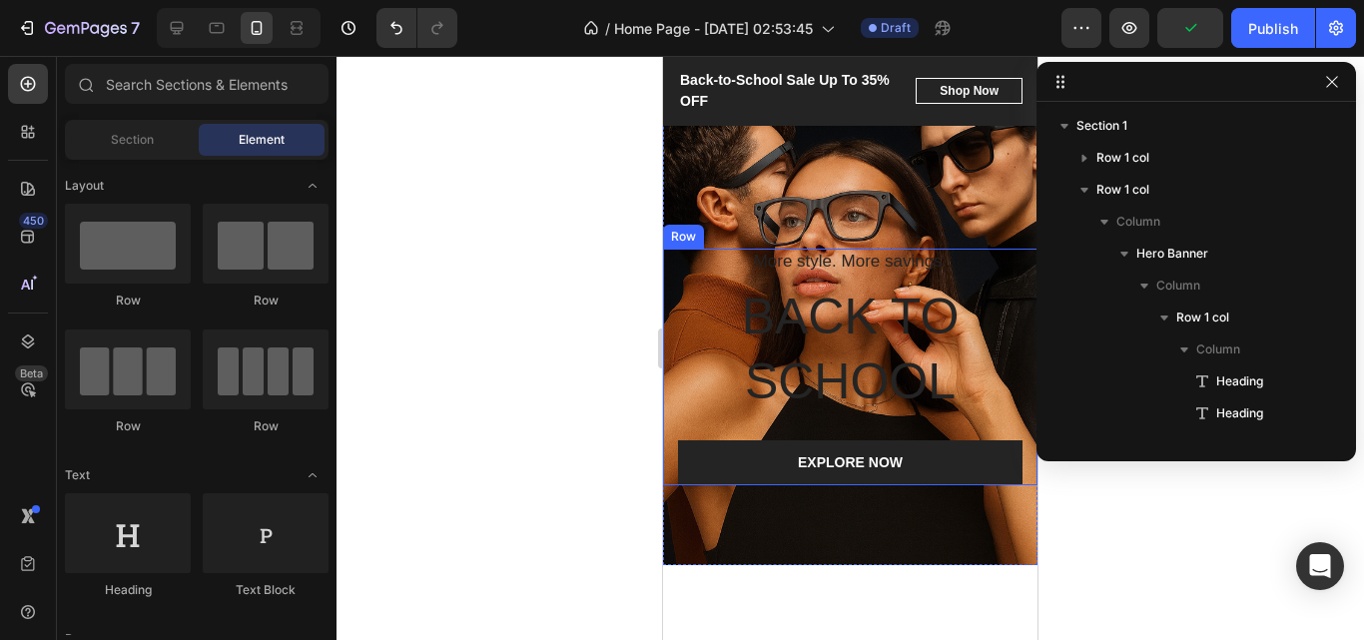
scroll to position [300, 0]
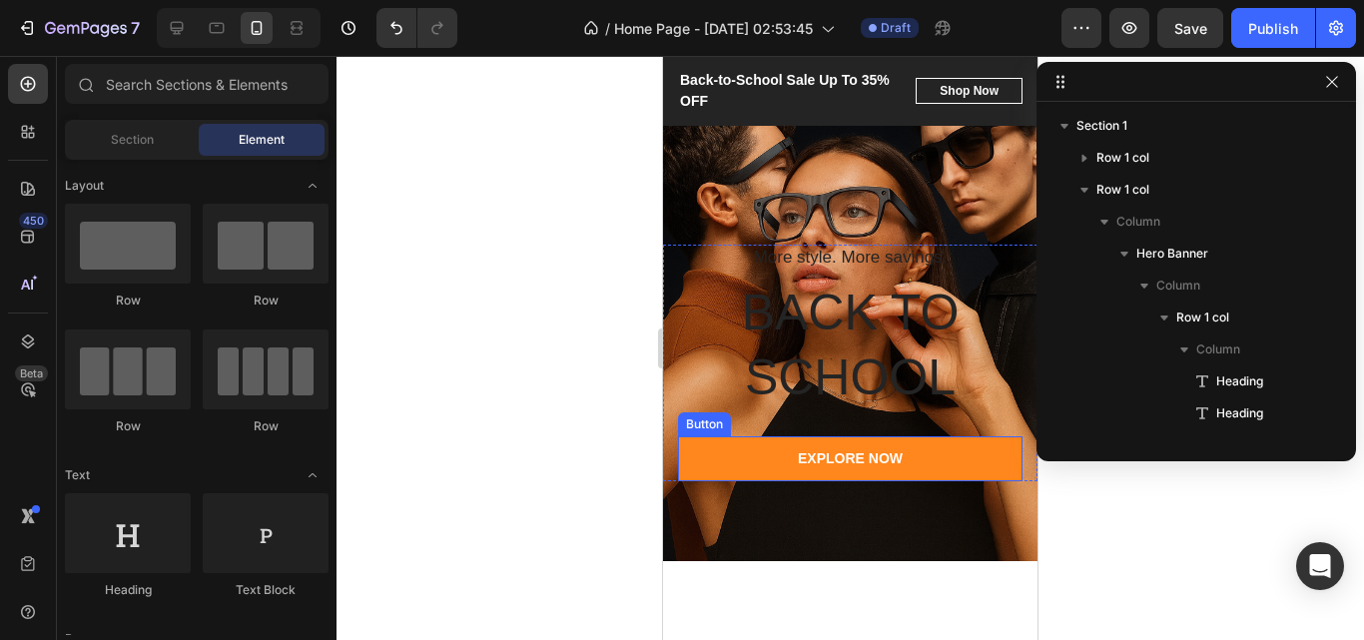
click at [921, 465] on link "EXPLORE NOW" at bounding box center [850, 458] width 344 height 45
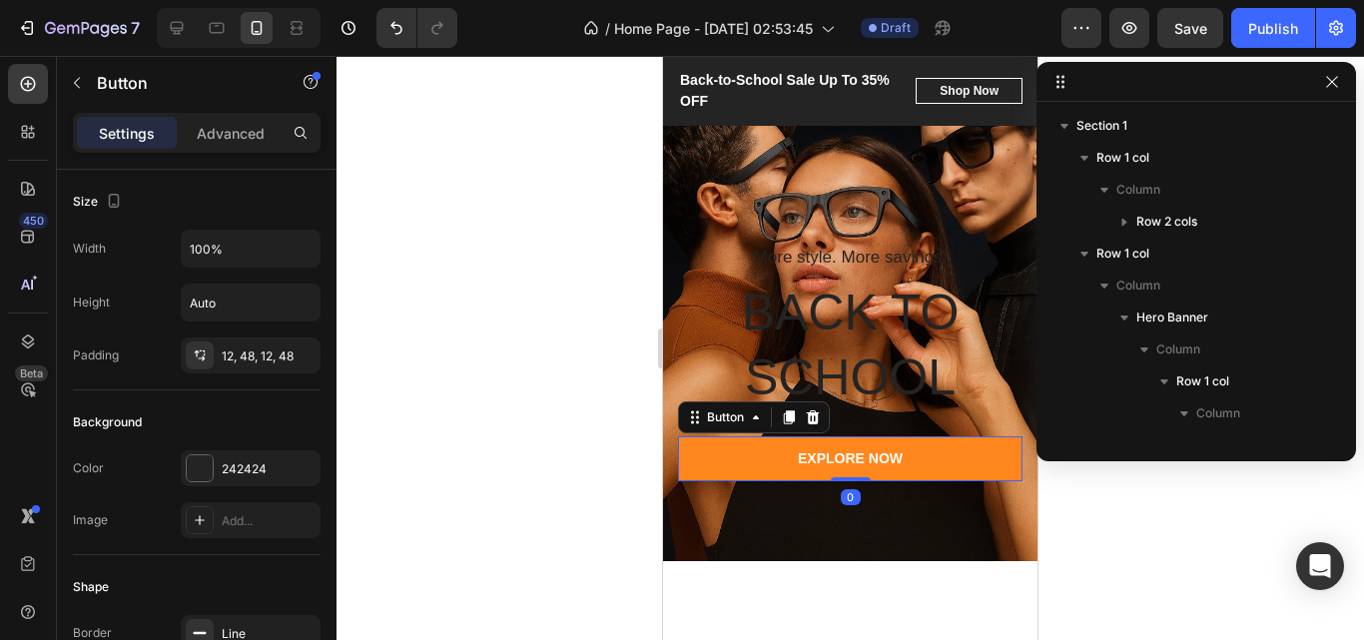
scroll to position [251, 0]
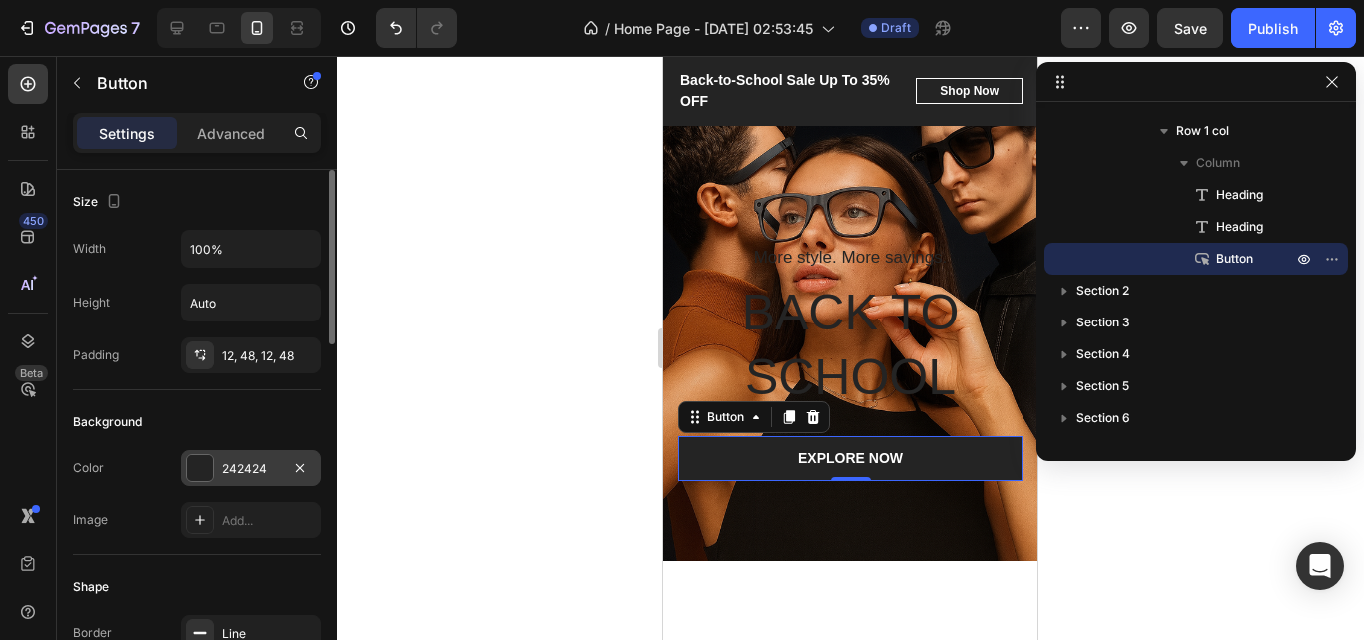
click at [281, 467] on div "242424" at bounding box center [251, 468] width 140 height 36
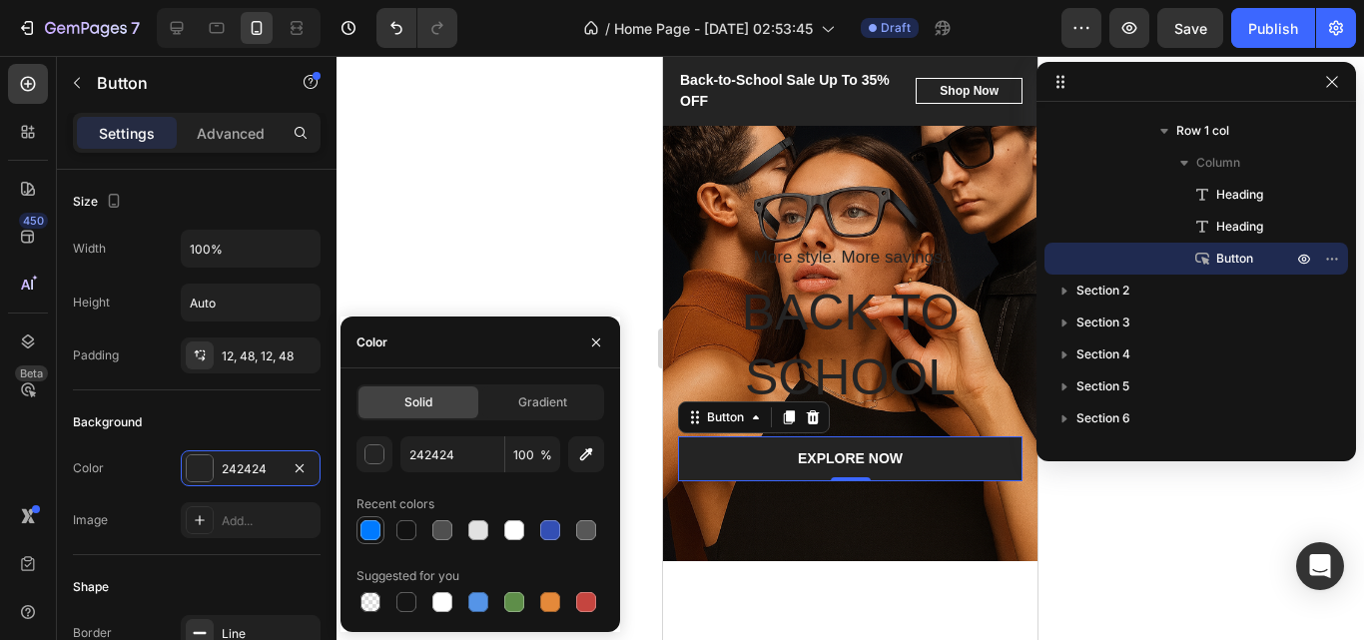
click at [366, 524] on div at bounding box center [370, 530] width 20 height 20
type input "007AFF"
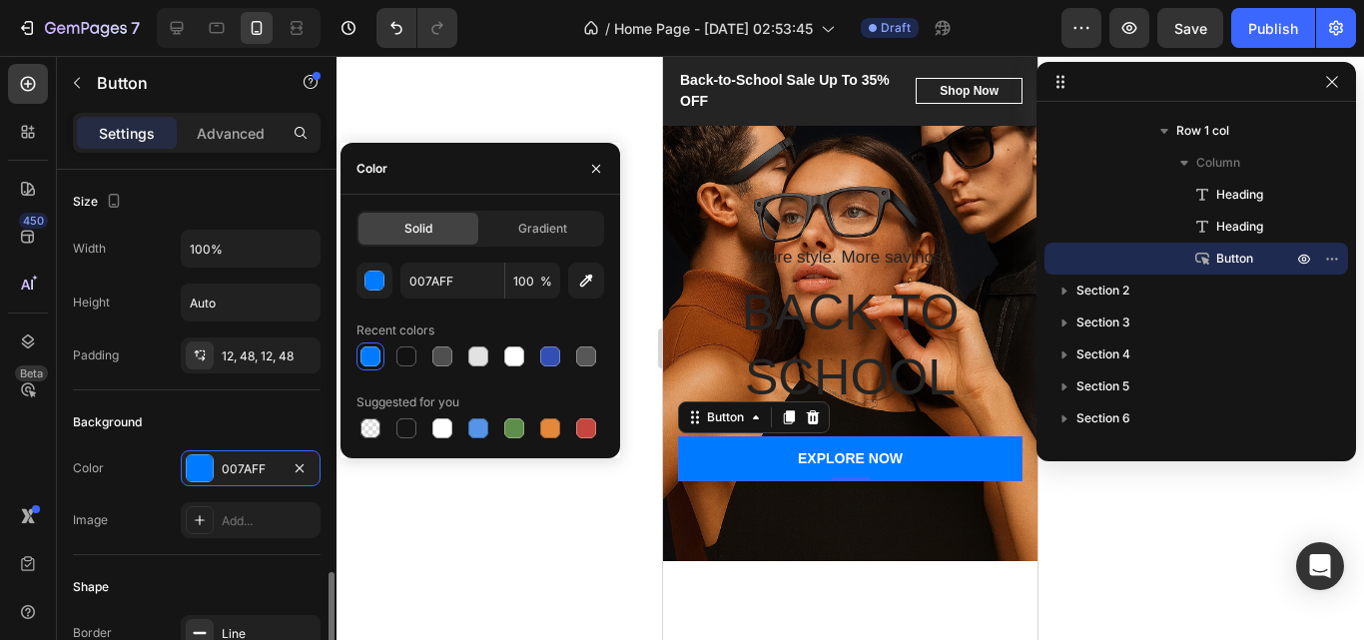
scroll to position [300, 0]
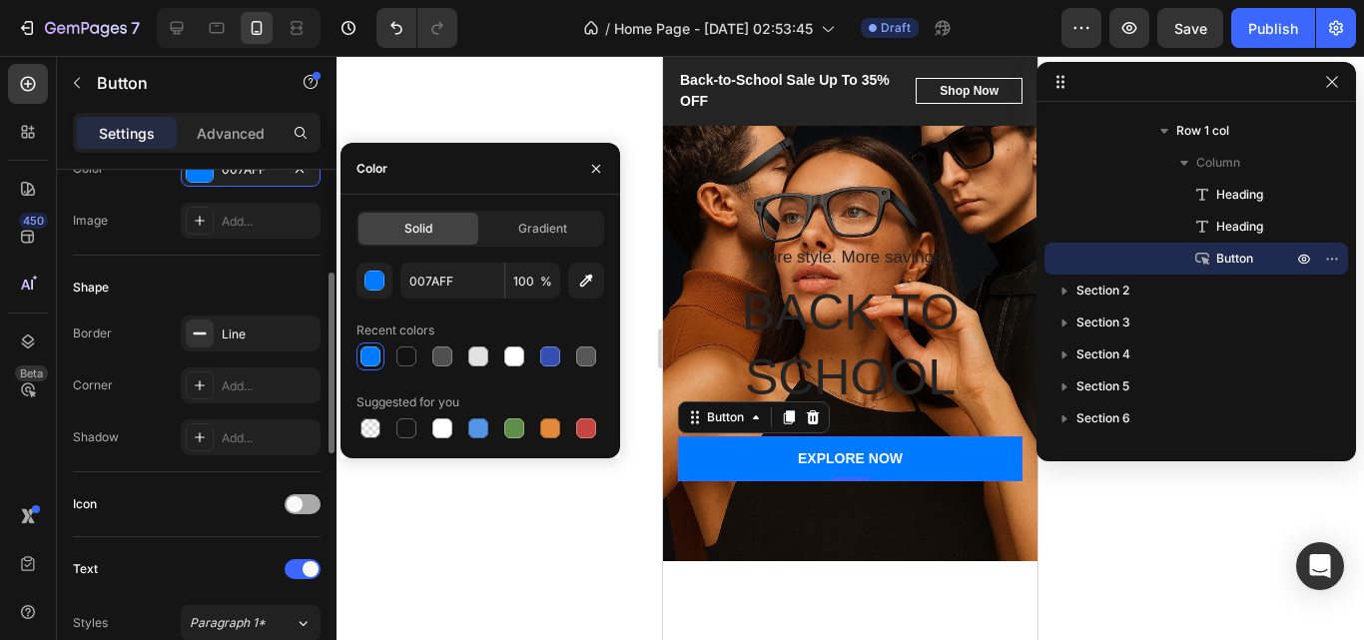
click at [299, 504] on span at bounding box center [295, 504] width 16 height 16
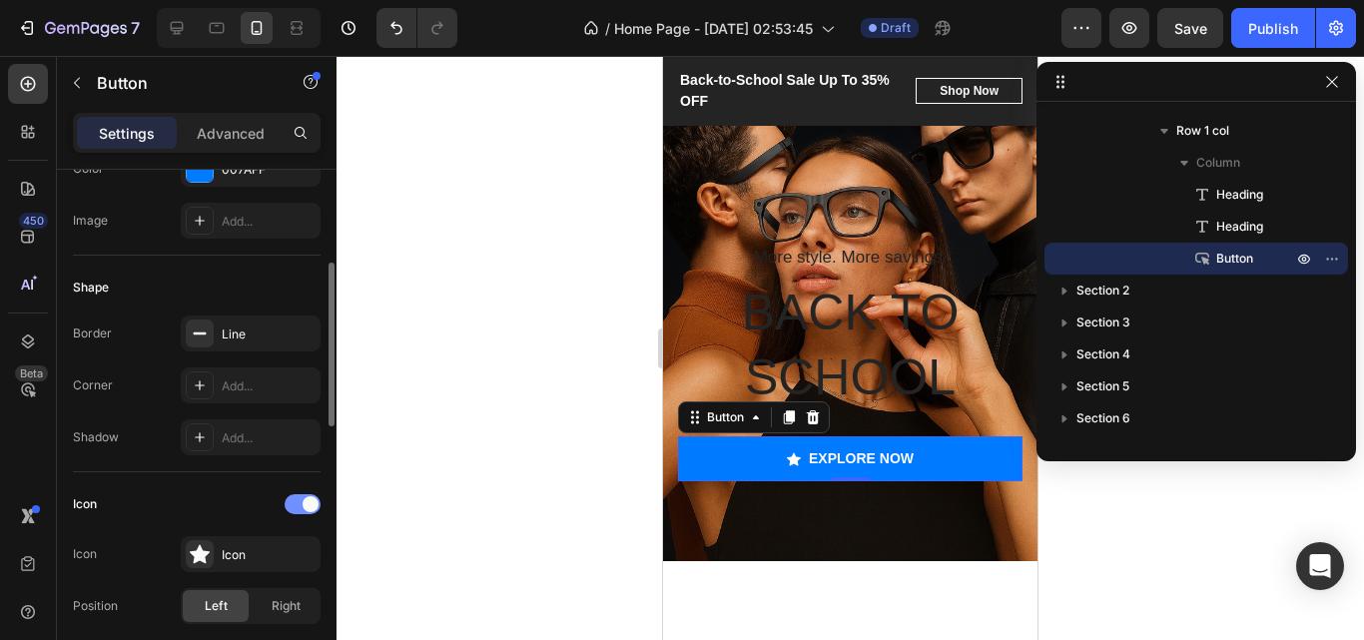
click at [303, 503] on div at bounding box center [303, 504] width 36 height 16
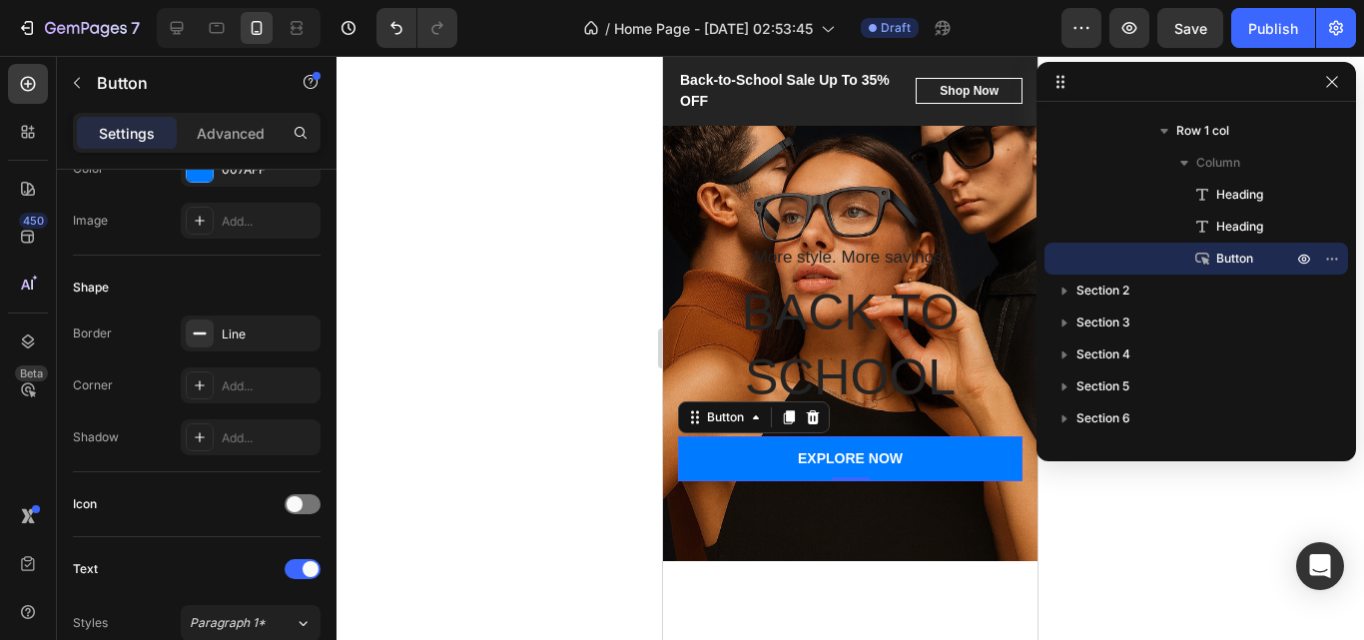
click at [513, 462] on div at bounding box center [849, 348] width 1027 height 584
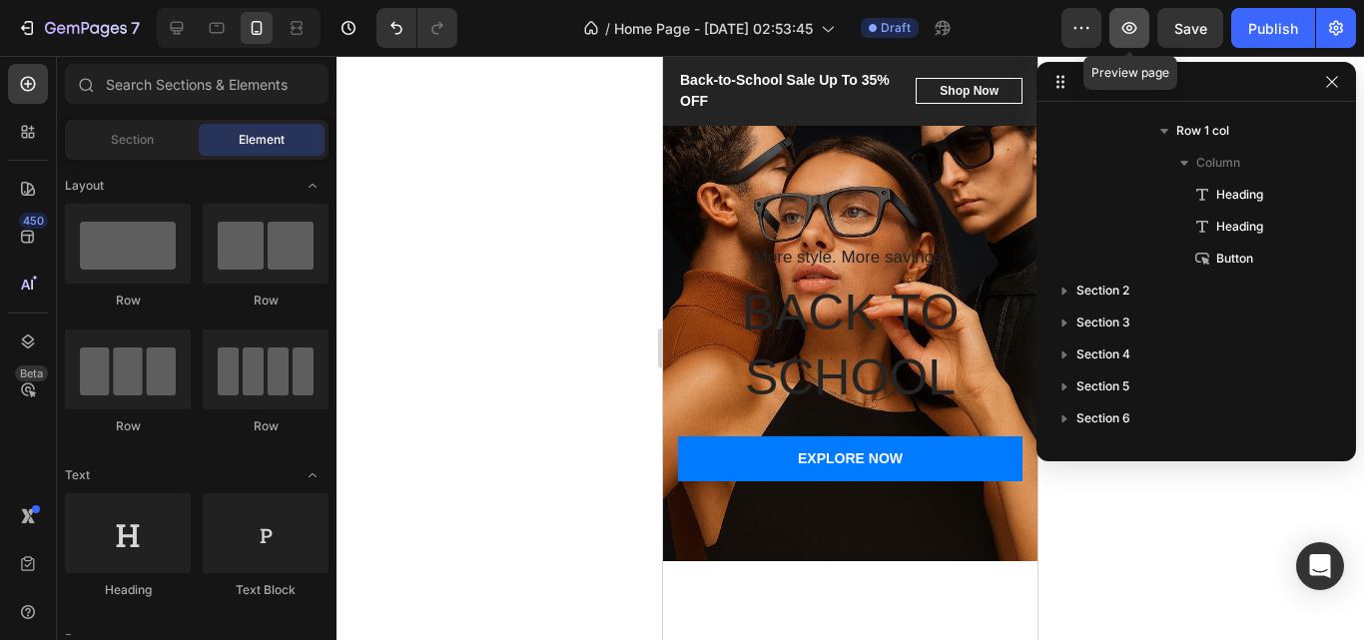
click at [1119, 24] on icon "button" at bounding box center [1129, 28] width 20 height 20
click at [165, 31] on div at bounding box center [177, 28] width 32 height 32
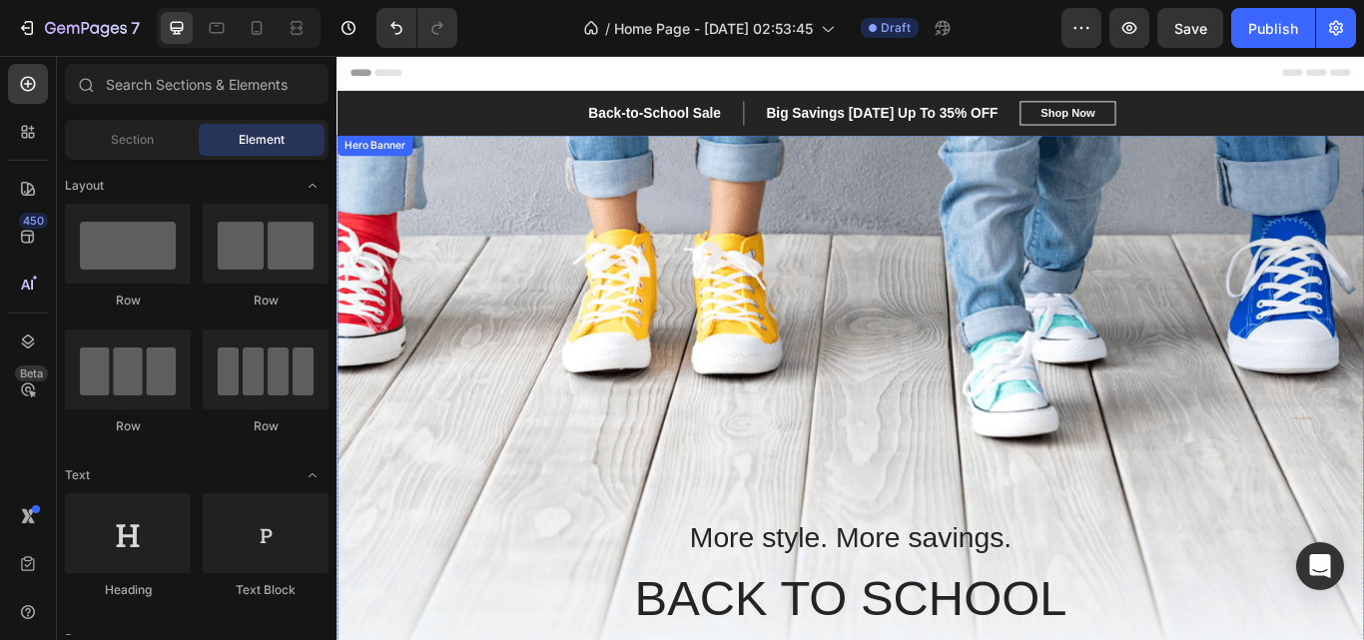
click at [930, 306] on div "Overlay" at bounding box center [935, 498] width 1198 height 699
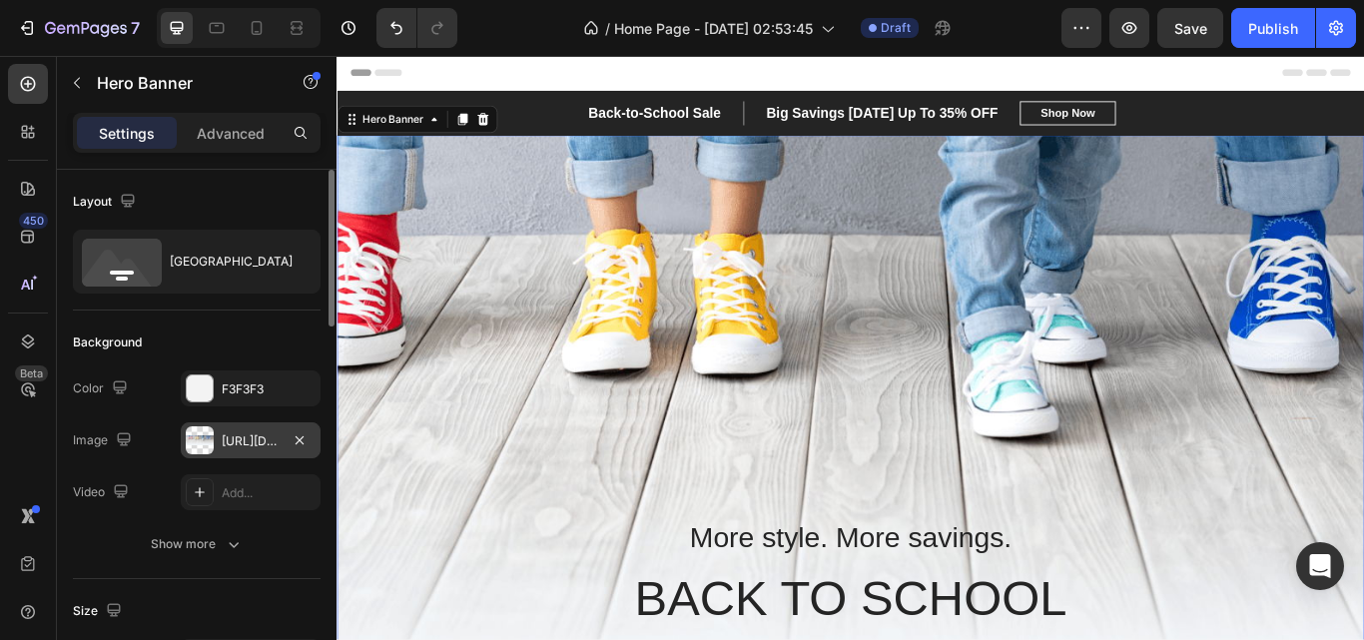
click at [256, 434] on div "[URL][DOMAIN_NAME]" at bounding box center [251, 441] width 58 height 18
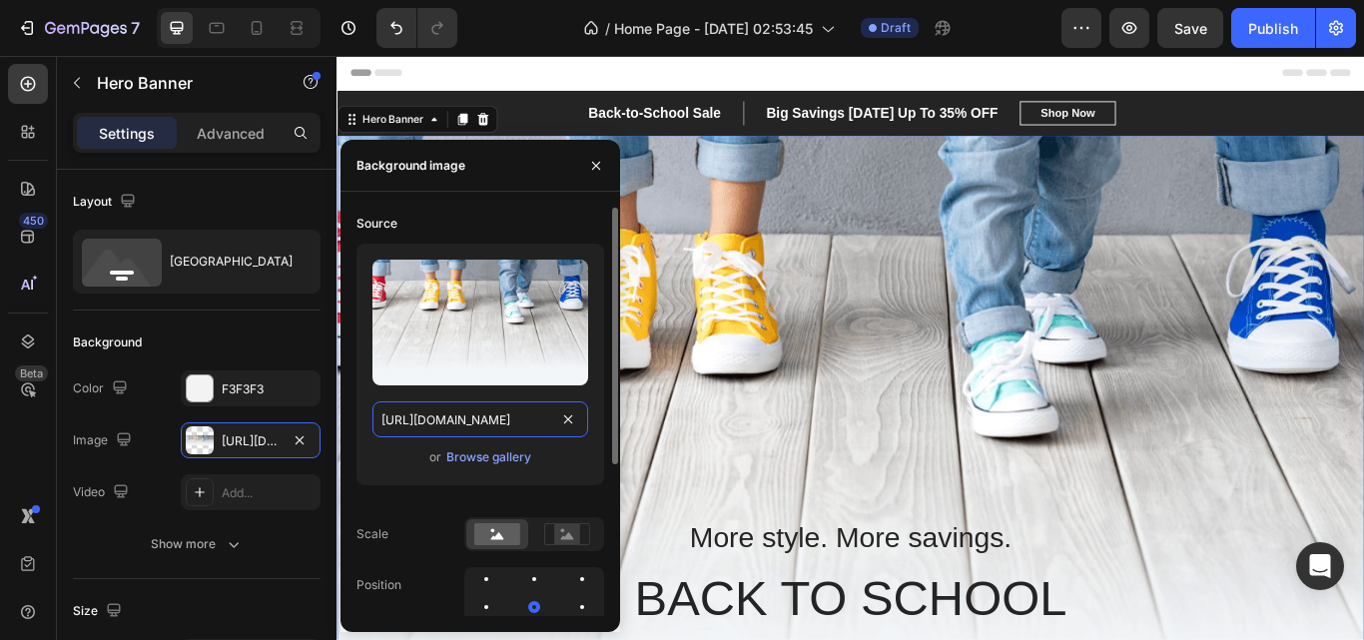
click at [453, 420] on input "[URL][DOMAIN_NAME]" at bounding box center [480, 419] width 216 height 36
paste input "[DOMAIN_NAME][URL]"
type input "[URL][DOMAIN_NAME]"
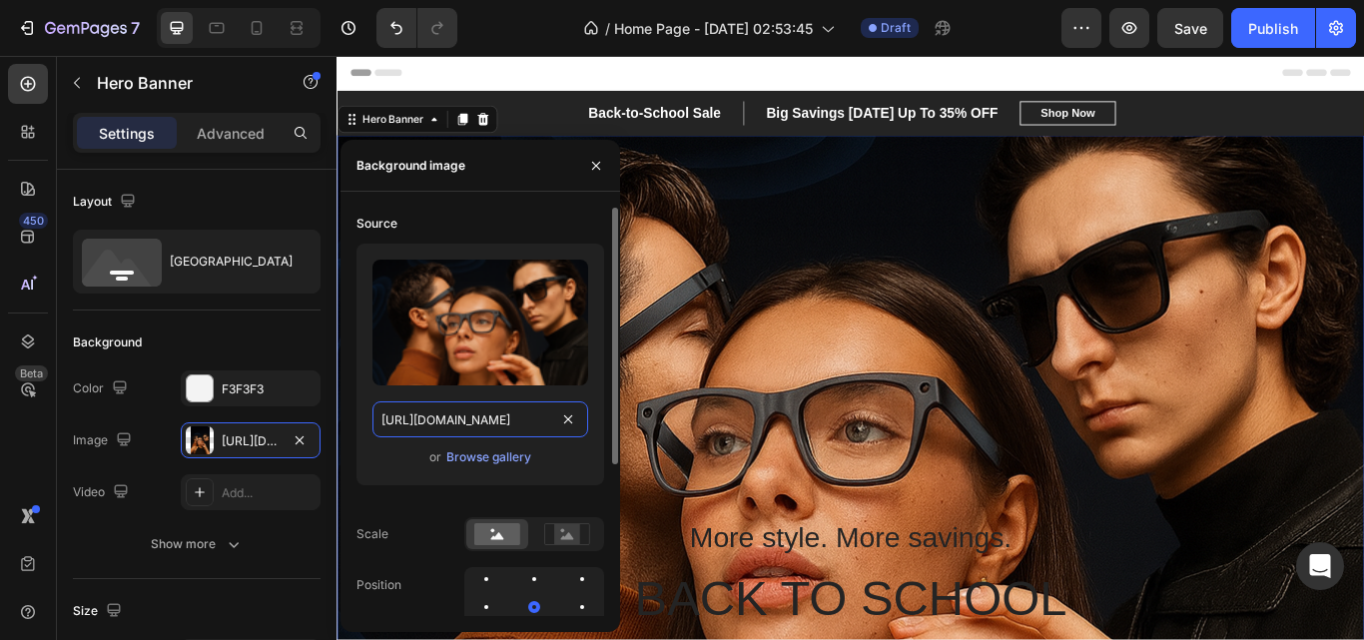
scroll to position [0, 519]
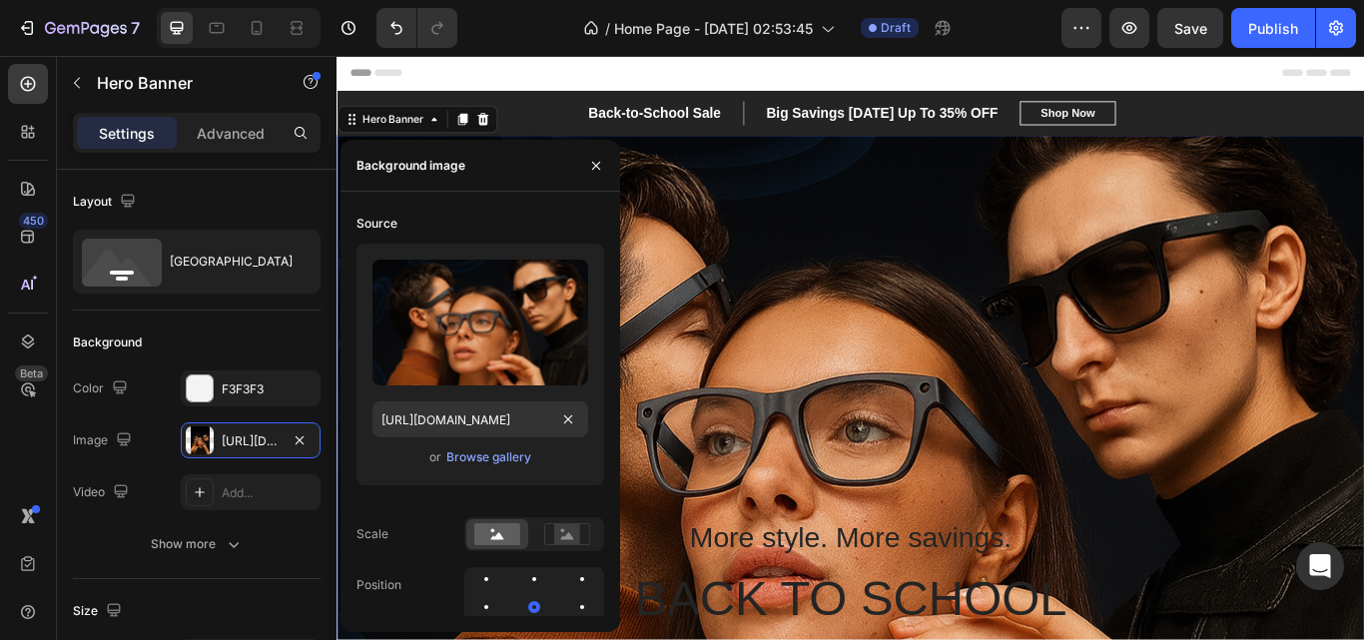
click at [1101, 254] on div "Overlay" at bounding box center [935, 498] width 1198 height 699
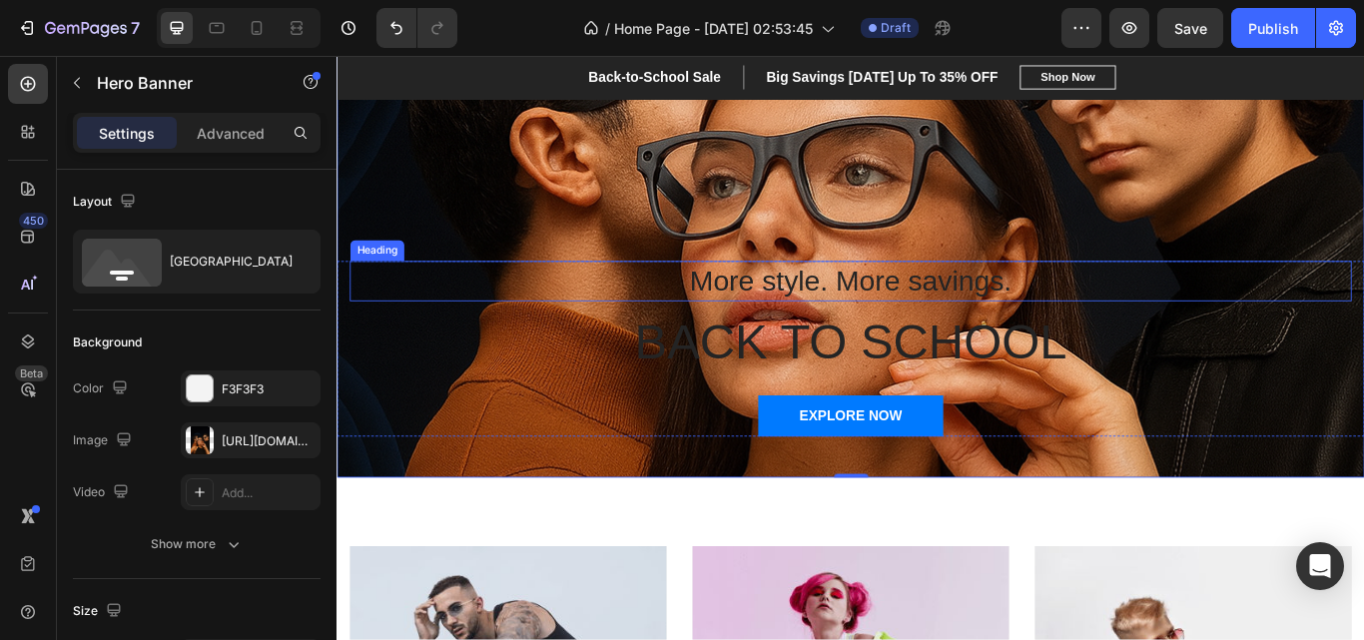
scroll to position [0, 0]
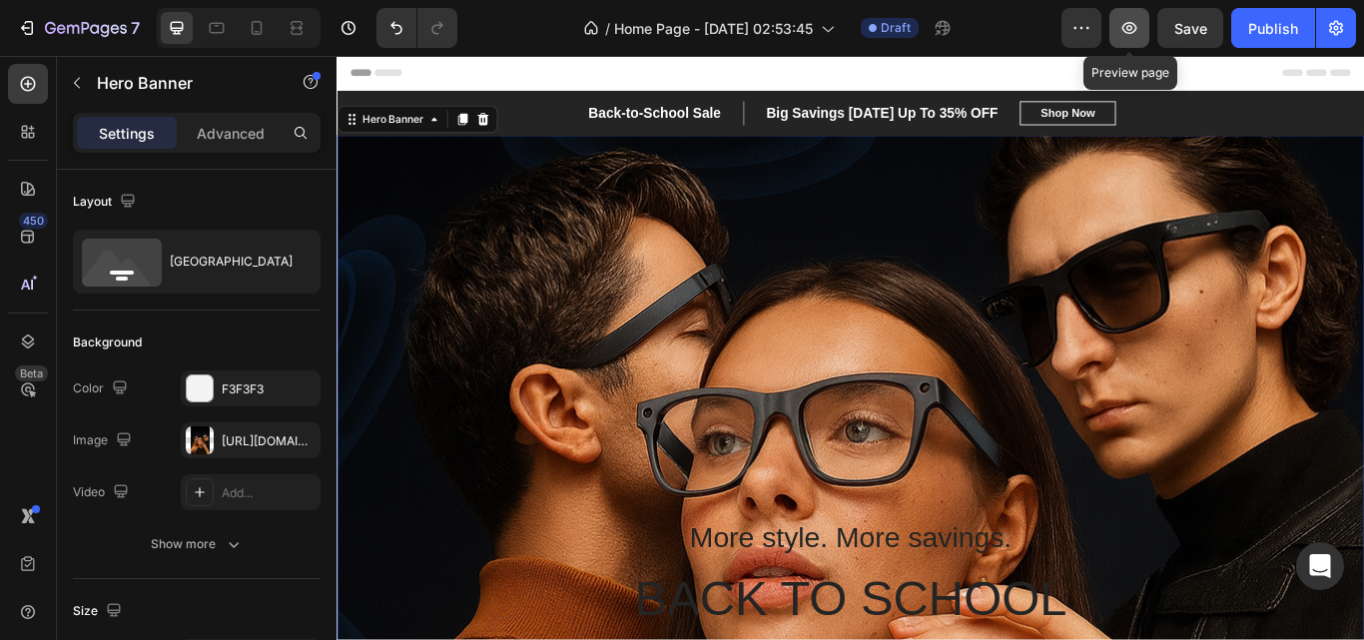
click at [1141, 35] on button "button" at bounding box center [1129, 28] width 40 height 40
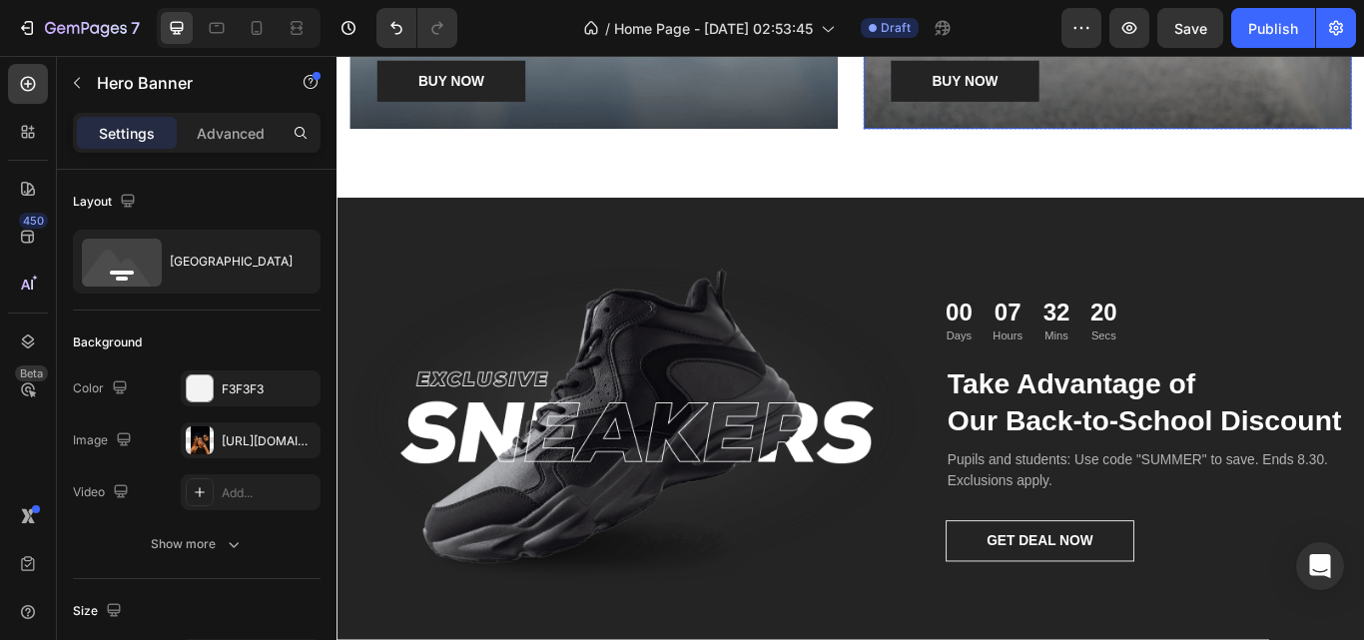
scroll to position [2594, 0]
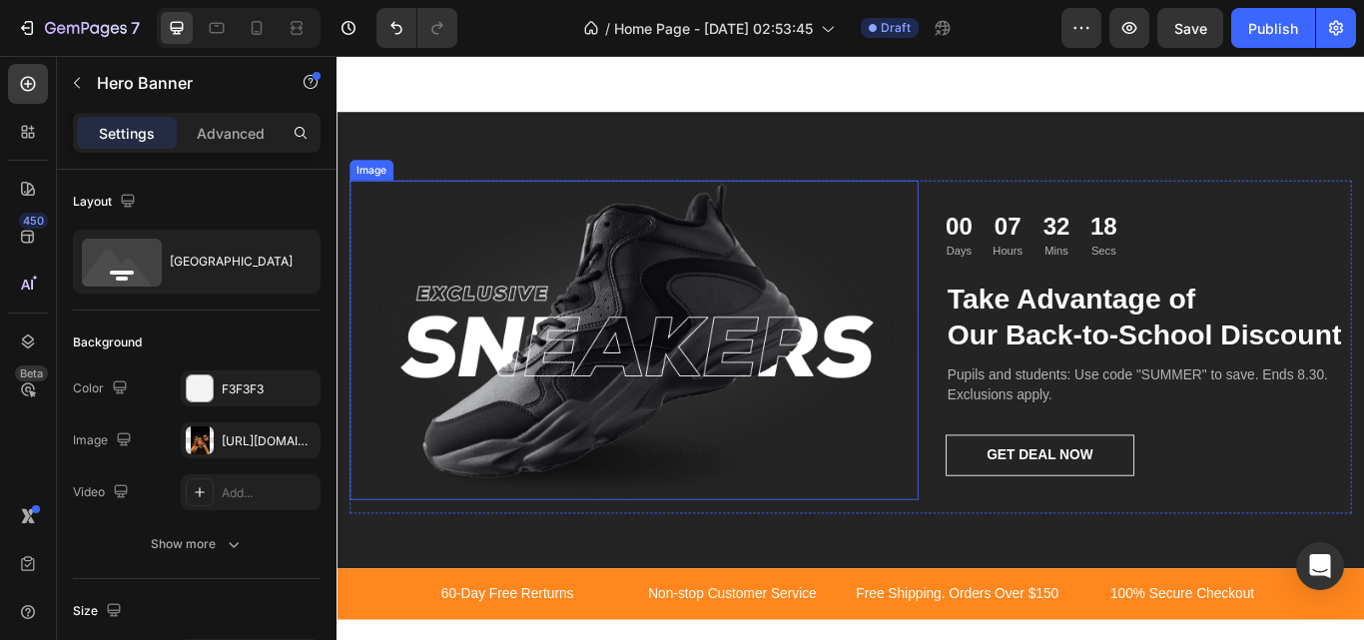
click at [902, 246] on img at bounding box center [682, 388] width 663 height 373
